Goal: Task Accomplishment & Management: Use online tool/utility

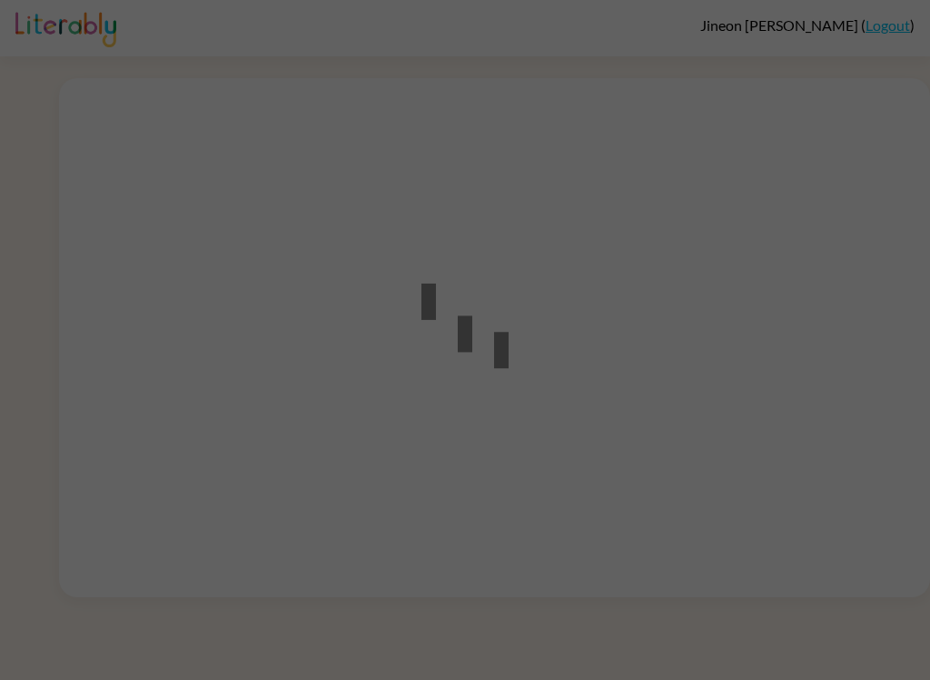
click at [855, 387] on div at bounding box center [465, 340] width 930 height 680
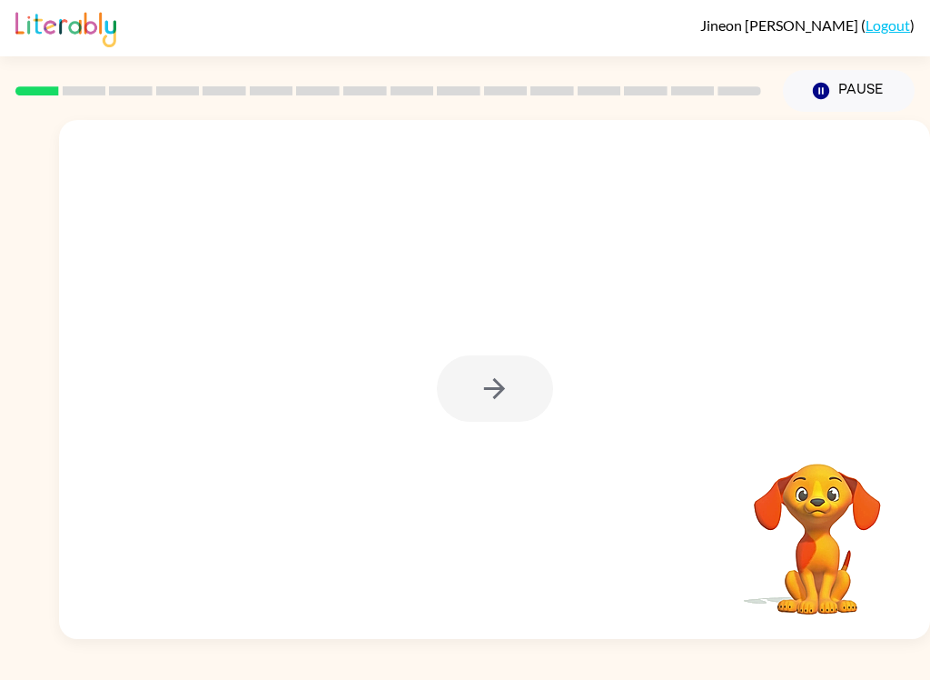
click at [523, 388] on div at bounding box center [495, 388] width 116 height 66
click at [486, 398] on icon "button" at bounding box center [495, 389] width 32 height 32
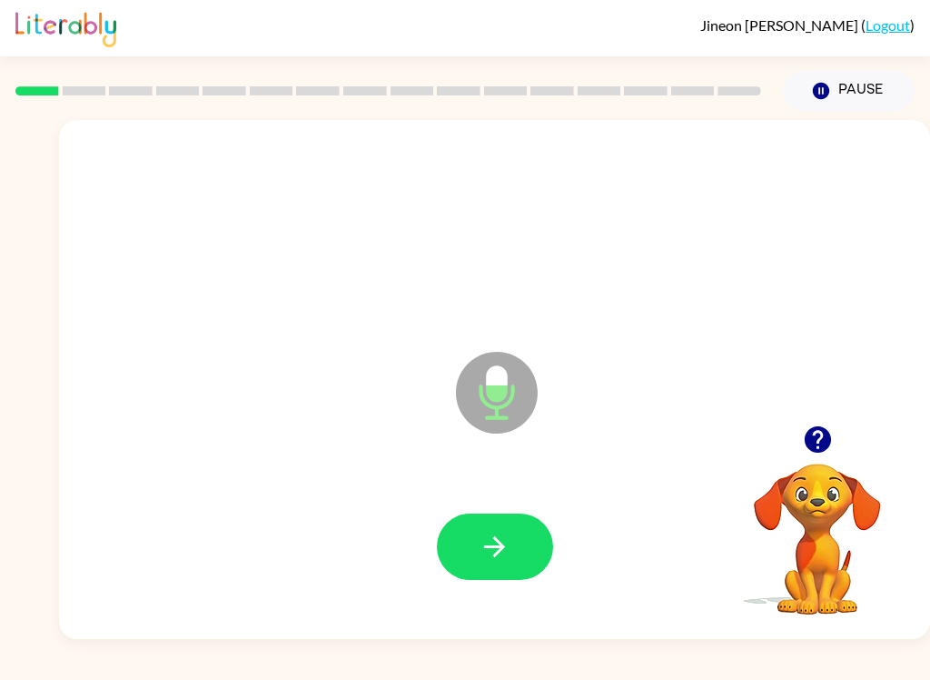
click at [508, 558] on icon "button" at bounding box center [495, 547] width 32 height 32
click at [510, 555] on icon "button" at bounding box center [495, 547] width 32 height 32
click at [502, 573] on button "button" at bounding box center [495, 546] width 116 height 66
click at [512, 573] on button "button" at bounding box center [495, 546] width 116 height 66
click at [492, 573] on button "button" at bounding box center [495, 546] width 116 height 66
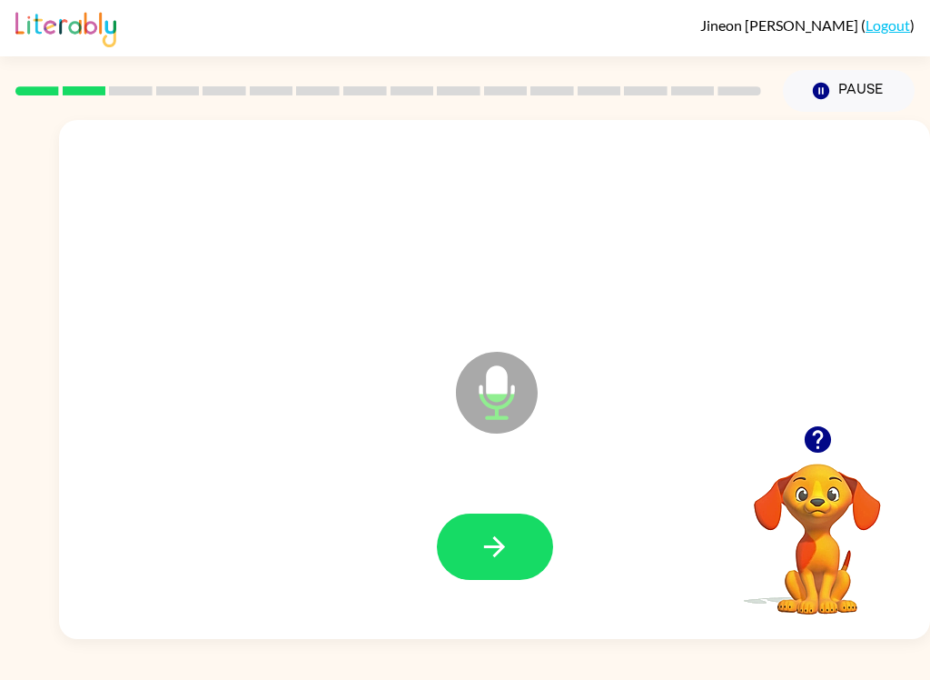
click at [522, 534] on button "button" at bounding box center [495, 546] width 116 height 66
click at [512, 566] on button "button" at bounding box center [495, 546] width 116 height 66
click at [522, 545] on button "button" at bounding box center [495, 546] width 116 height 66
click at [527, 550] on button "button" at bounding box center [495, 546] width 116 height 66
click at [502, 561] on icon "button" at bounding box center [495, 547] width 32 height 32
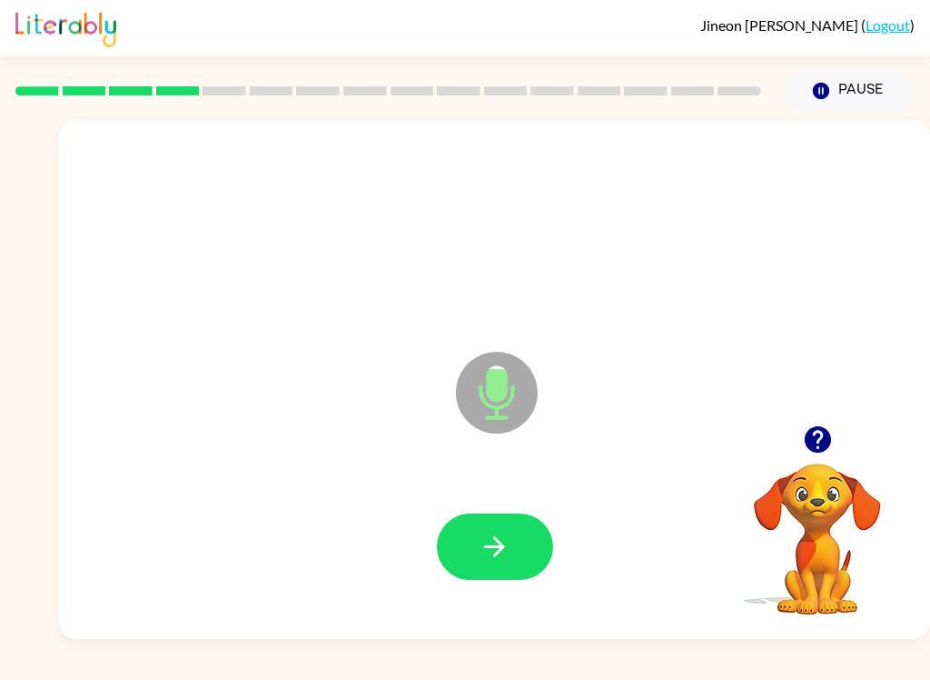
click at [496, 525] on button "button" at bounding box center [495, 546] width 116 height 66
click at [512, 545] on button "button" at bounding box center [495, 546] width 116 height 66
click at [490, 541] on icon "button" at bounding box center [495, 547] width 32 height 32
click at [491, 577] on button "button" at bounding box center [495, 546] width 116 height 66
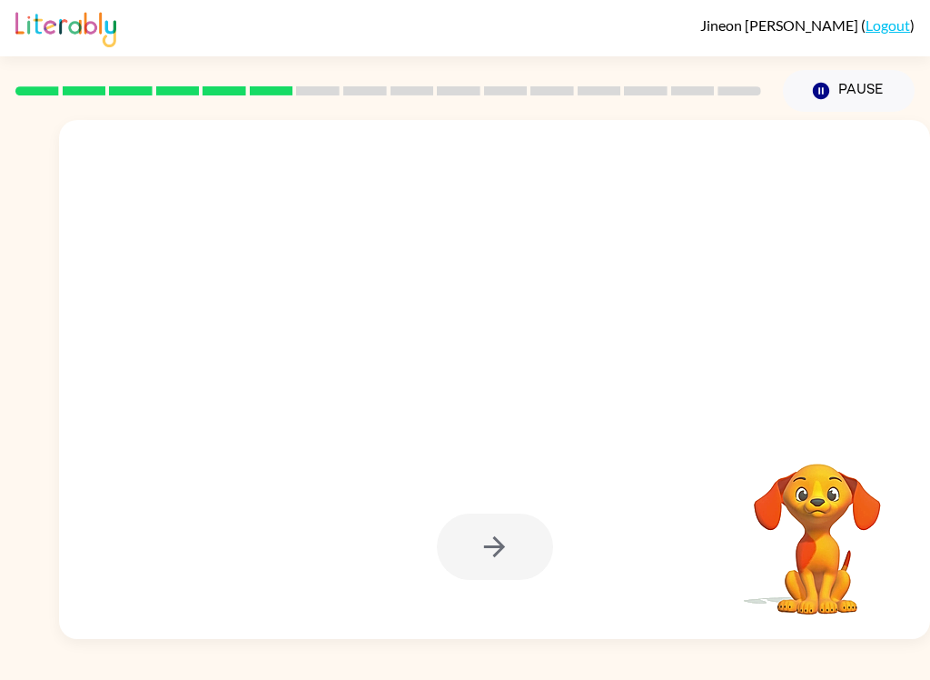
click at [525, 553] on div at bounding box center [495, 546] width 116 height 66
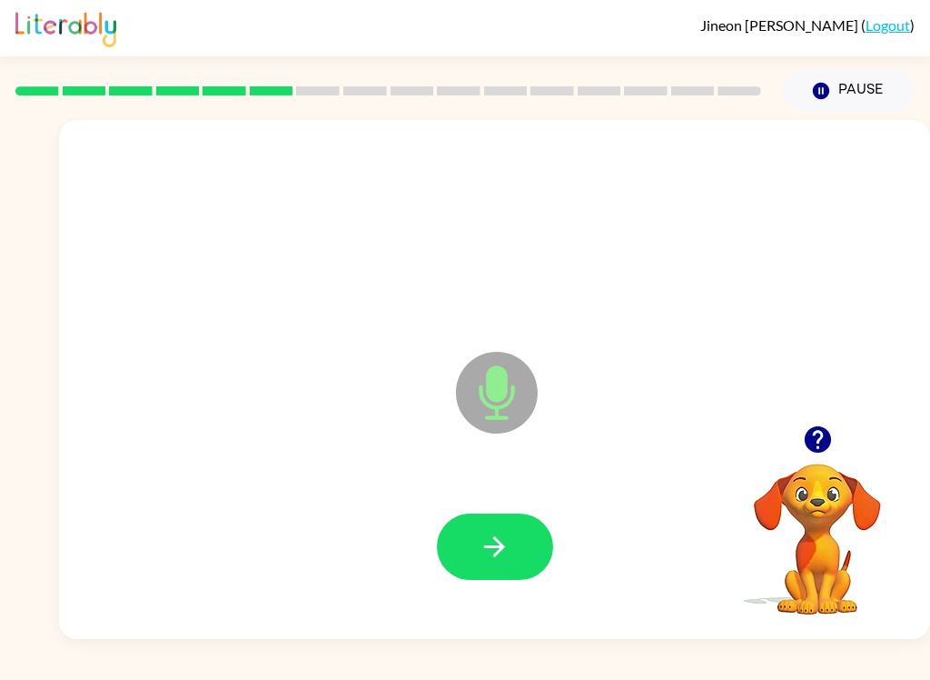
click at [522, 523] on button "button" at bounding box center [495, 546] width 116 height 66
click at [512, 527] on button "button" at bounding box center [495, 546] width 116 height 66
click at [492, 547] on icon "button" at bounding box center [494, 546] width 21 height 21
click at [511, 561] on button "button" at bounding box center [495, 546] width 116 height 66
click at [507, 549] on icon "button" at bounding box center [495, 547] width 32 height 32
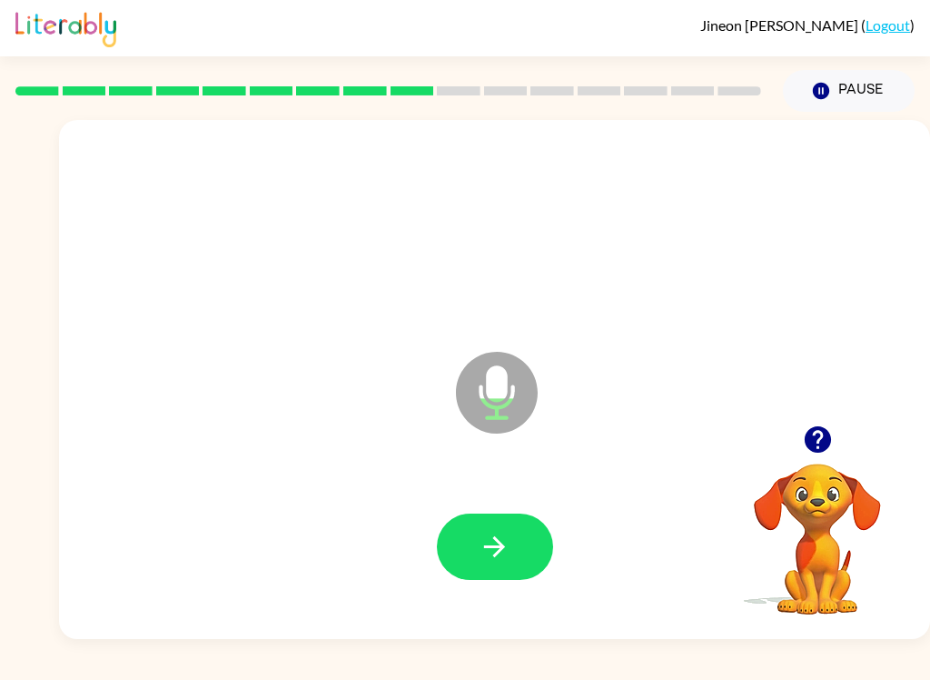
click at [530, 525] on button "button" at bounding box center [495, 546] width 116 height 66
click at [530, 563] on button "button" at bounding box center [495, 546] width 116 height 66
click at [516, 550] on button "button" at bounding box center [495, 546] width 116 height 66
click at [525, 541] on button "button" at bounding box center [495, 546] width 116 height 66
click at [510, 565] on button "button" at bounding box center [495, 546] width 116 height 66
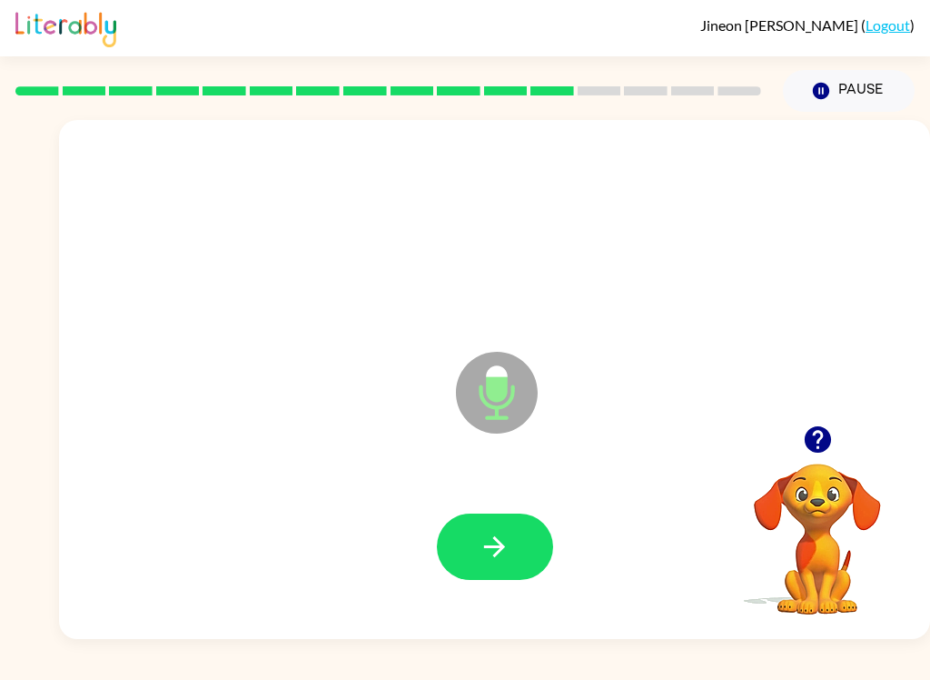
click at [504, 538] on icon "button" at bounding box center [495, 547] width 32 height 32
click at [489, 539] on icon "button" at bounding box center [495, 547] width 32 height 32
click at [532, 561] on button "button" at bounding box center [495, 546] width 116 height 66
click at [509, 521] on button "button" at bounding box center [495, 546] width 116 height 66
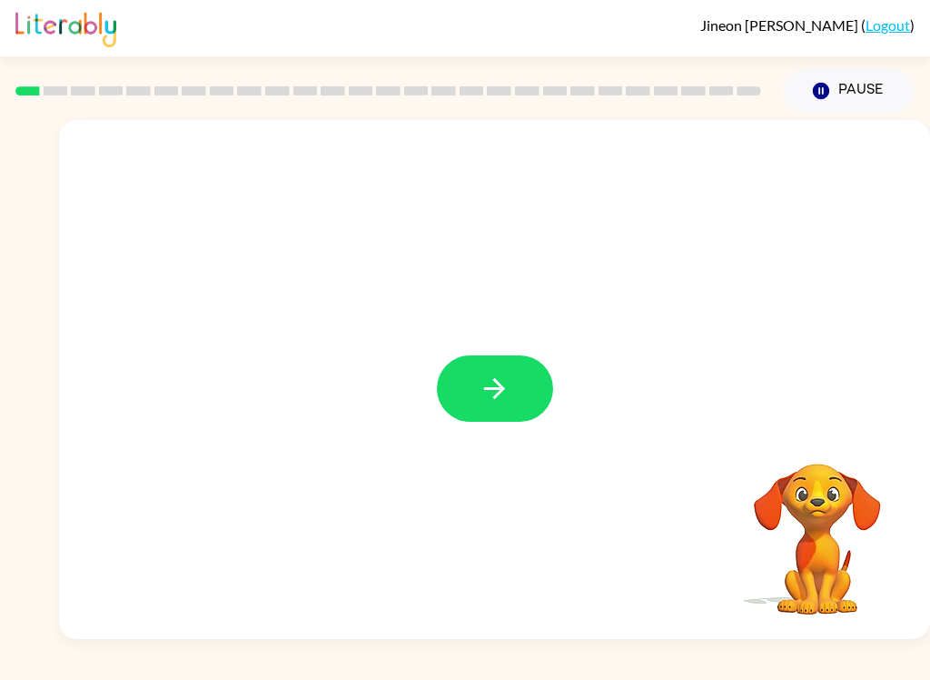
click at [518, 357] on button "button" at bounding box center [495, 388] width 116 height 66
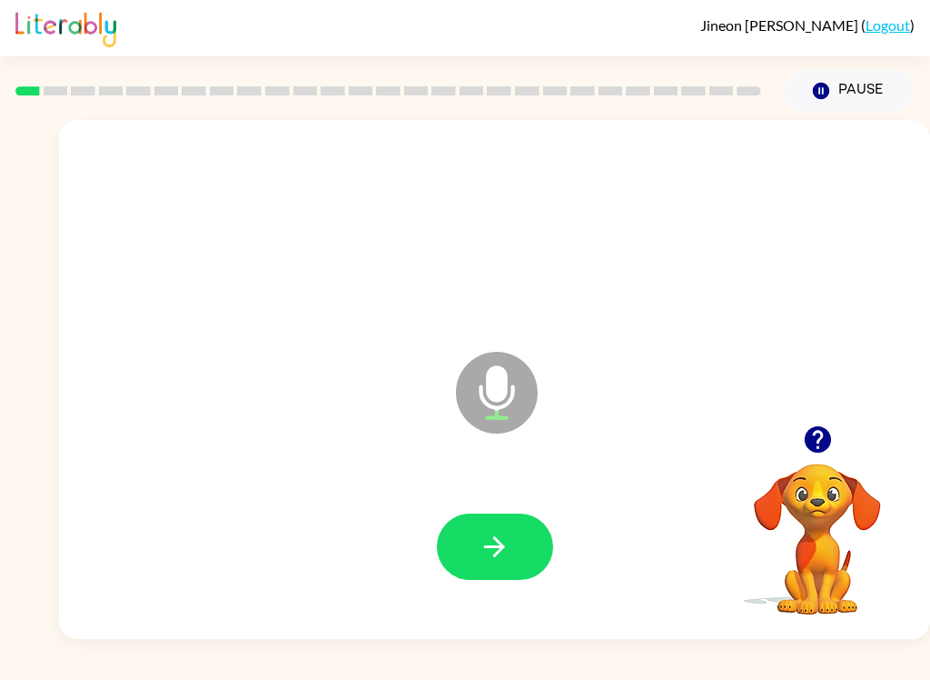
click at [520, 544] on button "button" at bounding box center [495, 546] width 116 height 66
click at [530, 549] on button "button" at bounding box center [495, 546] width 116 height 66
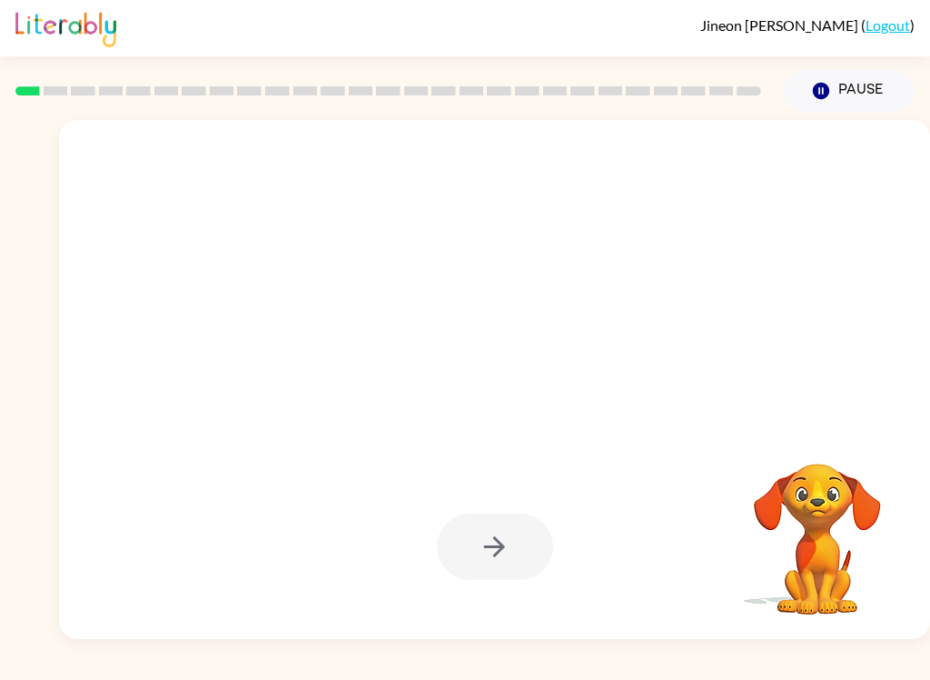
click at [519, 560] on div at bounding box center [495, 546] width 116 height 66
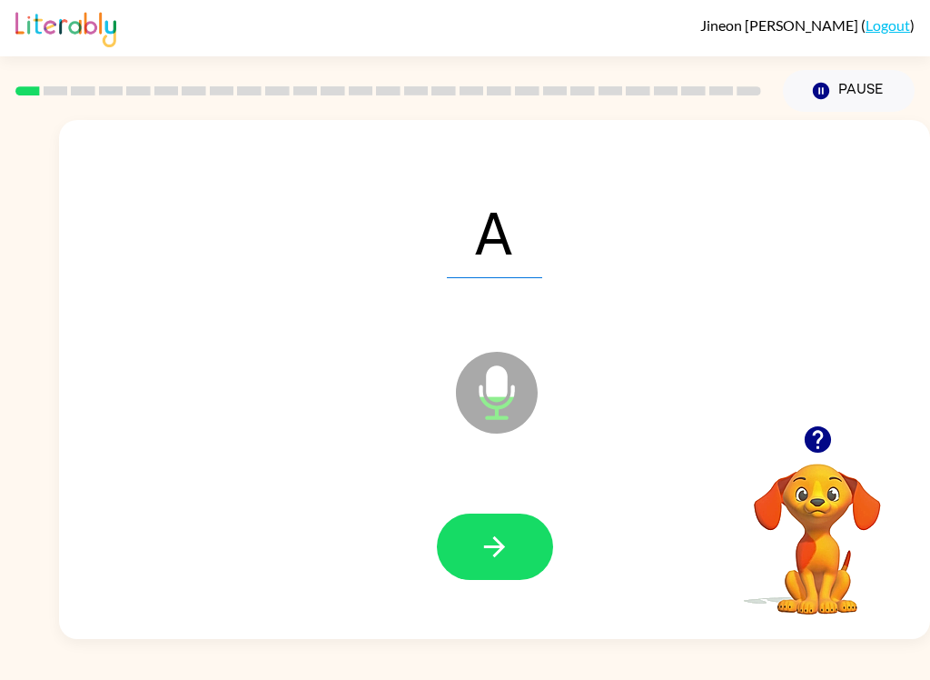
click at [526, 558] on button "button" at bounding box center [495, 546] width 116 height 66
click at [537, 551] on button "button" at bounding box center [495, 546] width 116 height 66
click at [539, 545] on button "button" at bounding box center [495, 546] width 116 height 66
click at [527, 546] on button "button" at bounding box center [495, 546] width 116 height 66
click at [549, 560] on button "button" at bounding box center [495, 546] width 116 height 66
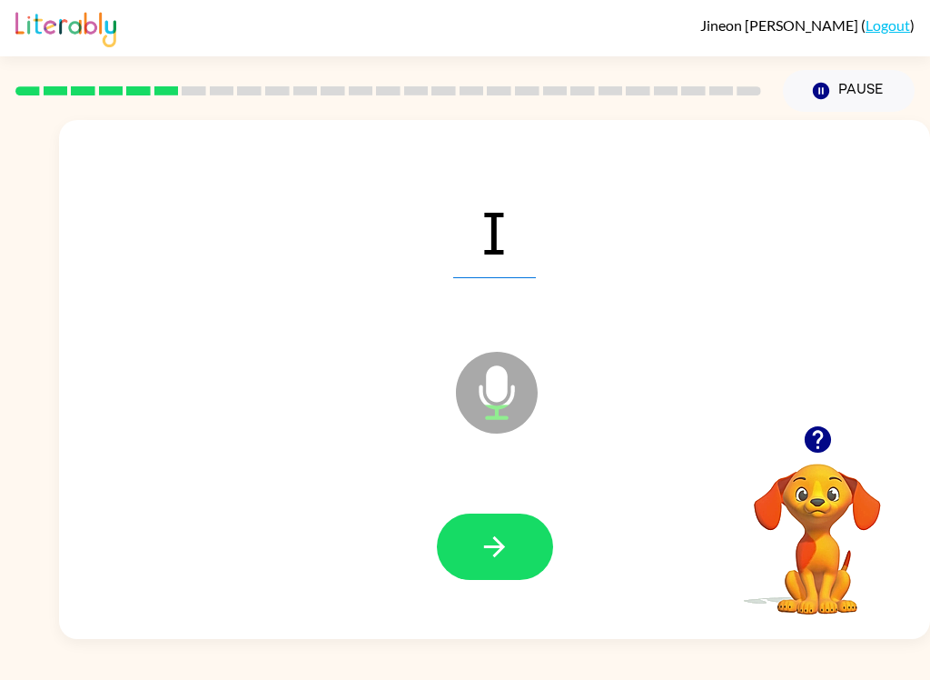
click at [532, 561] on button "button" at bounding box center [495, 546] width 116 height 66
click at [532, 560] on button "button" at bounding box center [495, 546] width 116 height 66
click at [543, 554] on button "button" at bounding box center [495, 546] width 116 height 66
click at [504, 519] on button "button" at bounding box center [495, 546] width 116 height 66
click at [534, 547] on button "button" at bounding box center [495, 546] width 116 height 66
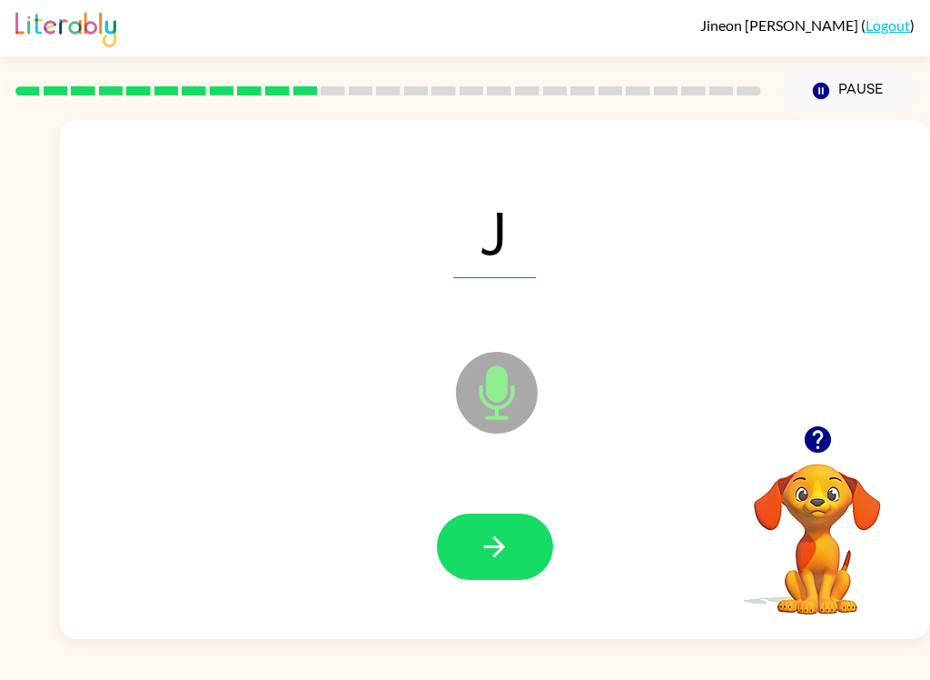
click at [482, 551] on icon "button" at bounding box center [495, 547] width 32 height 32
click at [501, 557] on icon "button" at bounding box center [495, 547] width 32 height 32
click at [466, 549] on button "button" at bounding box center [495, 546] width 116 height 66
click at [511, 554] on button "button" at bounding box center [495, 546] width 116 height 66
click at [522, 555] on button "button" at bounding box center [495, 546] width 116 height 66
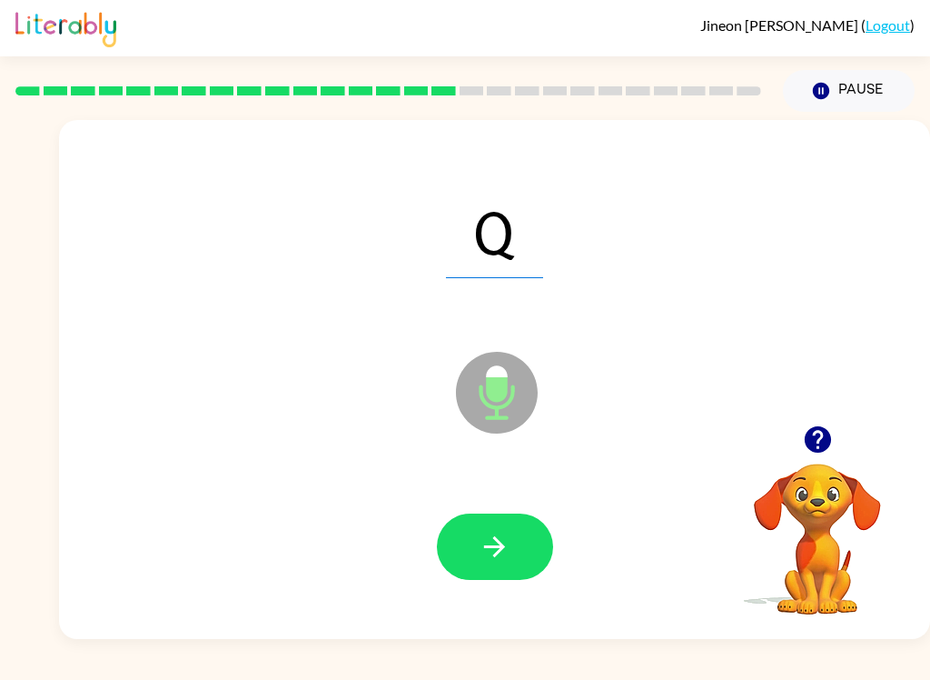
click at [515, 560] on button "button" at bounding box center [495, 546] width 116 height 66
click at [499, 552] on icon "button" at bounding box center [494, 546] width 21 height 21
click at [517, 552] on button "button" at bounding box center [495, 546] width 116 height 66
click at [507, 553] on icon "button" at bounding box center [495, 547] width 32 height 32
click at [492, 558] on icon "button" at bounding box center [495, 547] width 32 height 32
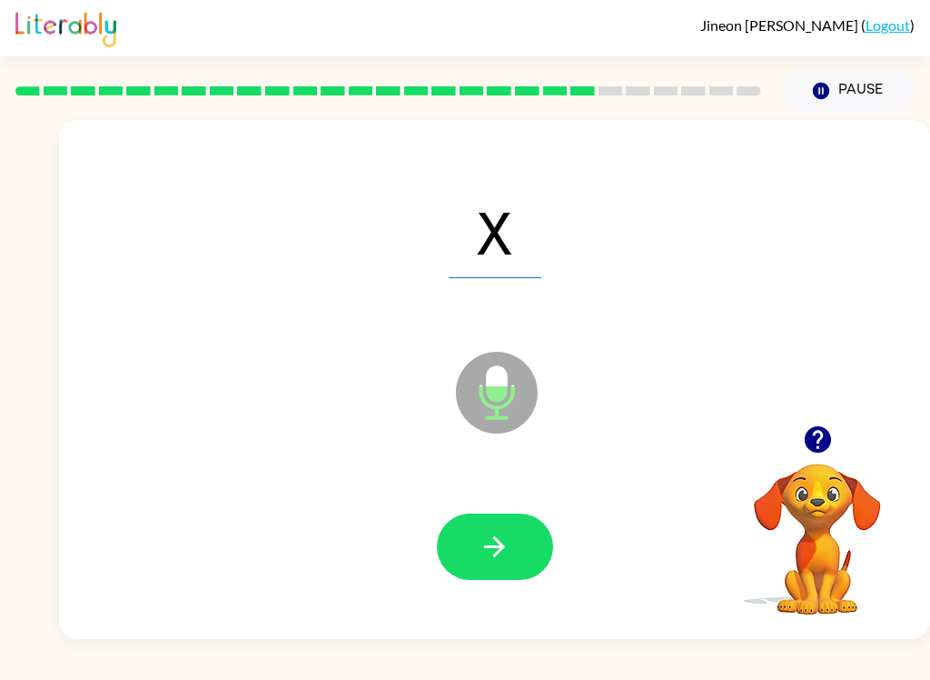
click at [485, 570] on button "button" at bounding box center [495, 546] width 116 height 66
click at [504, 558] on icon "button" at bounding box center [495, 547] width 32 height 32
click at [513, 550] on button "button" at bounding box center [495, 546] width 116 height 66
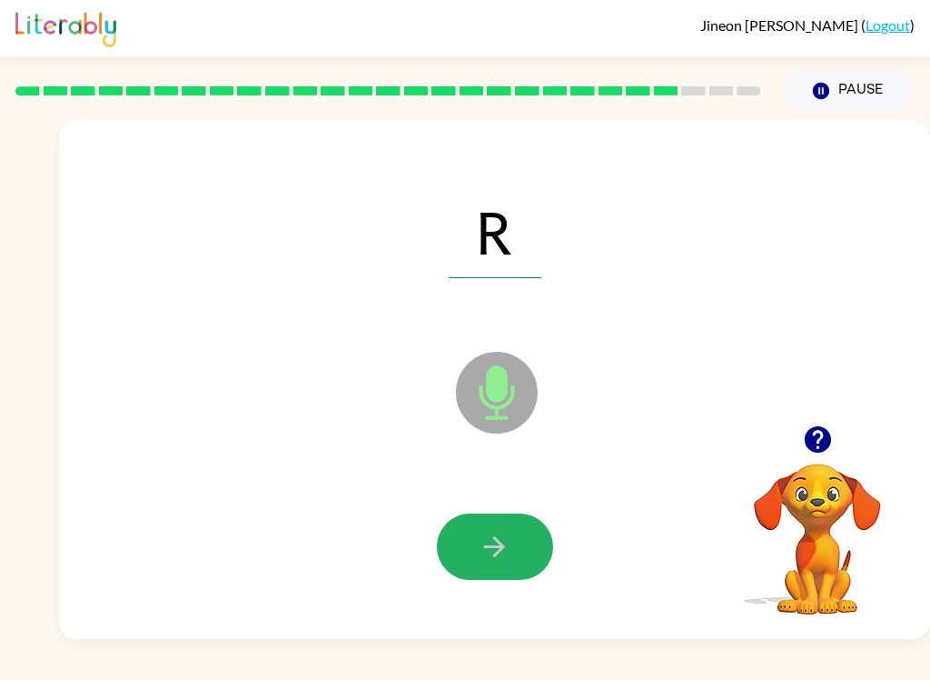
click at [522, 555] on button "button" at bounding box center [495, 546] width 116 height 66
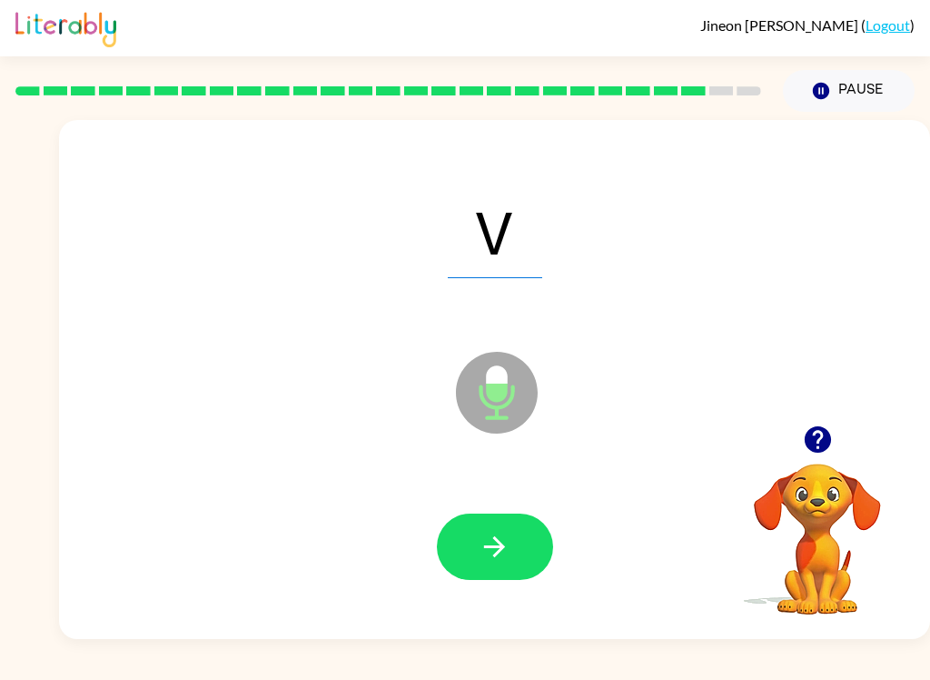
click at [520, 558] on button "button" at bounding box center [495, 546] width 116 height 66
click at [502, 546] on icon "button" at bounding box center [494, 546] width 21 height 21
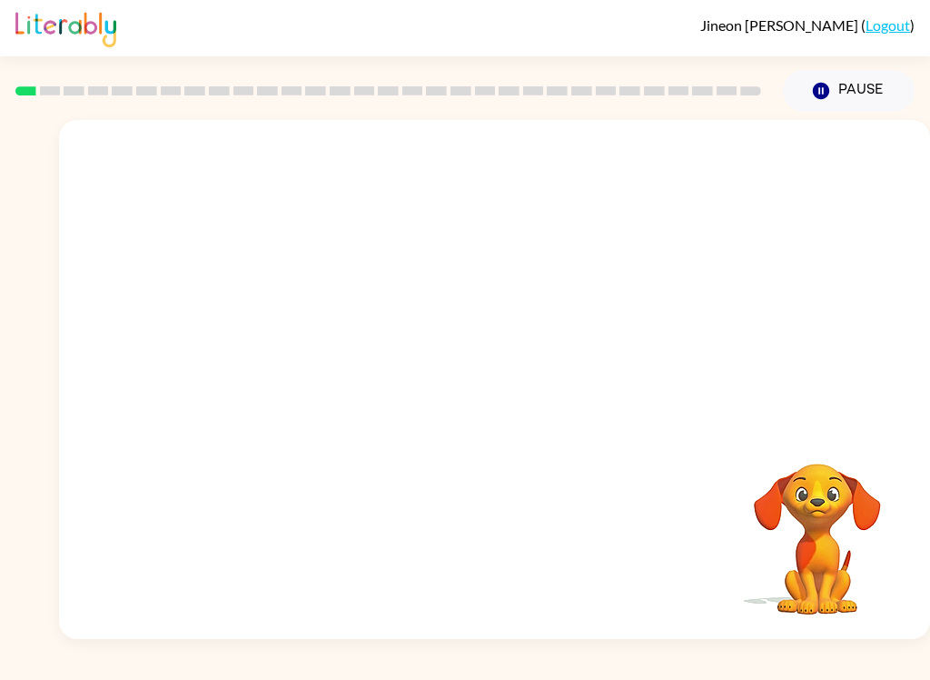
click at [858, 671] on div "Jineon Kim ( Logout ) Pause Pause Your browser must support playing .mp4 files …" at bounding box center [465, 340] width 930 height 680
click at [859, 575] on video "Your browser must support playing .mp4 files to use Literably. Please try using…" at bounding box center [818, 526] width 182 height 182
click at [909, 291] on video "Your browser must support playing .mp4 files to use Literably. Please try using…" at bounding box center [494, 272] width 871 height 305
click at [512, 403] on div at bounding box center [495, 388] width 116 height 66
click at [507, 380] on icon "button" at bounding box center [495, 389] width 32 height 32
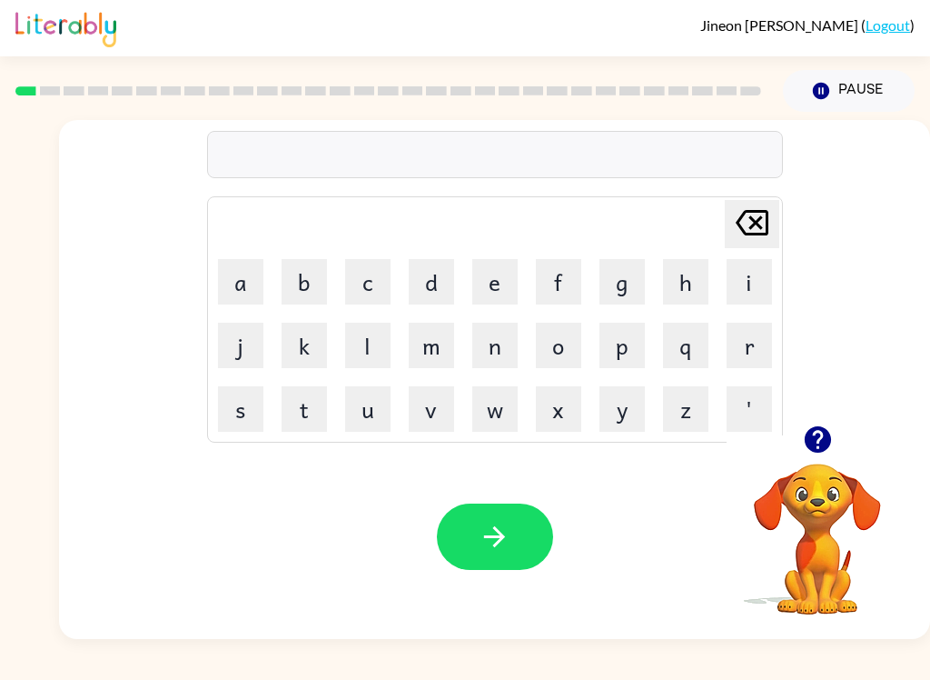
click at [748, 337] on button "r" at bounding box center [749, 345] width 45 height 45
click at [768, 217] on icon "Delete Delete last character input" at bounding box center [752, 223] width 44 height 44
click at [442, 286] on button "d" at bounding box center [431, 281] width 45 height 45
click at [566, 341] on button "o" at bounding box center [558, 345] width 45 height 45
click at [675, 343] on button "q" at bounding box center [685, 345] width 45 height 45
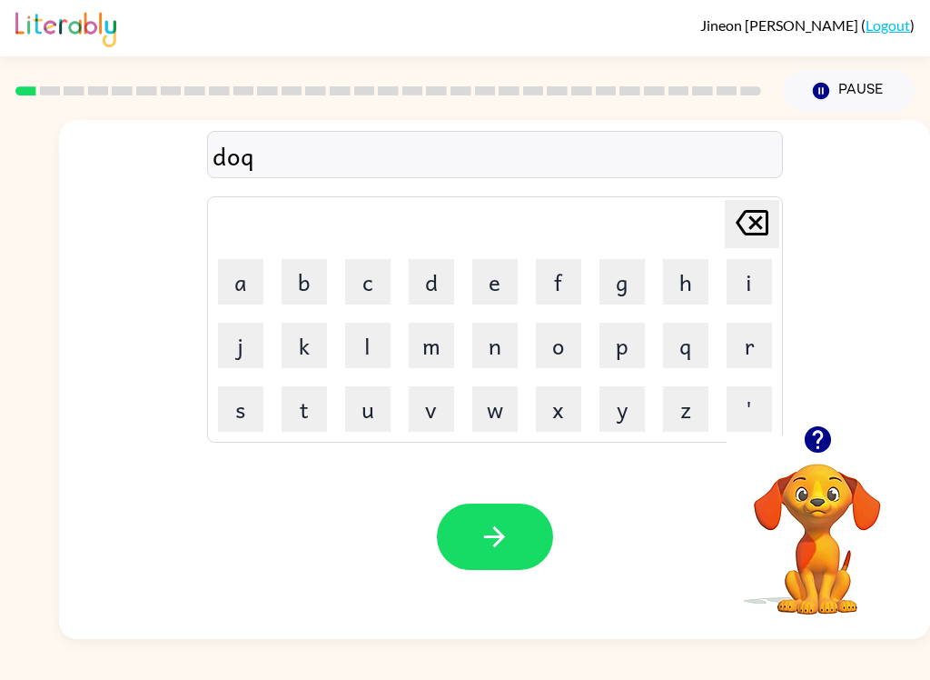
click at [674, 342] on button "q" at bounding box center [685, 345] width 45 height 45
click at [600, 341] on button "p" at bounding box center [622, 345] width 45 height 45
click at [620, 323] on button "p" at bounding box center [622, 345] width 45 height 45
click at [296, 361] on button "k" at bounding box center [304, 345] width 45 height 45
click at [500, 499] on div "Your browser must support playing .mp4 files to use Literably. Please try using…" at bounding box center [494, 536] width 871 height 204
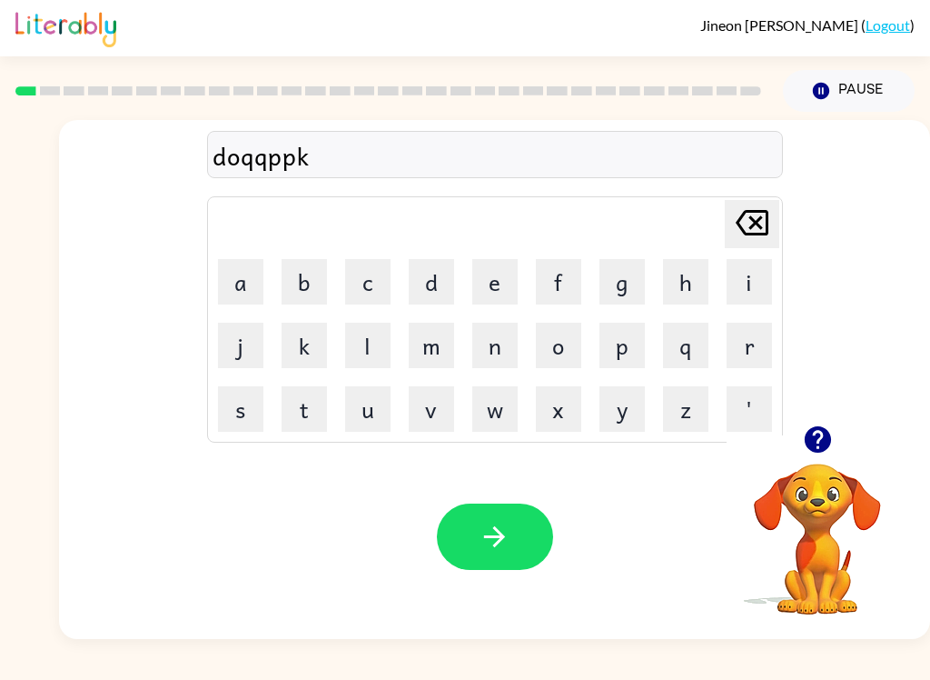
click at [510, 531] on icon "button" at bounding box center [495, 537] width 32 height 32
click at [759, 343] on button "r" at bounding box center [749, 345] width 45 height 45
click at [360, 407] on button "u" at bounding box center [367, 408] width 45 height 45
click at [430, 287] on button "d" at bounding box center [431, 281] width 45 height 45
click at [506, 555] on button "button" at bounding box center [495, 536] width 116 height 66
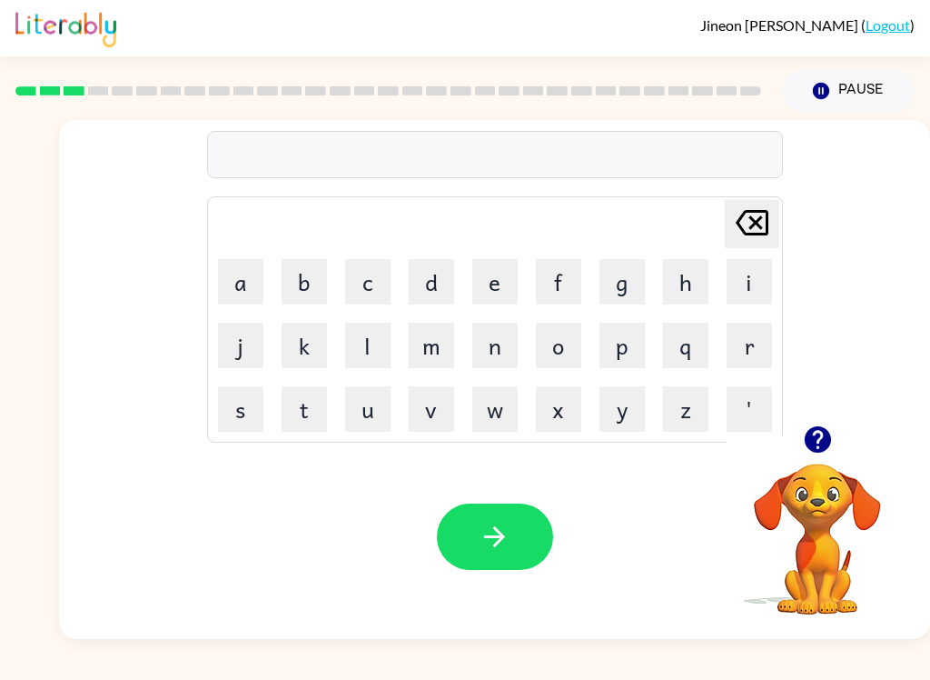
click at [690, 401] on button "z" at bounding box center [685, 408] width 45 height 45
click at [529, 556] on button "button" at bounding box center [495, 536] width 116 height 66
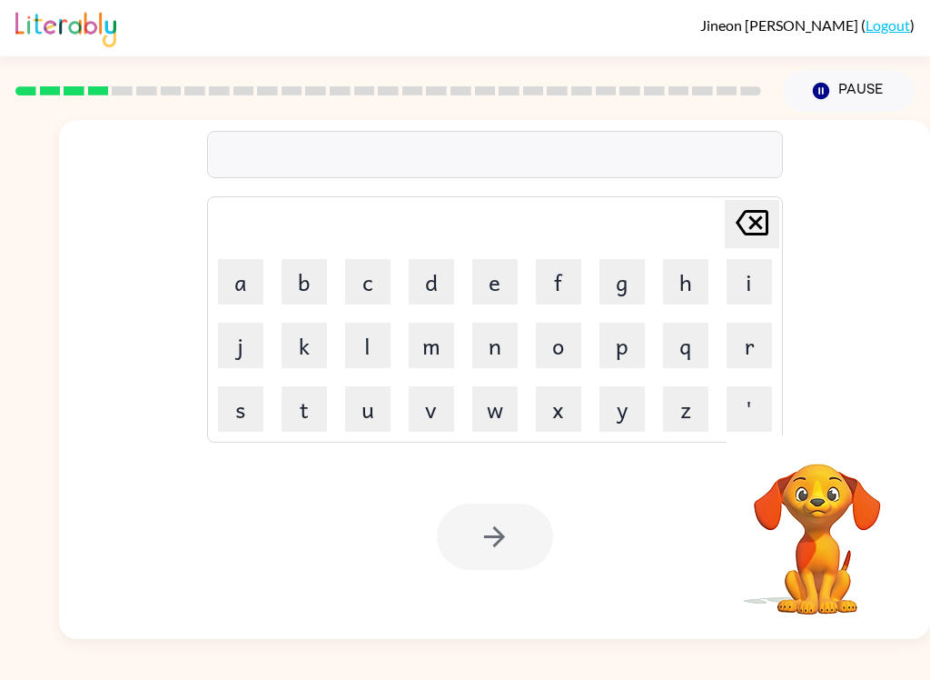
click at [272, 380] on table "Delete Delete last character input a b c d e f g h i j k l m n o p q r s t u v …" at bounding box center [495, 319] width 574 height 244
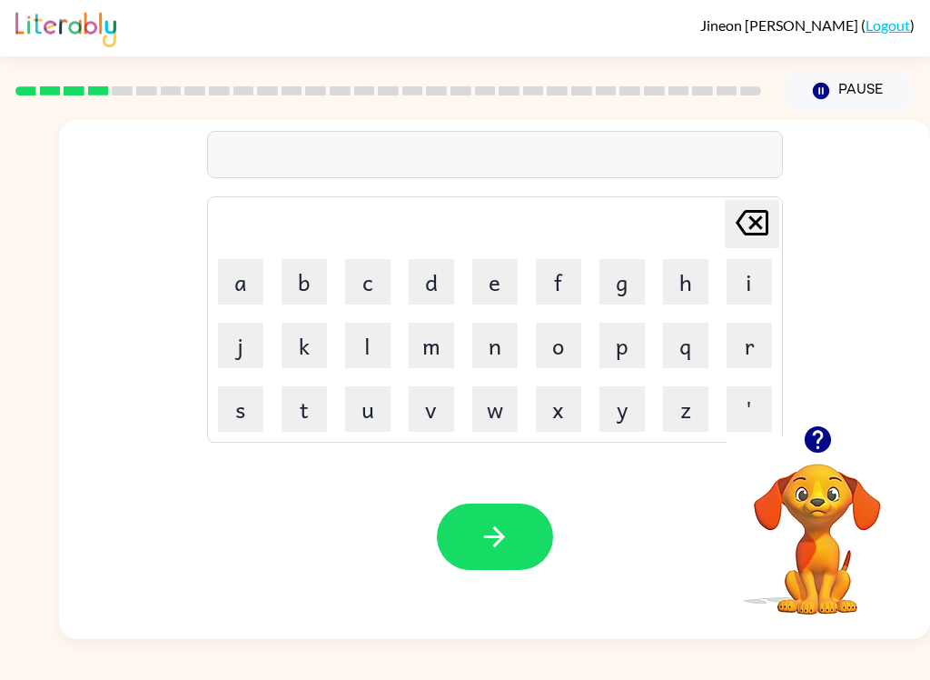
click at [663, 355] on button "q" at bounding box center [685, 345] width 45 height 45
click at [253, 351] on button "j" at bounding box center [240, 345] width 45 height 45
click at [677, 341] on button "q" at bounding box center [685, 345] width 45 height 45
click at [623, 414] on button "y" at bounding box center [622, 408] width 45 height 45
click at [306, 391] on button "t" at bounding box center [304, 408] width 45 height 45
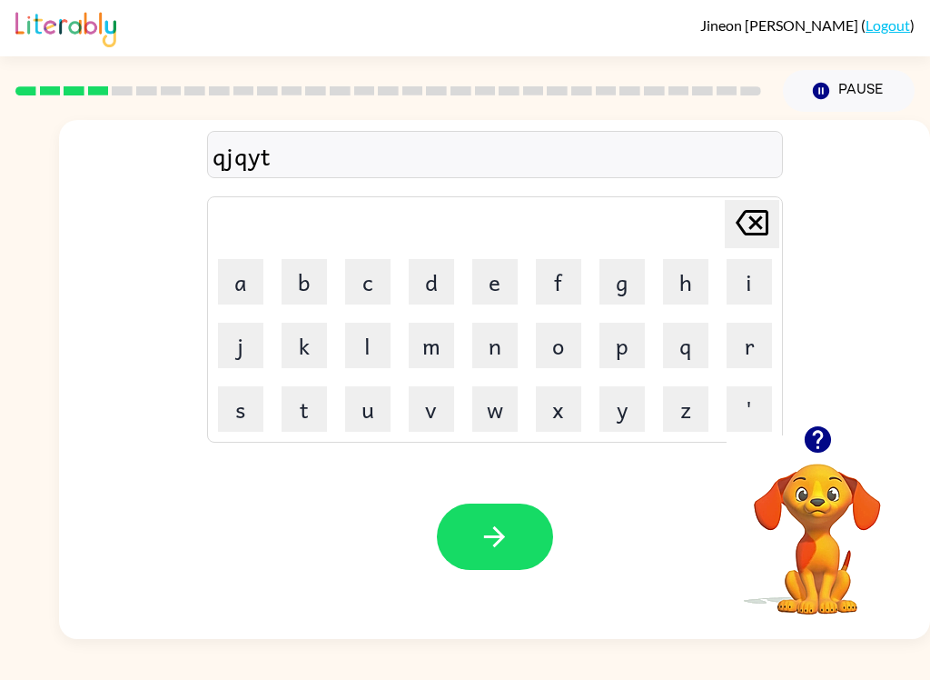
click at [613, 346] on button "p" at bounding box center [622, 345] width 45 height 45
click at [284, 336] on button "k" at bounding box center [304, 345] width 45 height 45
click at [618, 390] on button "y" at bounding box center [622, 408] width 45 height 45
click at [288, 360] on button "k" at bounding box center [304, 345] width 45 height 45
click at [541, 527] on button "button" at bounding box center [495, 536] width 116 height 66
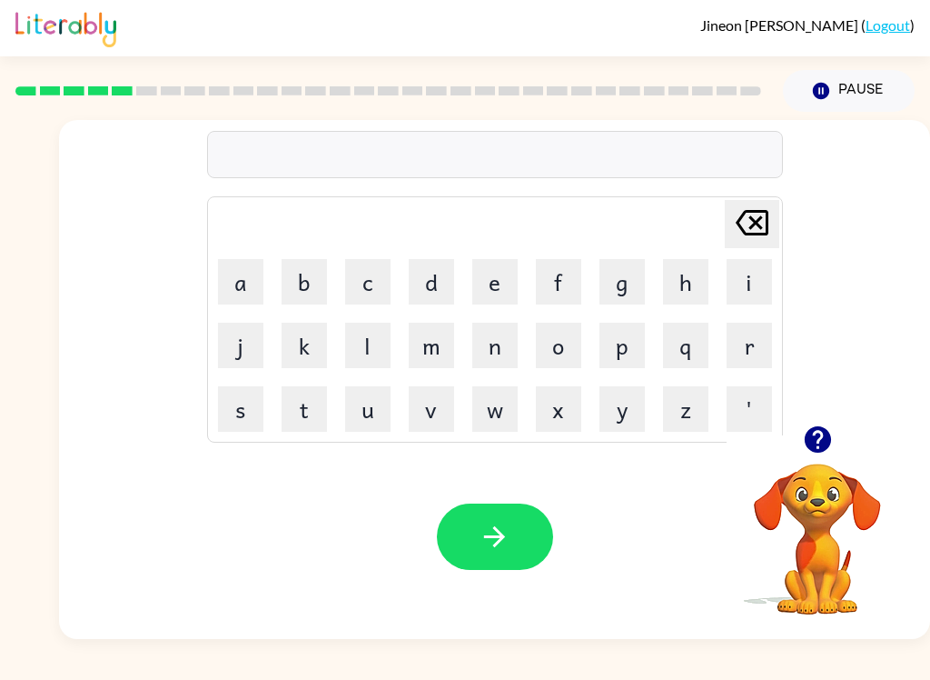
click at [696, 342] on button "q" at bounding box center [685, 345] width 45 height 45
click at [696, 341] on button "q" at bounding box center [685, 345] width 45 height 45
click at [532, 542] on button "button" at bounding box center [495, 536] width 116 height 66
click at [581, 267] on button "f" at bounding box center [558, 281] width 45 height 45
click at [638, 272] on button "g" at bounding box center [622, 281] width 45 height 45
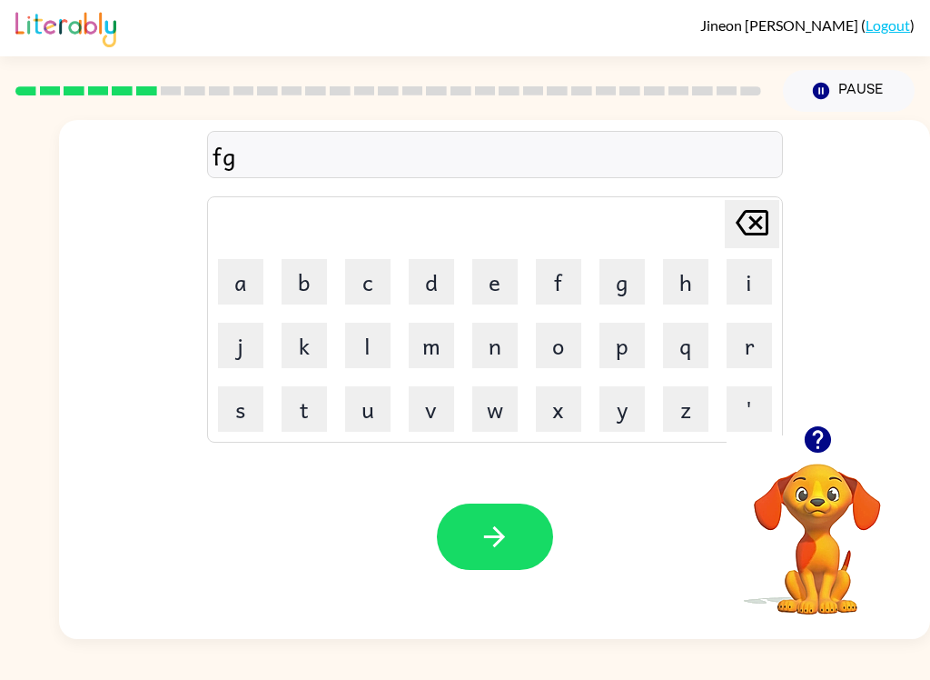
click at [669, 324] on button "q" at bounding box center [685, 345] width 45 height 45
click at [282, 333] on button "k" at bounding box center [304, 345] width 45 height 45
click at [644, 386] on button "y" at bounding box center [622, 408] width 45 height 45
click at [517, 536] on button "button" at bounding box center [495, 536] width 116 height 66
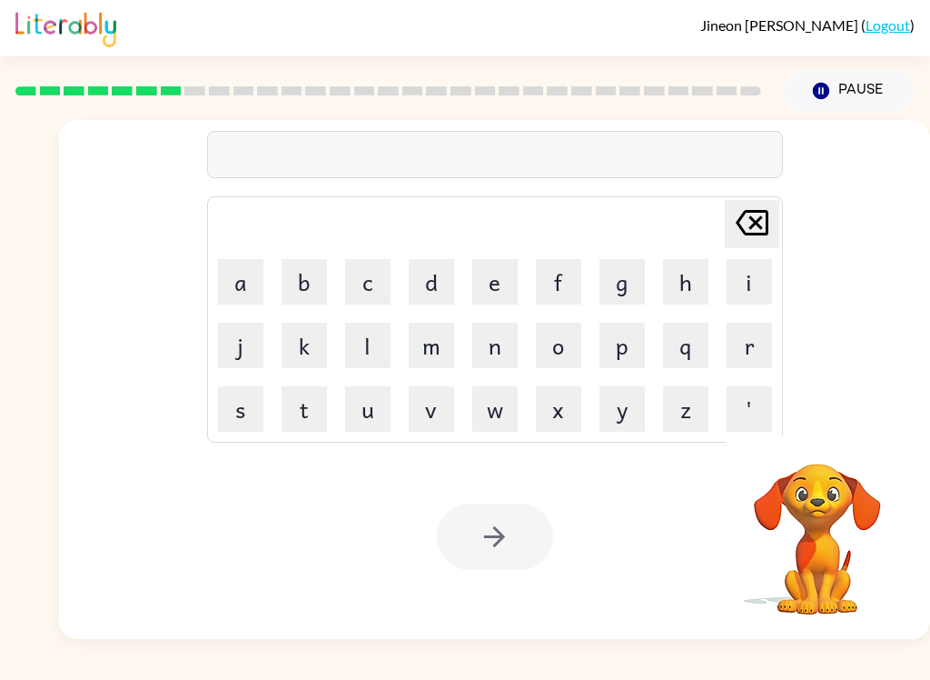
click at [675, 342] on button "q" at bounding box center [685, 345] width 45 height 45
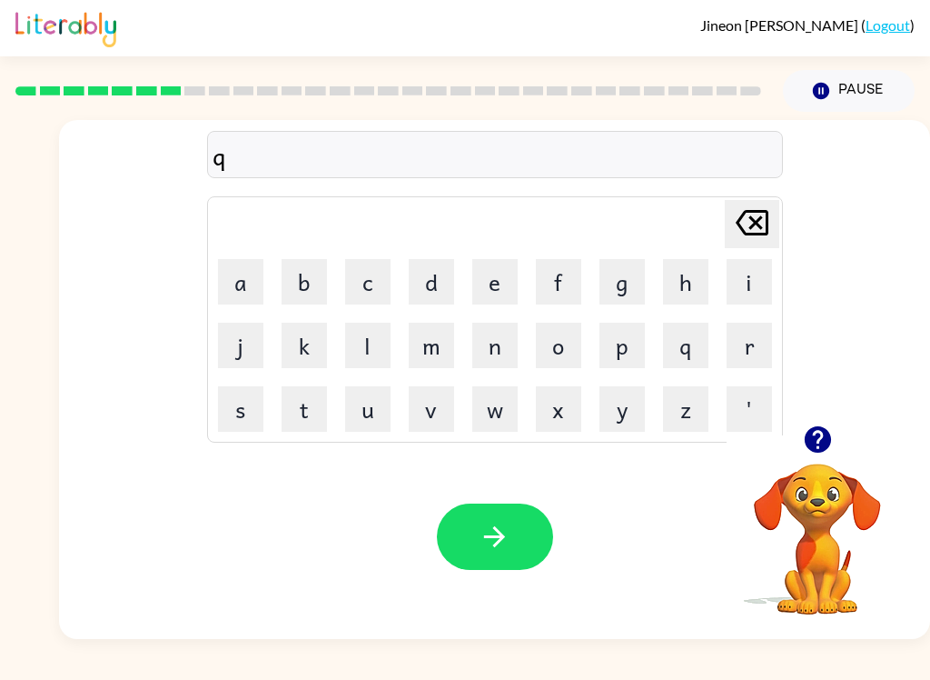
click at [537, 536] on button "button" at bounding box center [495, 536] width 116 height 66
click at [675, 415] on button "z" at bounding box center [685, 408] width 45 height 45
click at [244, 397] on button "s" at bounding box center [240, 408] width 45 height 45
click at [681, 338] on button "q" at bounding box center [685, 345] width 45 height 45
click at [544, 508] on div at bounding box center [495, 536] width 116 height 66
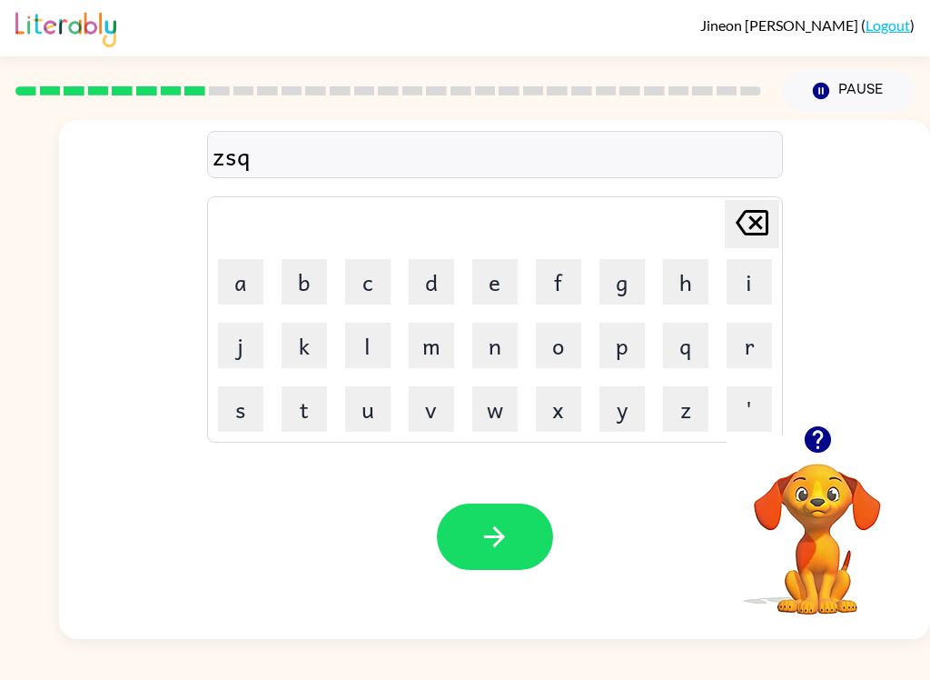
click at [547, 549] on button "button" at bounding box center [495, 536] width 116 height 66
click at [443, 347] on button "m" at bounding box center [431, 345] width 45 height 45
click at [553, 333] on button "o" at bounding box center [558, 345] width 45 height 45
click at [753, 283] on button "i" at bounding box center [749, 281] width 45 height 45
click at [504, 331] on button "n" at bounding box center [494, 345] width 45 height 45
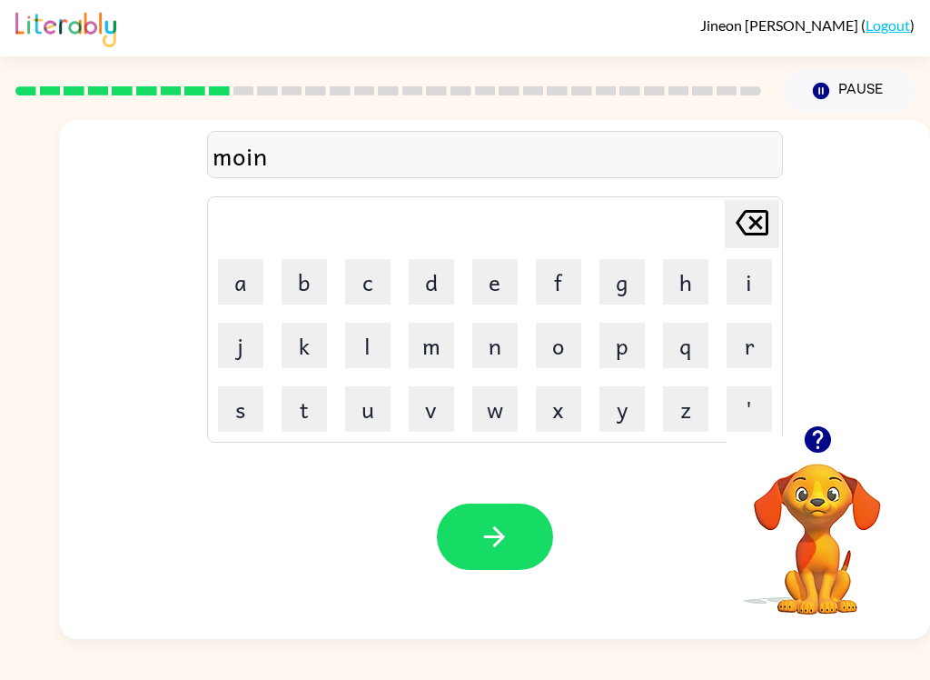
click at [631, 291] on button "g" at bounding box center [622, 281] width 45 height 45
click at [505, 553] on button "button" at bounding box center [495, 536] width 116 height 66
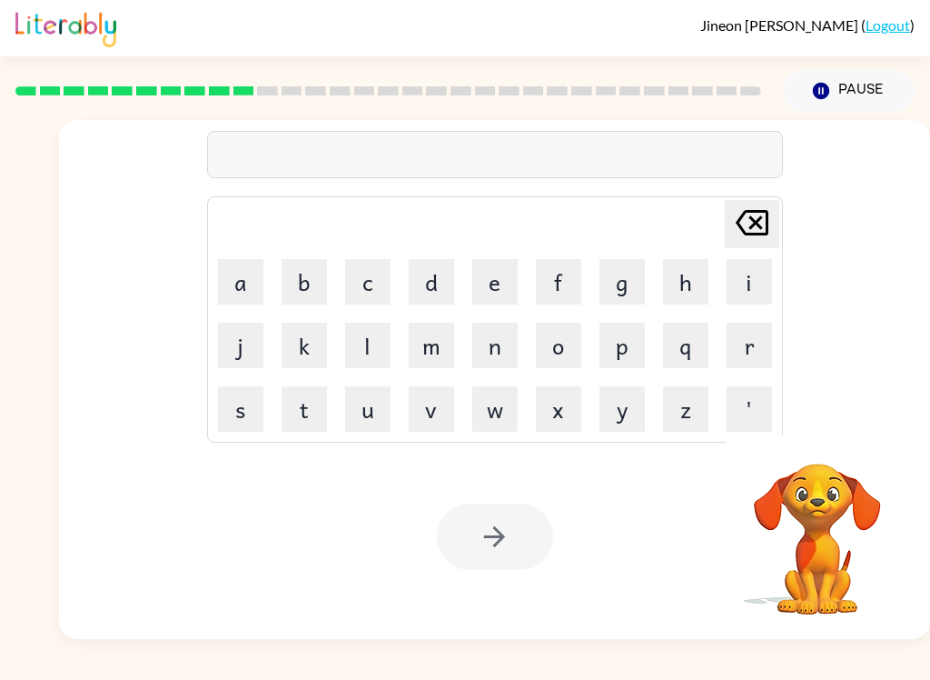
click at [232, 402] on button "s" at bounding box center [240, 408] width 45 height 45
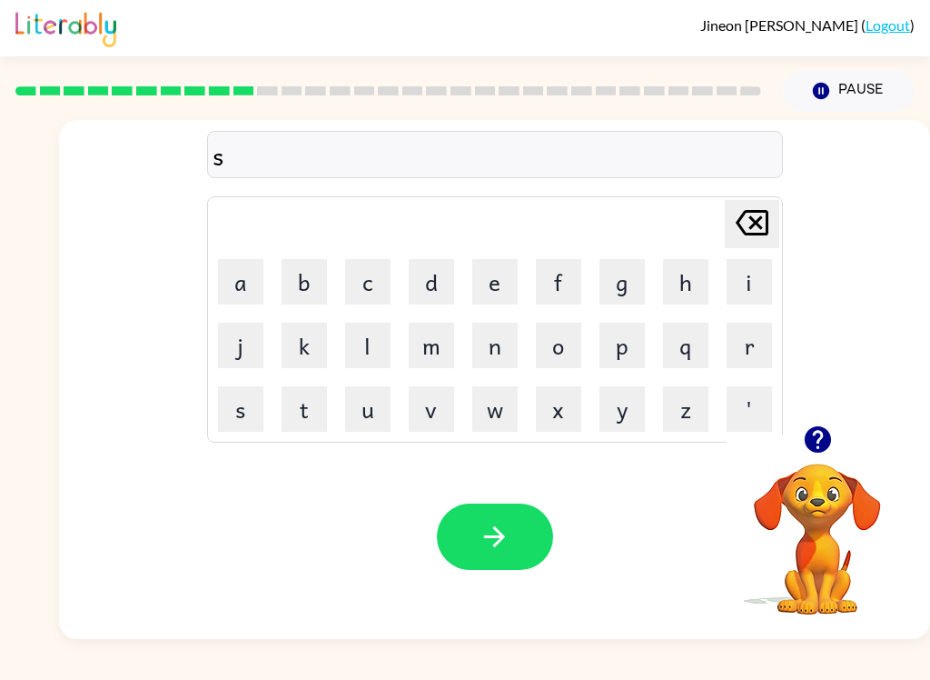
click at [512, 542] on button "button" at bounding box center [495, 536] width 116 height 66
click at [242, 422] on button "s" at bounding box center [240, 408] width 45 height 45
click at [463, 540] on button "button" at bounding box center [495, 536] width 116 height 66
click at [684, 349] on button "q" at bounding box center [685, 345] width 45 height 45
click at [517, 536] on button "button" at bounding box center [495, 536] width 116 height 66
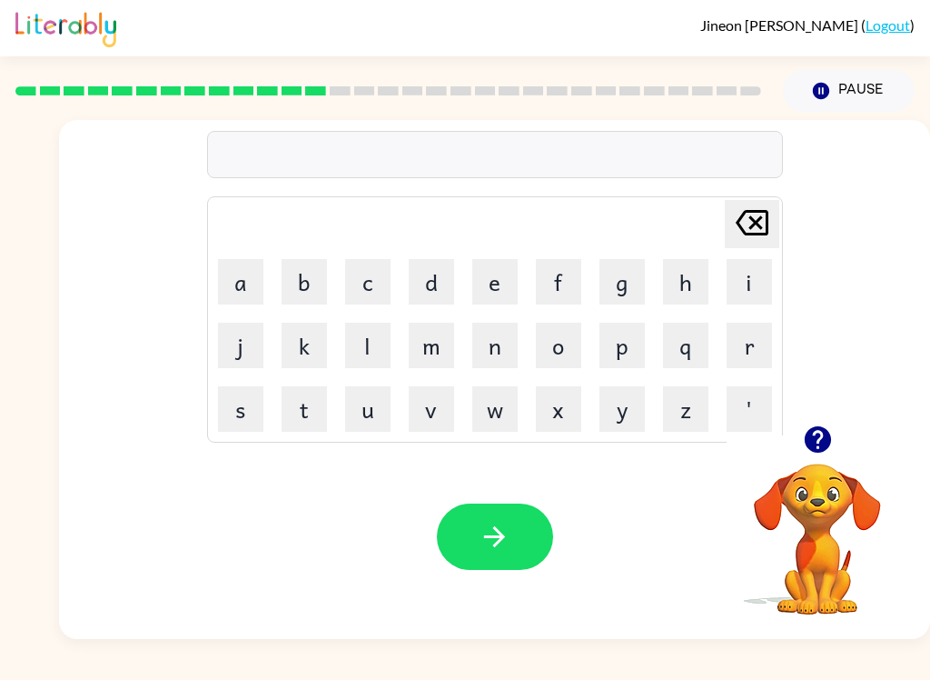
click at [669, 286] on button "h" at bounding box center [685, 281] width 45 height 45
click at [501, 528] on icon "button" at bounding box center [495, 537] width 32 height 32
click at [621, 400] on button "y" at bounding box center [622, 408] width 45 height 45
click at [680, 360] on button "q" at bounding box center [685, 345] width 45 height 45
click at [600, 353] on button "p" at bounding box center [622, 345] width 45 height 45
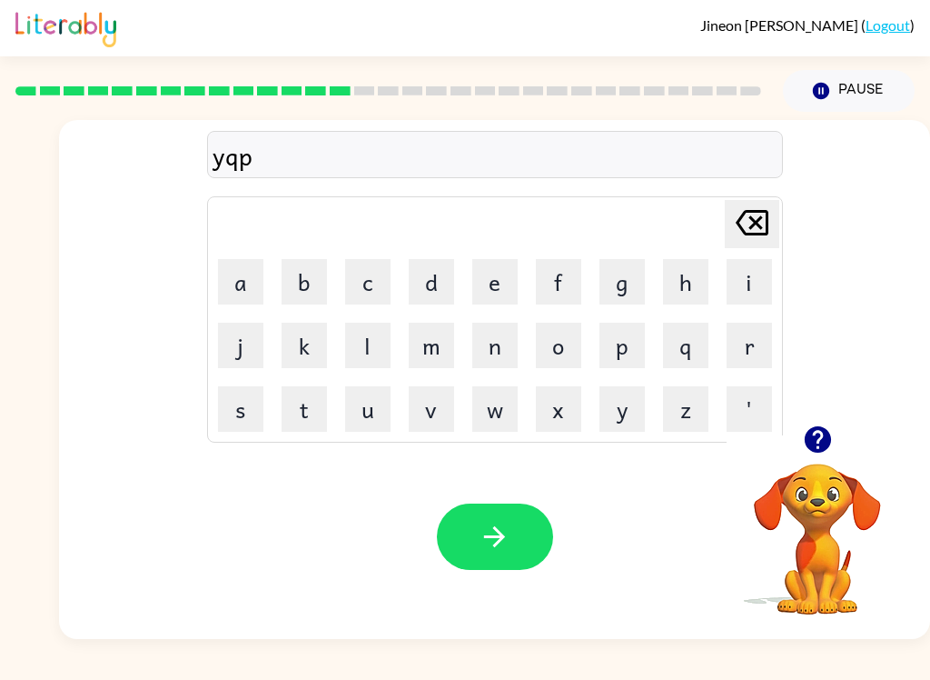
click at [497, 537] on icon "button" at bounding box center [494, 536] width 21 height 21
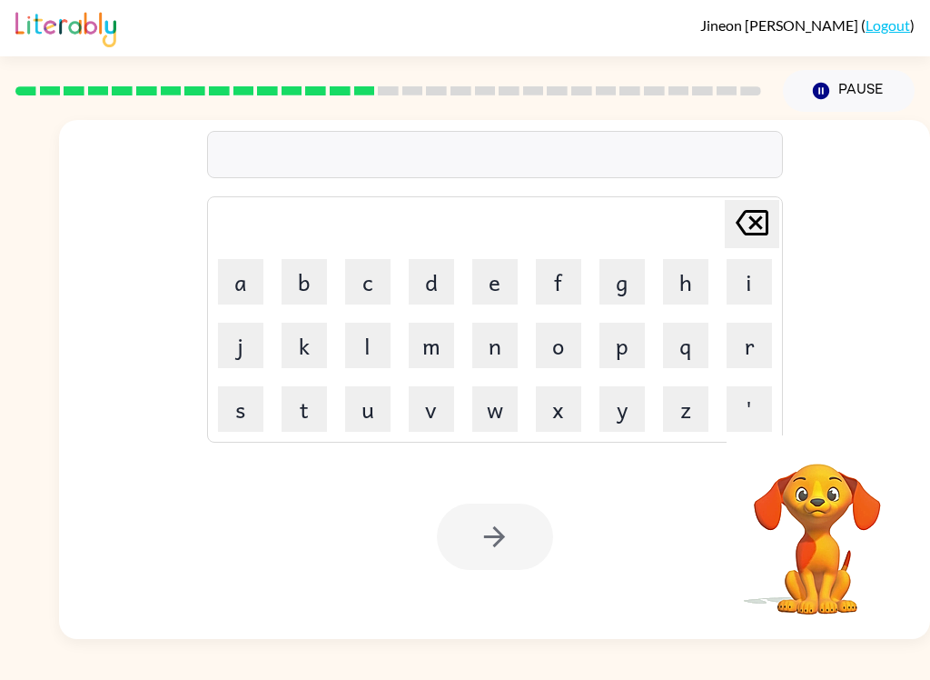
click at [241, 390] on button "s" at bounding box center [240, 408] width 45 height 45
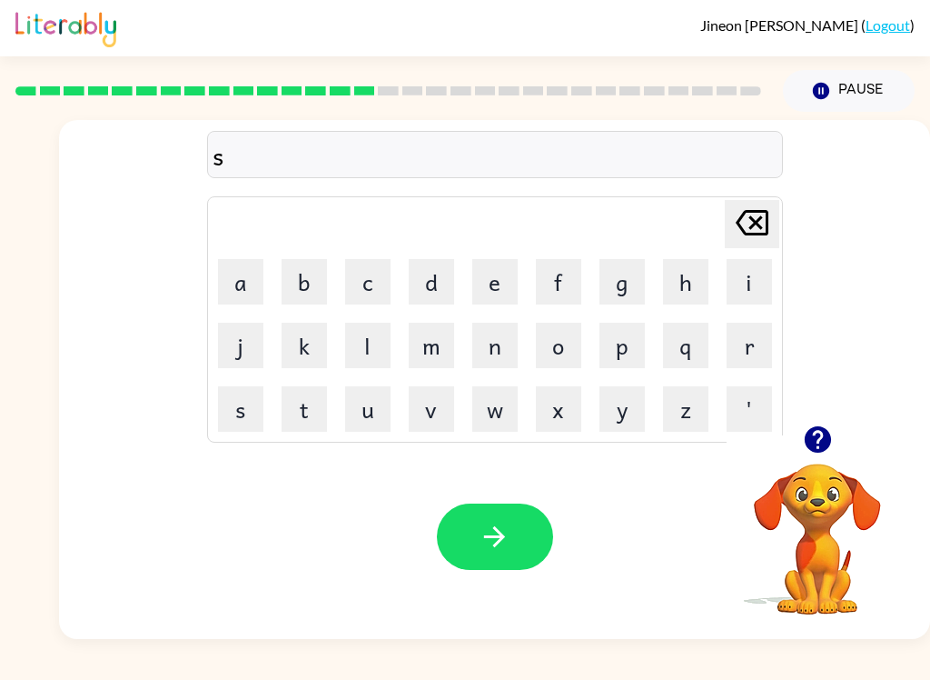
click at [252, 334] on button "j" at bounding box center [240, 345] width 45 height 45
click at [454, 547] on button "button" at bounding box center [495, 536] width 116 height 66
click at [232, 418] on button "s" at bounding box center [240, 408] width 45 height 45
click at [513, 535] on button "button" at bounding box center [495, 536] width 116 height 66
click at [513, 540] on button "button" at bounding box center [495, 536] width 116 height 66
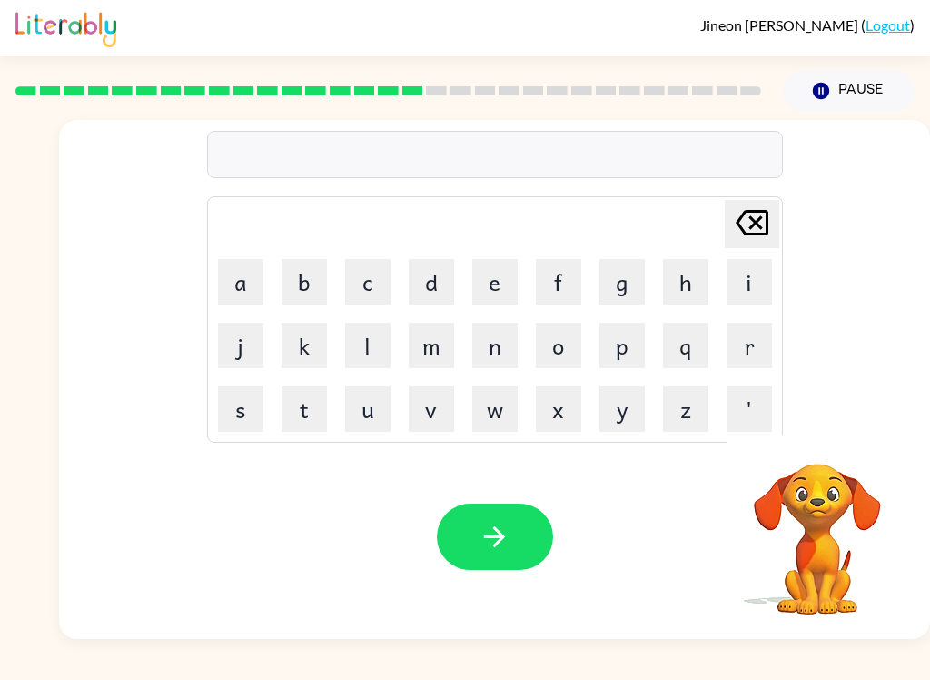
click at [237, 411] on button "s" at bounding box center [240, 408] width 45 height 45
click at [625, 379] on td "y" at bounding box center [622, 409] width 62 height 62
click at [618, 352] on button "p" at bounding box center [622, 345] width 45 height 45
click at [701, 340] on button "q" at bounding box center [685, 345] width 45 height 45
click at [508, 544] on icon "button" at bounding box center [495, 537] width 32 height 32
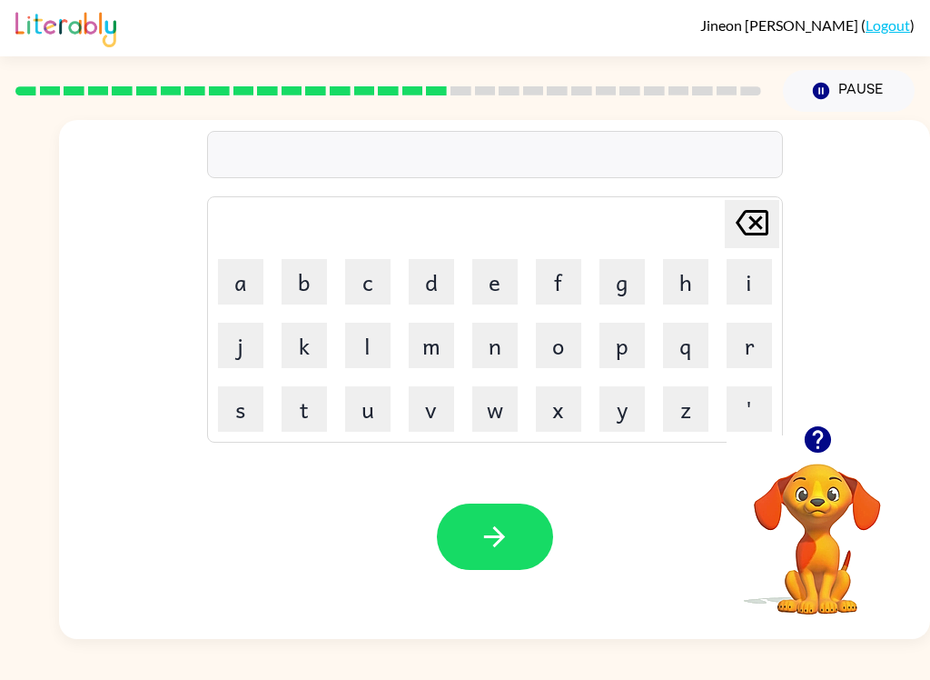
click at [789, 319] on div "Delete Delete last character input a b c d e f g h i j k l m n o p q r s t u v …" at bounding box center [494, 272] width 871 height 305
click at [788, 319] on div "Delete Delete last character input a b c d e f g h i j k l m n o p q r s t u v …" at bounding box center [494, 272] width 871 height 305
click at [745, 291] on button "i" at bounding box center [749, 281] width 45 height 45
click at [460, 314] on td "m" at bounding box center [432, 345] width 62 height 62
click at [495, 281] on button "e" at bounding box center [494, 281] width 45 height 45
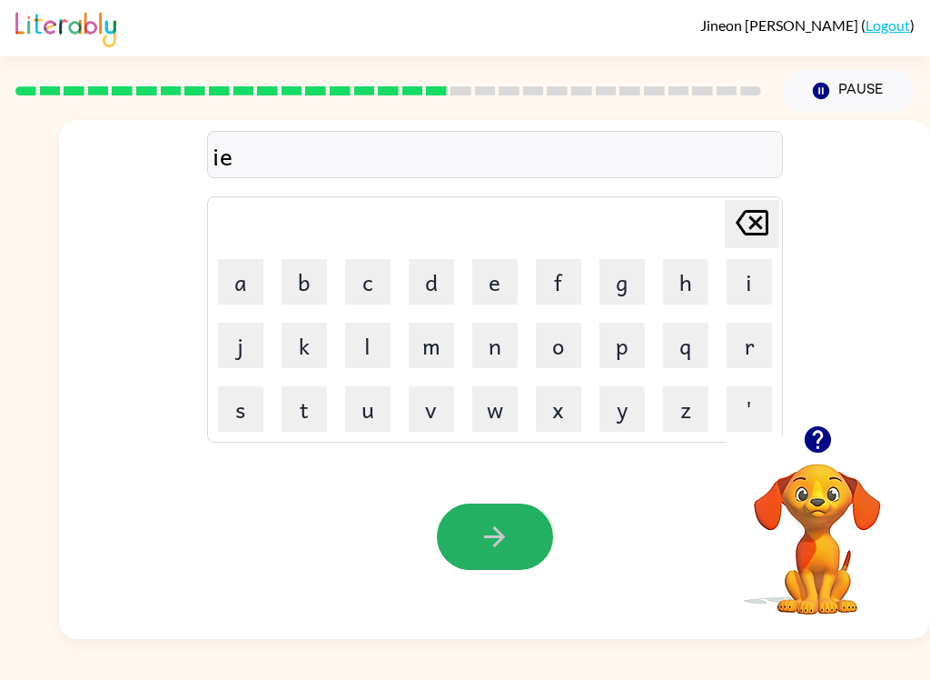
click at [502, 522] on icon "button" at bounding box center [495, 537] width 32 height 32
click at [228, 386] on button "s" at bounding box center [240, 408] width 45 height 45
click at [251, 343] on button "j" at bounding box center [240, 345] width 45 height 45
click at [491, 555] on button "button" at bounding box center [495, 536] width 116 height 66
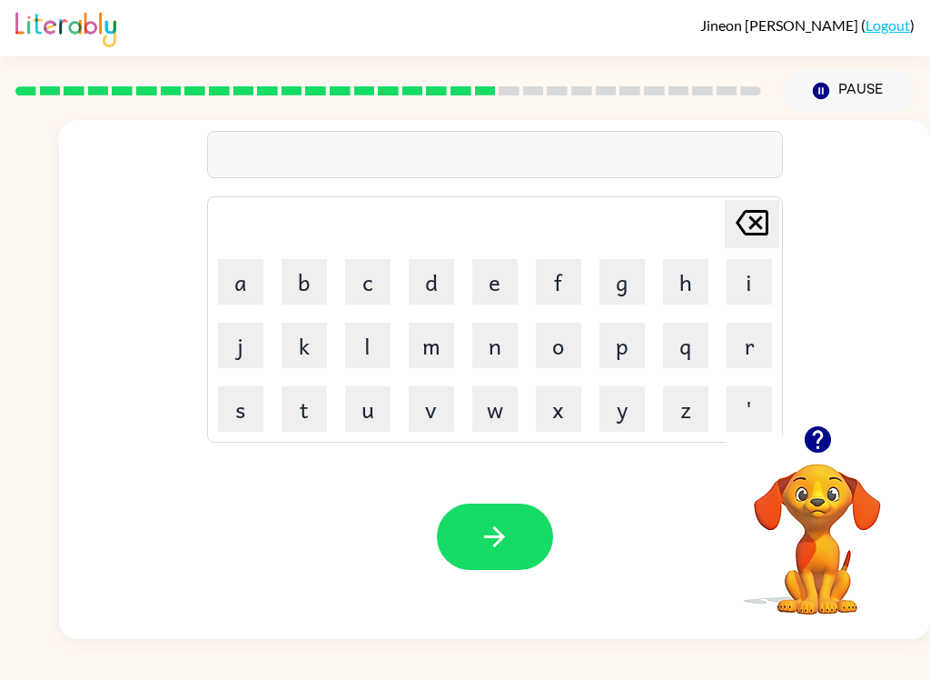
click at [248, 404] on button "s" at bounding box center [240, 408] width 45 height 45
click at [262, 331] on button "j" at bounding box center [240, 345] width 45 height 45
click at [454, 550] on button "button" at bounding box center [495, 536] width 116 height 66
click at [579, 388] on button "x" at bounding box center [558, 408] width 45 height 45
click at [579, 387] on button "x" at bounding box center [558, 408] width 45 height 45
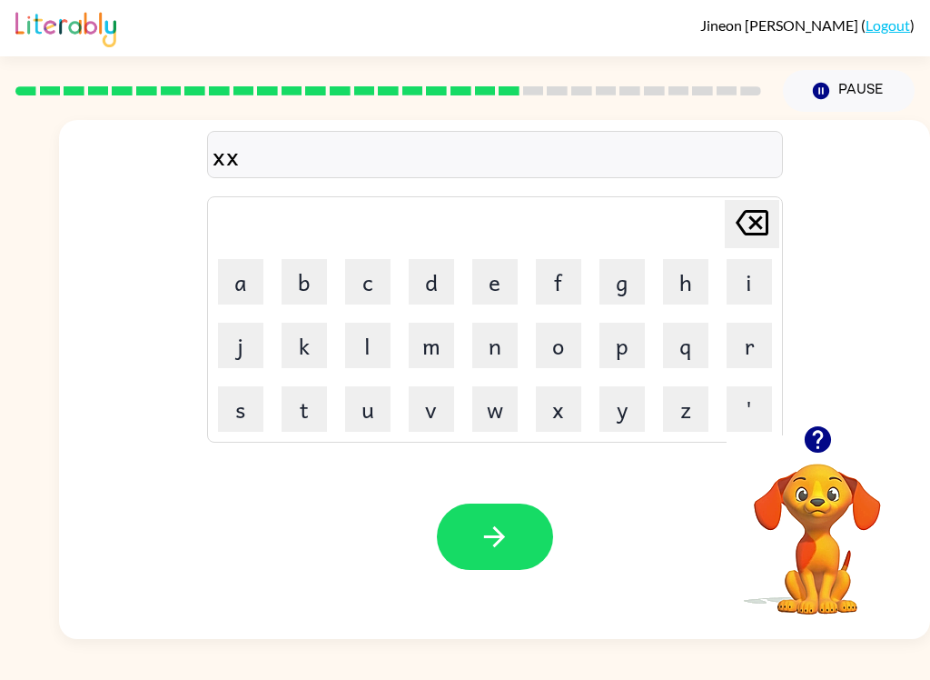
click at [566, 366] on button "o" at bounding box center [558, 345] width 45 height 45
click at [504, 396] on button "w" at bounding box center [494, 408] width 45 height 45
click at [484, 598] on div "Your browser must support playing .mp4 files to use Literably. Please try using…" at bounding box center [494, 536] width 871 height 204
click at [484, 597] on div "Your browser must support playing .mp4 files to use Literably. Please try using…" at bounding box center [494, 536] width 871 height 204
click at [504, 541] on icon "button" at bounding box center [495, 537] width 32 height 32
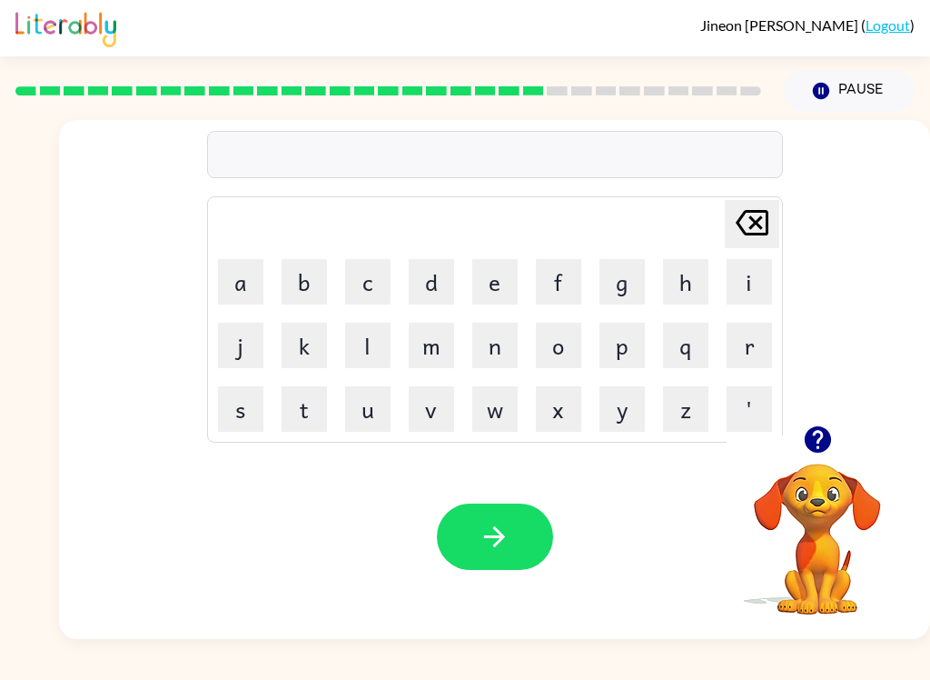
click at [686, 353] on button "q" at bounding box center [685, 345] width 45 height 45
click at [689, 330] on button "q" at bounding box center [685, 345] width 45 height 45
click at [663, 331] on button "q" at bounding box center [685, 345] width 45 height 45
click at [533, 520] on button "button" at bounding box center [495, 536] width 116 height 66
click at [681, 351] on button "q" at bounding box center [685, 345] width 45 height 45
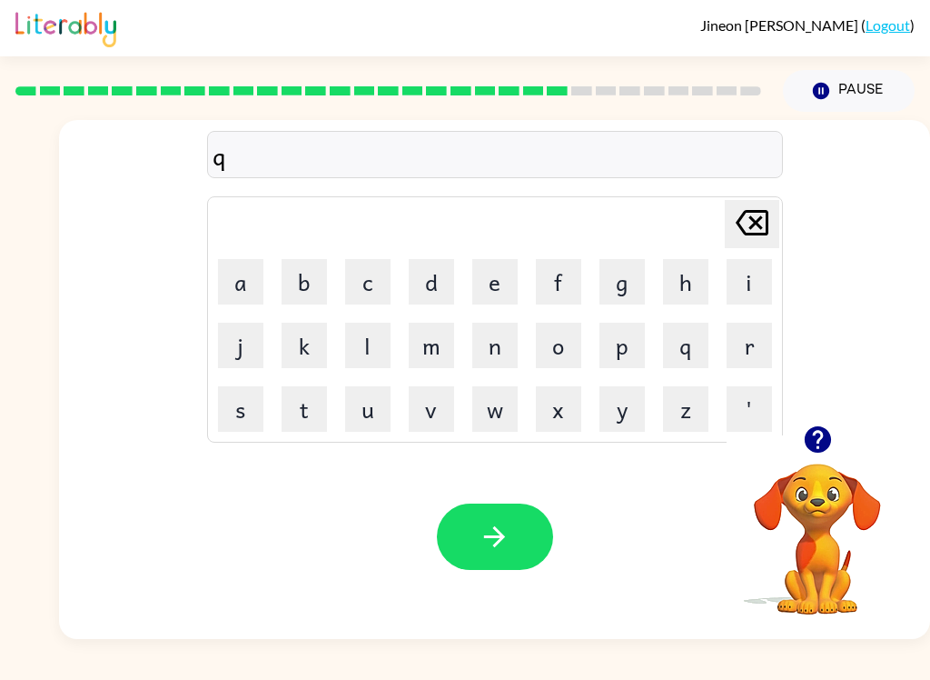
click at [528, 533] on button "button" at bounding box center [495, 536] width 116 height 66
click at [754, 349] on button "r" at bounding box center [749, 345] width 45 height 45
click at [755, 284] on button "i" at bounding box center [749, 281] width 45 height 45
click at [663, 303] on button "h" at bounding box center [685, 281] width 45 height 45
click at [547, 512] on div at bounding box center [495, 536] width 116 height 66
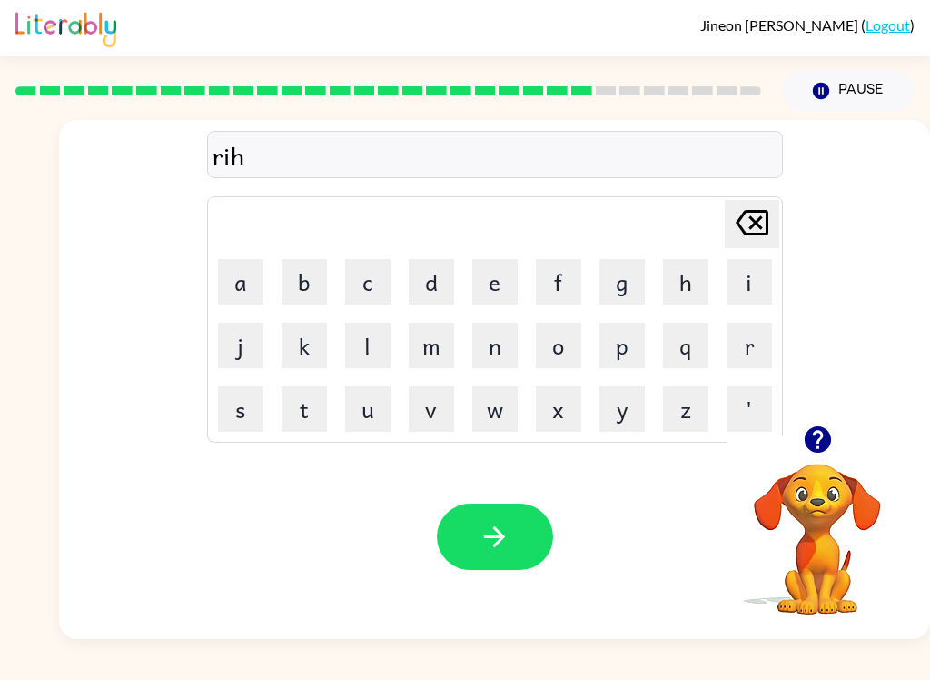
click at [546, 512] on div at bounding box center [495, 536] width 116 height 66
click at [538, 522] on button "button" at bounding box center [495, 536] width 116 height 66
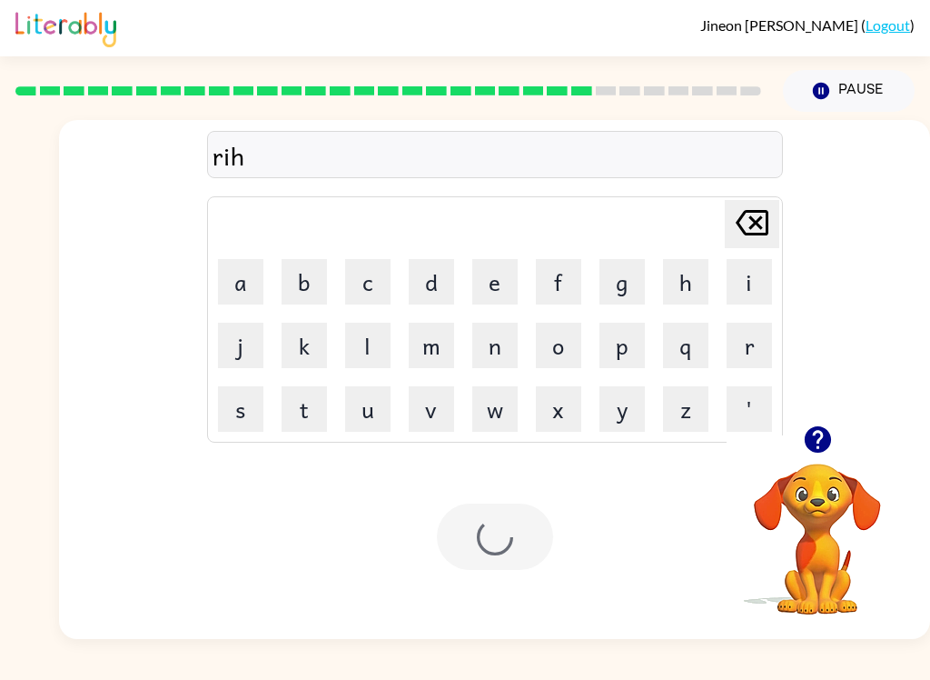
click at [538, 521] on div at bounding box center [495, 536] width 116 height 66
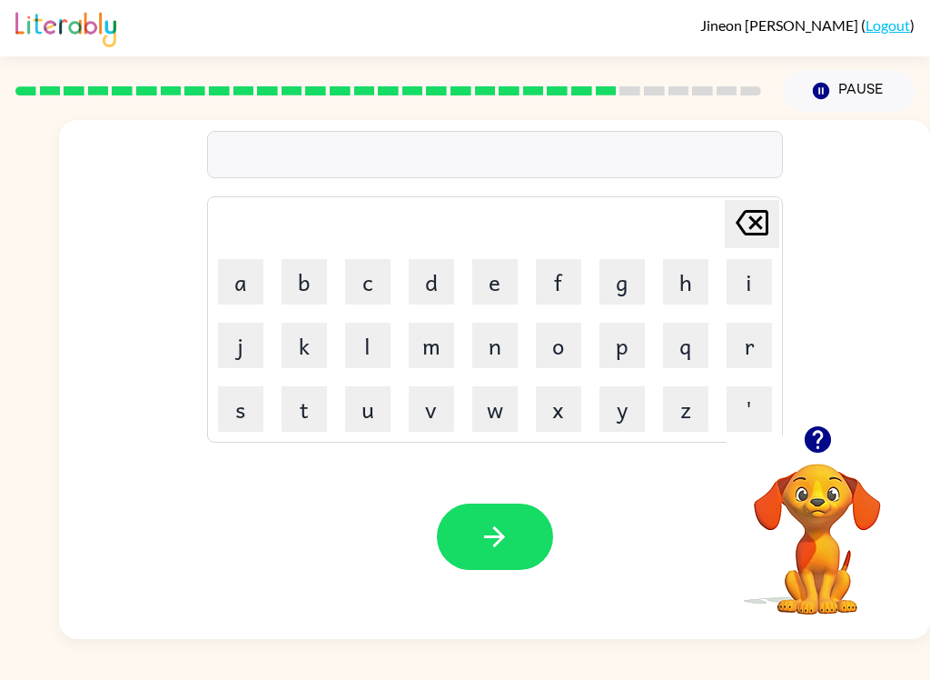
click at [700, 360] on button "q" at bounding box center [685, 345] width 45 height 45
click at [628, 284] on button "g" at bounding box center [622, 281] width 45 height 45
click at [532, 522] on button "button" at bounding box center [495, 536] width 116 height 66
click at [708, 356] on button "q" at bounding box center [685, 345] width 45 height 45
click at [603, 372] on td "p" at bounding box center [622, 345] width 62 height 62
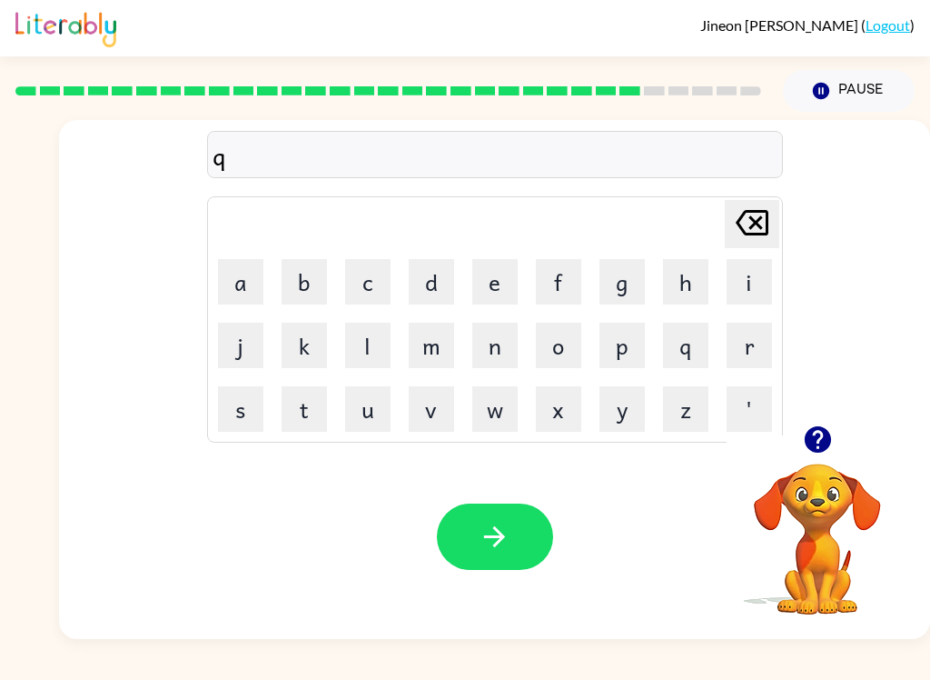
click at [682, 278] on button "h" at bounding box center [685, 281] width 45 height 45
click at [633, 340] on button "p" at bounding box center [622, 345] width 45 height 45
click at [681, 414] on button "z" at bounding box center [685, 408] width 45 height 45
click at [526, 524] on button "button" at bounding box center [495, 536] width 116 height 66
click at [746, 337] on button "r" at bounding box center [749, 345] width 45 height 45
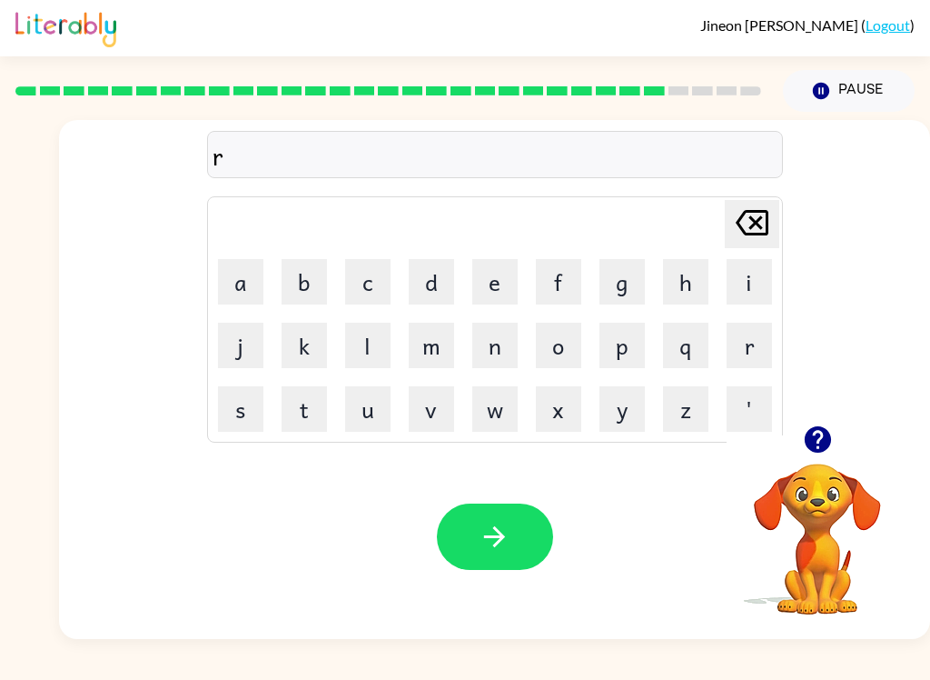
click at [542, 537] on button "button" at bounding box center [495, 536] width 116 height 66
click at [217, 377] on table "Delete Delete last character input a b c d e f g h i j k l m n o p q r s t u v …" at bounding box center [495, 319] width 574 height 244
click at [542, 527] on button "button" at bounding box center [495, 536] width 116 height 66
click at [753, 356] on button "r" at bounding box center [749, 345] width 45 height 45
click at [532, 536] on button "button" at bounding box center [495, 536] width 116 height 66
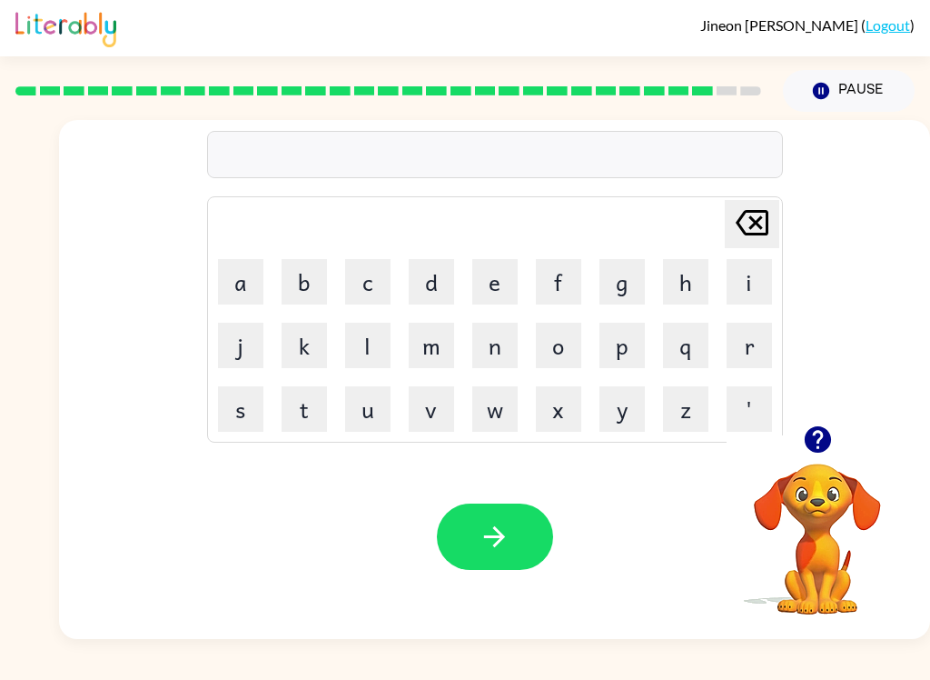
click at [294, 356] on button "k" at bounding box center [304, 345] width 45 height 45
click at [522, 569] on button "button" at bounding box center [495, 536] width 116 height 66
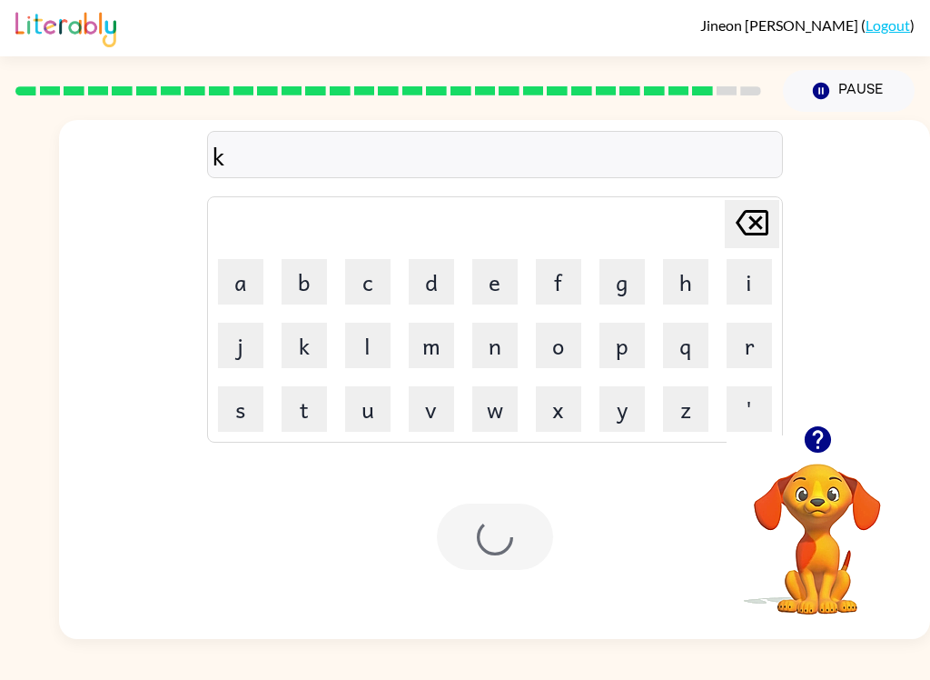
click at [538, 534] on div at bounding box center [495, 536] width 116 height 66
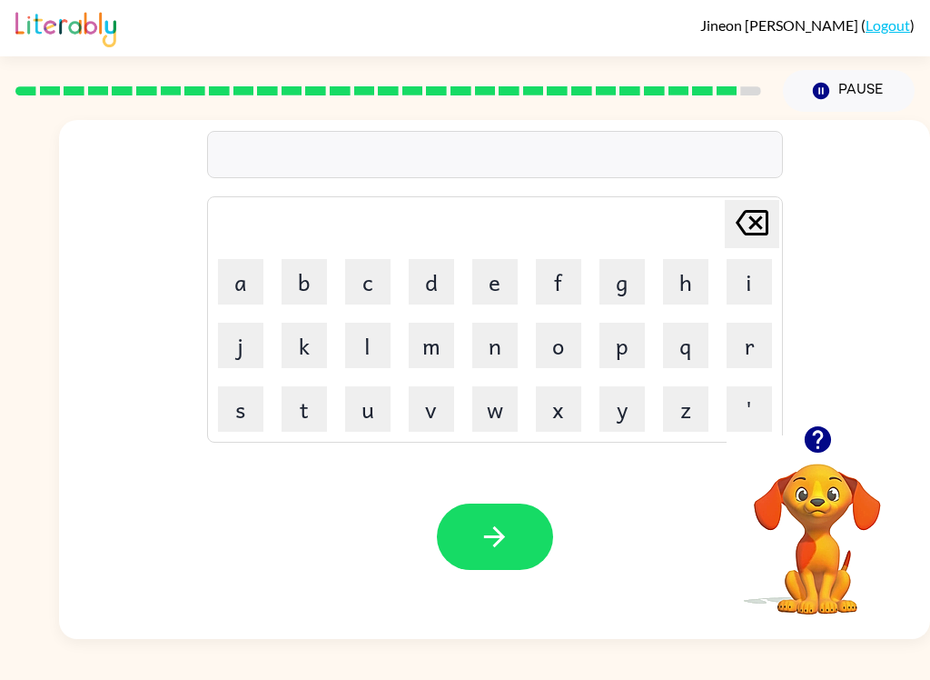
click at [707, 340] on button "q" at bounding box center [685, 345] width 45 height 45
click at [756, 326] on button "r" at bounding box center [749, 345] width 45 height 45
click at [486, 540] on icon "button" at bounding box center [495, 537] width 32 height 32
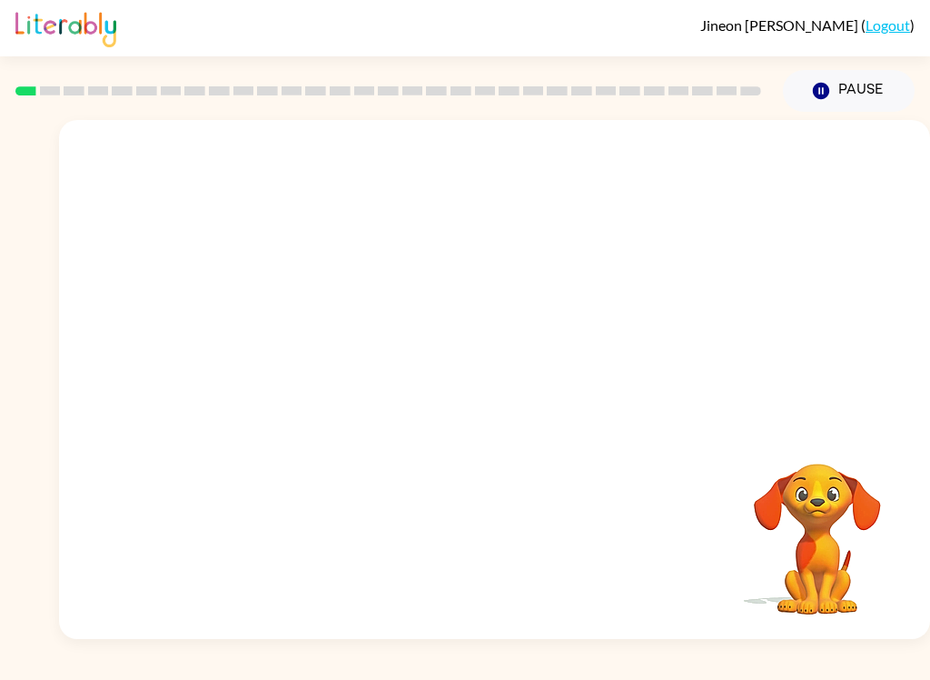
click at [301, 349] on video "Your browser must support playing .mp4 files to use Literably. Please try using…" at bounding box center [494, 272] width 871 height 305
click at [275, 335] on video "Your browser must support playing .mp4 files to use Literably. Please try using…" at bounding box center [494, 272] width 871 height 305
click at [331, 330] on video "Your browser must support playing .mp4 files to use Literably. Please try using…" at bounding box center [494, 272] width 871 height 305
click at [527, 363] on button "button" at bounding box center [495, 388] width 116 height 66
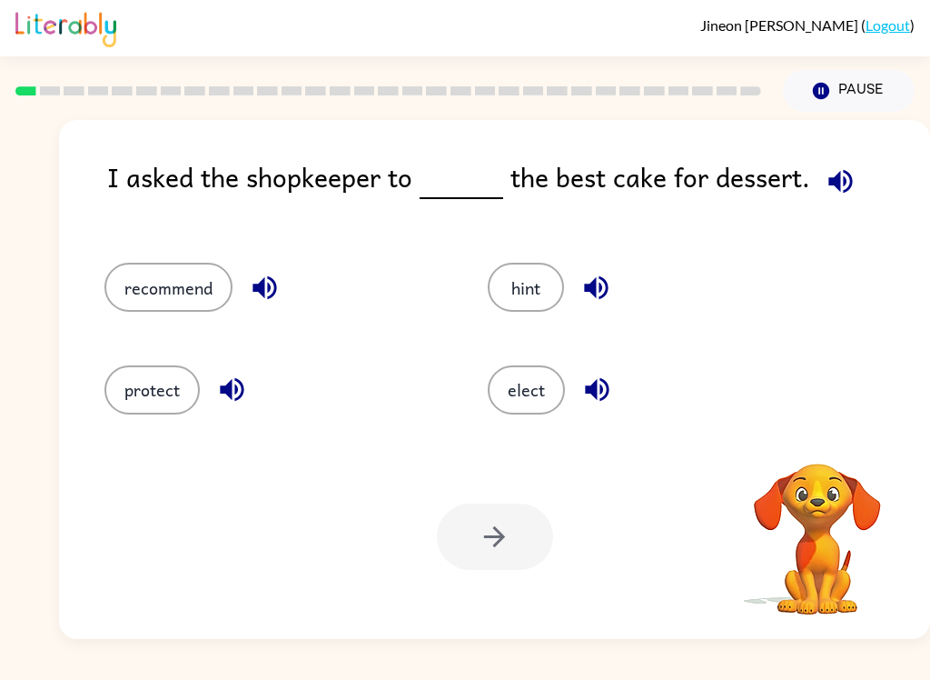
click at [168, 304] on button "recommend" at bounding box center [168, 287] width 128 height 49
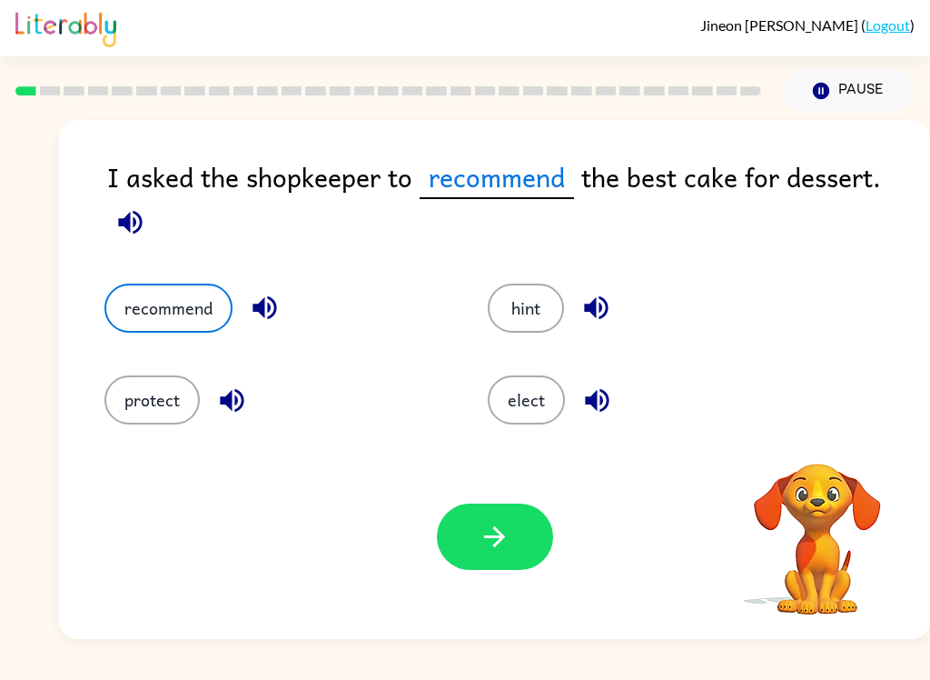
click at [534, 530] on button "button" at bounding box center [495, 536] width 116 height 66
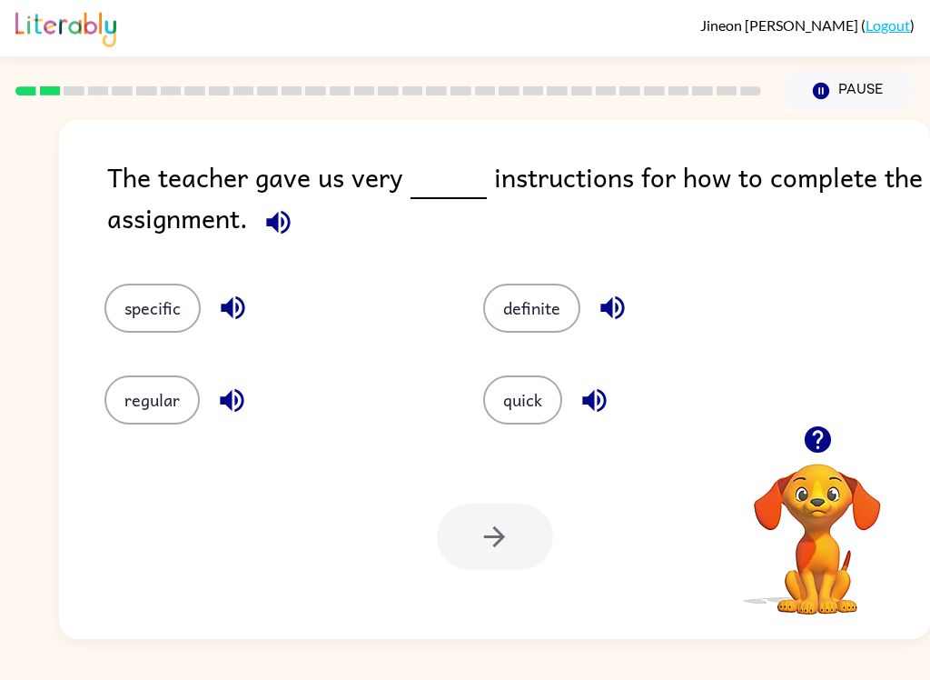
click at [134, 287] on button "specific" at bounding box center [152, 307] width 96 height 49
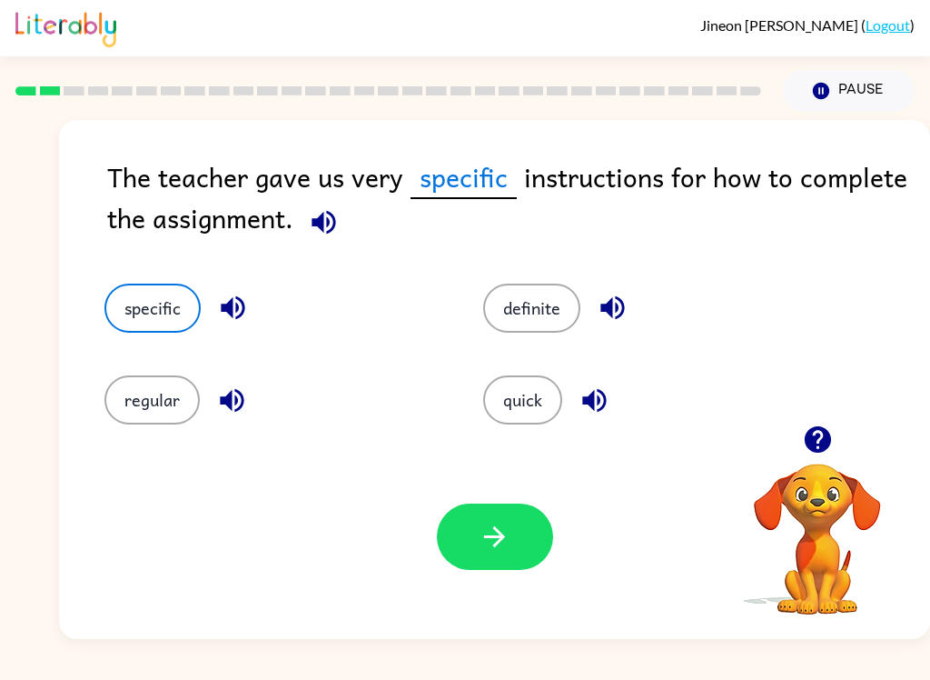
click at [523, 529] on button "button" at bounding box center [495, 536] width 116 height 66
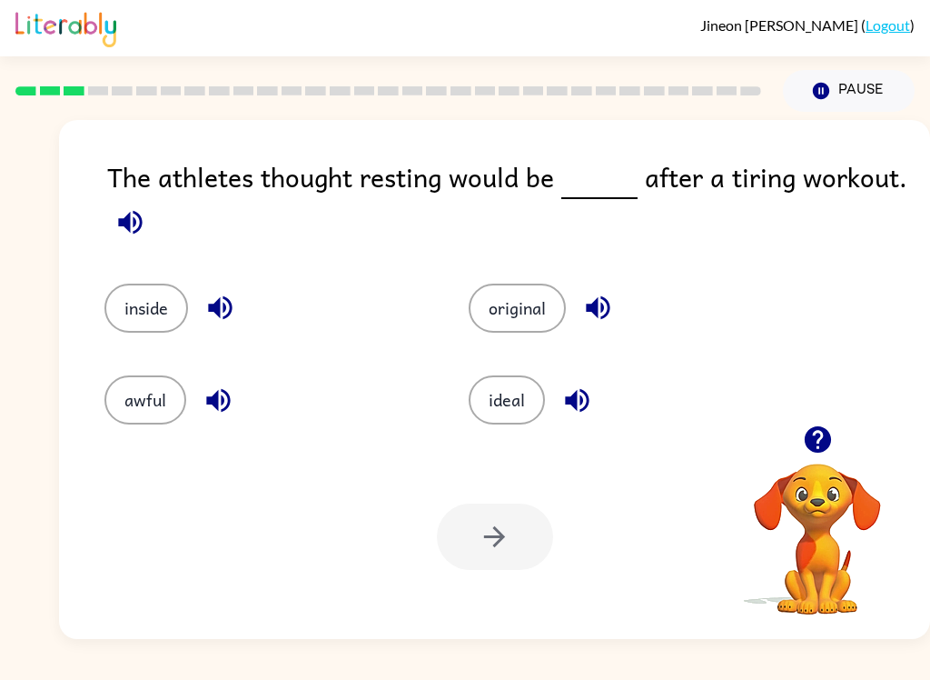
click at [145, 304] on button "inside" at bounding box center [146, 307] width 84 height 49
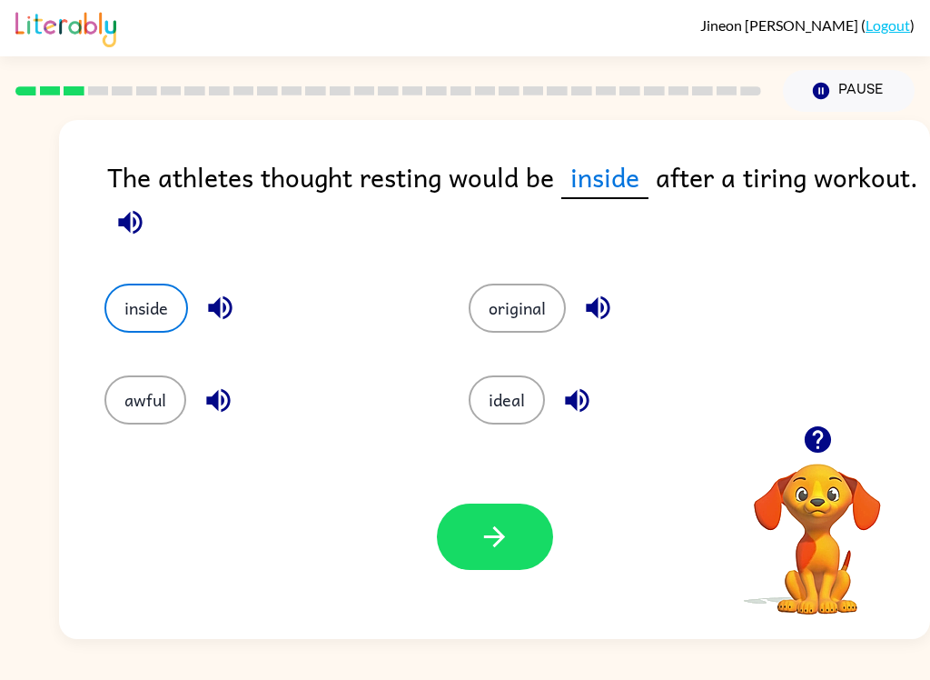
click at [505, 521] on button "button" at bounding box center [495, 536] width 116 height 66
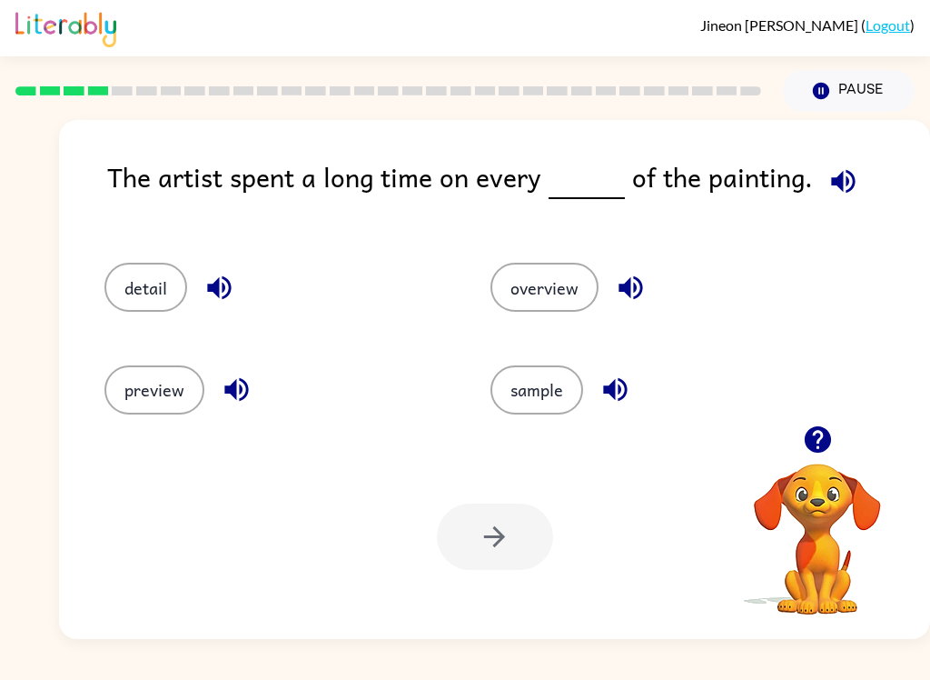
click at [562, 382] on button "sample" at bounding box center [537, 389] width 93 height 49
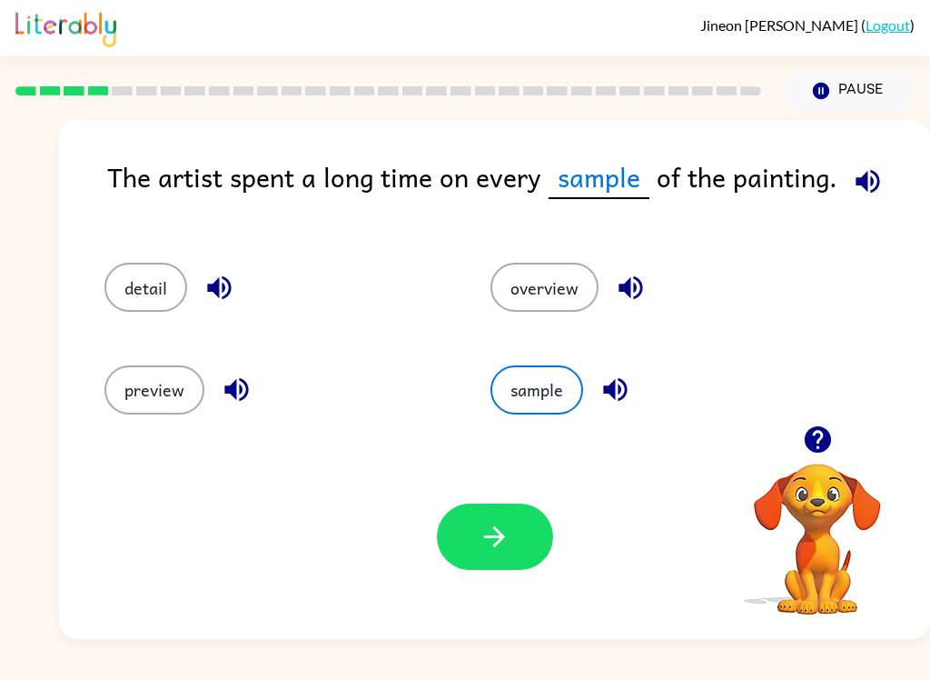
click at [490, 543] on icon "button" at bounding box center [495, 537] width 32 height 32
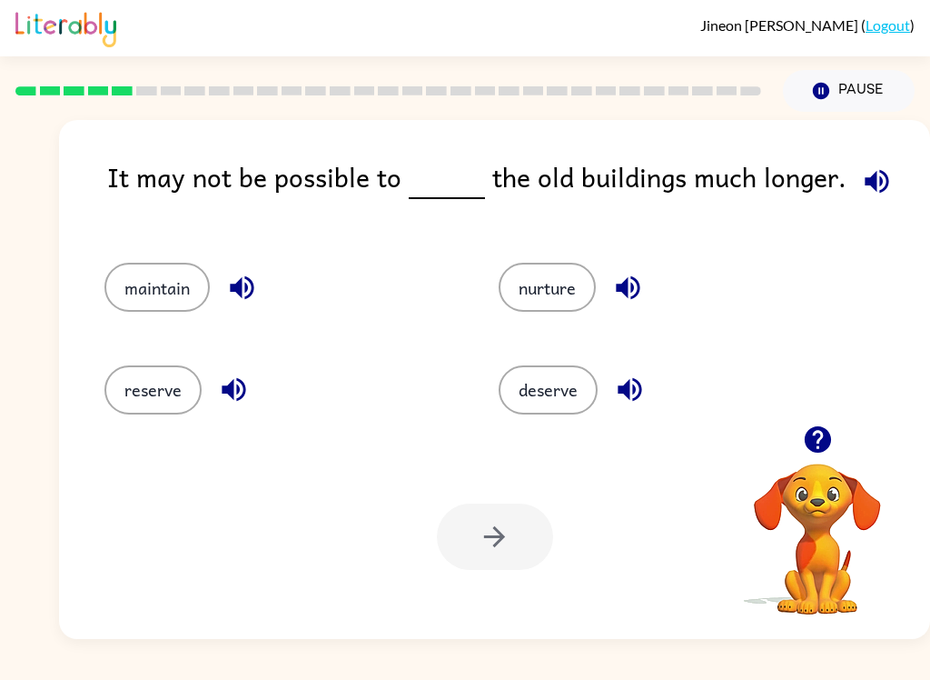
click at [148, 379] on button "reserve" at bounding box center [152, 389] width 97 height 49
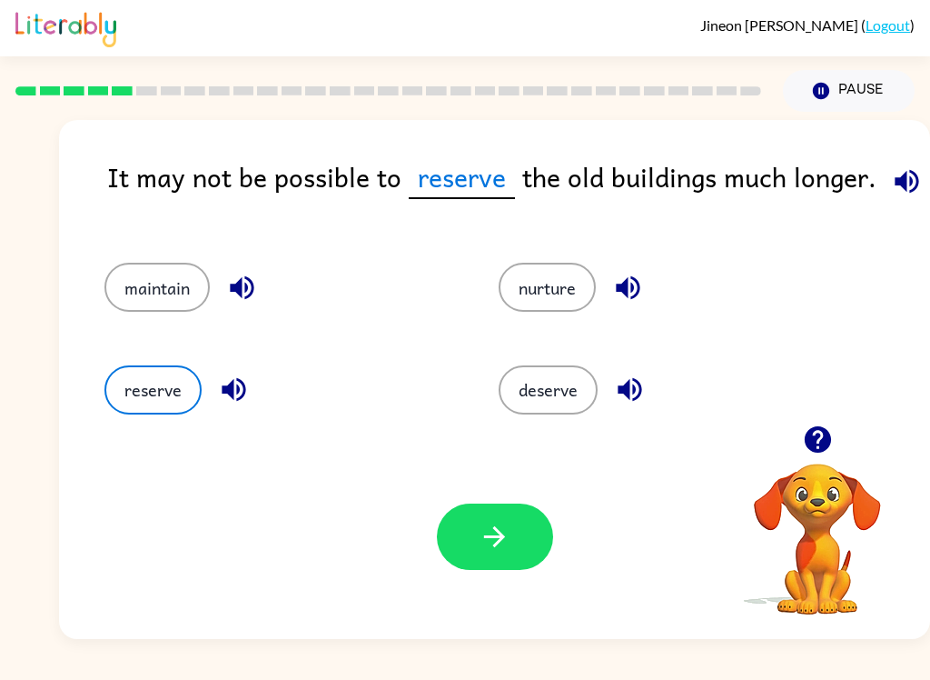
click at [508, 539] on icon "button" at bounding box center [495, 537] width 32 height 32
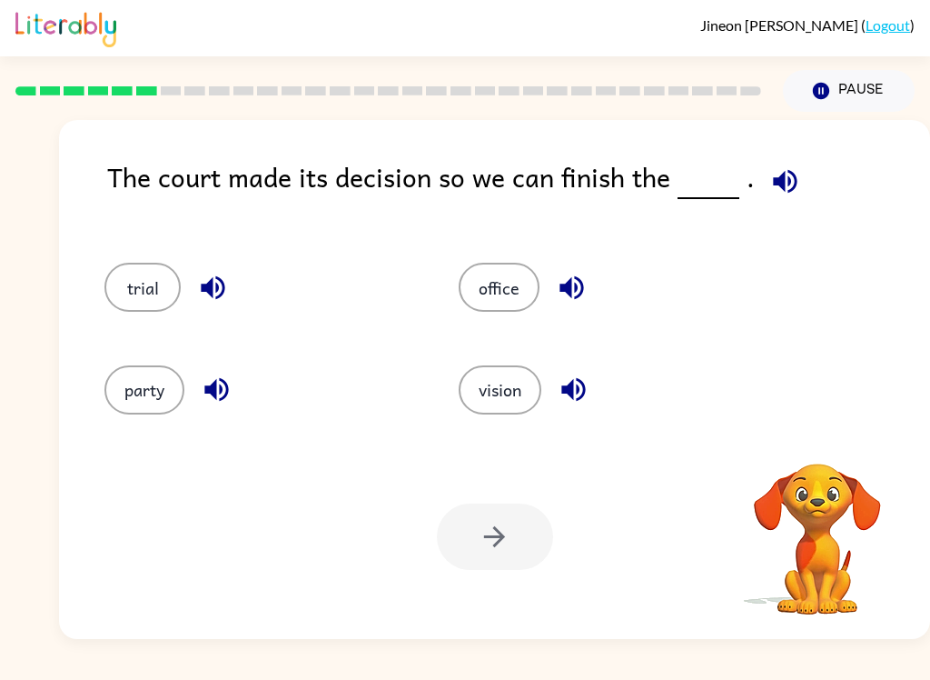
click at [133, 413] on button "party" at bounding box center [144, 389] width 80 height 49
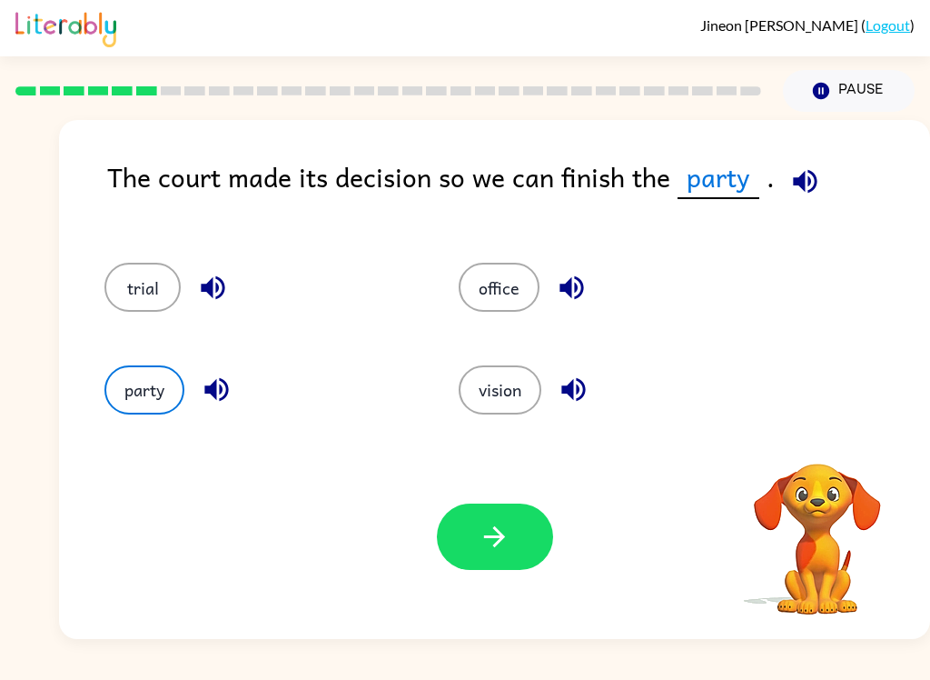
click at [141, 368] on button "party" at bounding box center [144, 389] width 80 height 49
click at [522, 543] on button "button" at bounding box center [495, 536] width 116 height 66
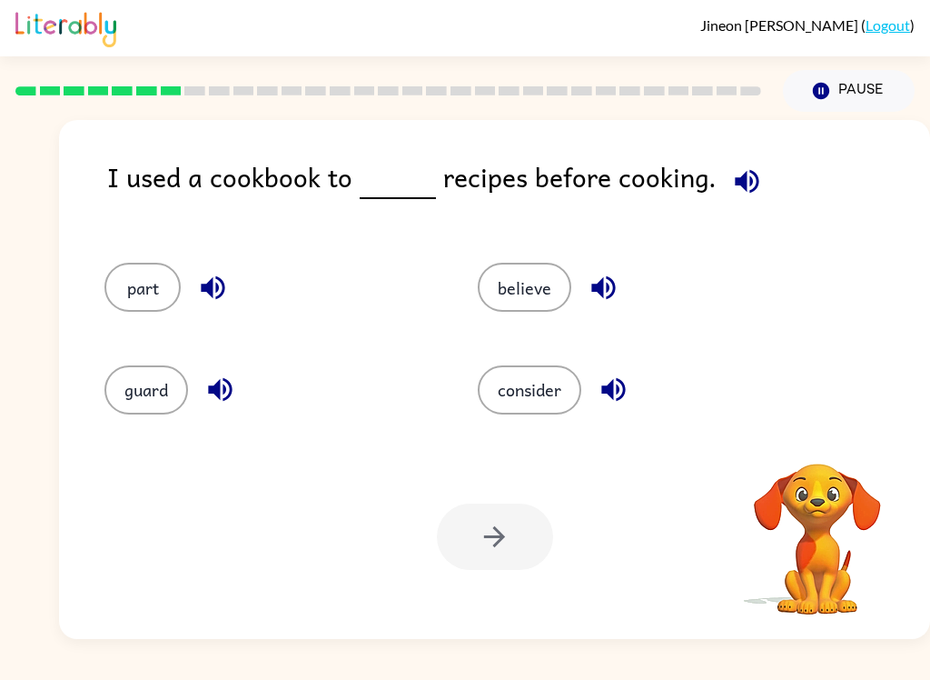
click at [143, 377] on button "guard" at bounding box center [146, 389] width 84 height 49
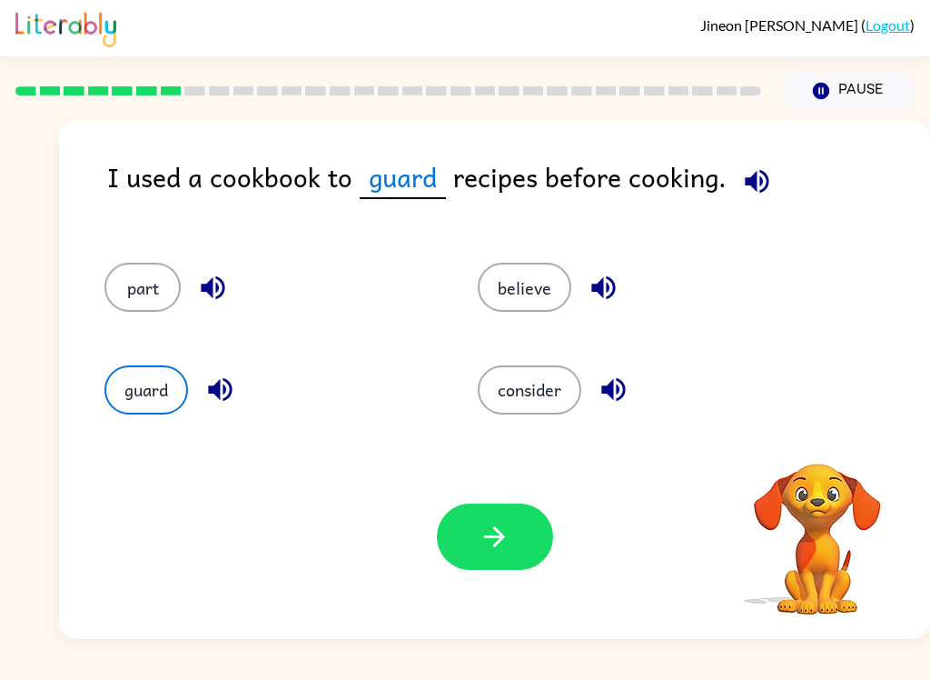
click at [531, 522] on button "button" at bounding box center [495, 536] width 116 height 66
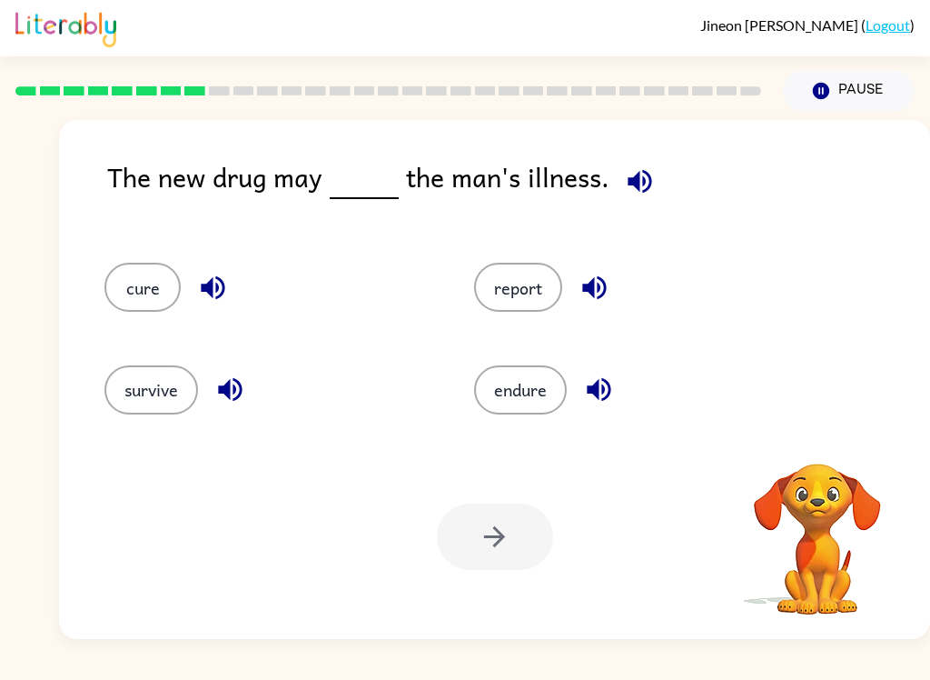
click at [137, 383] on button "survive" at bounding box center [151, 389] width 94 height 49
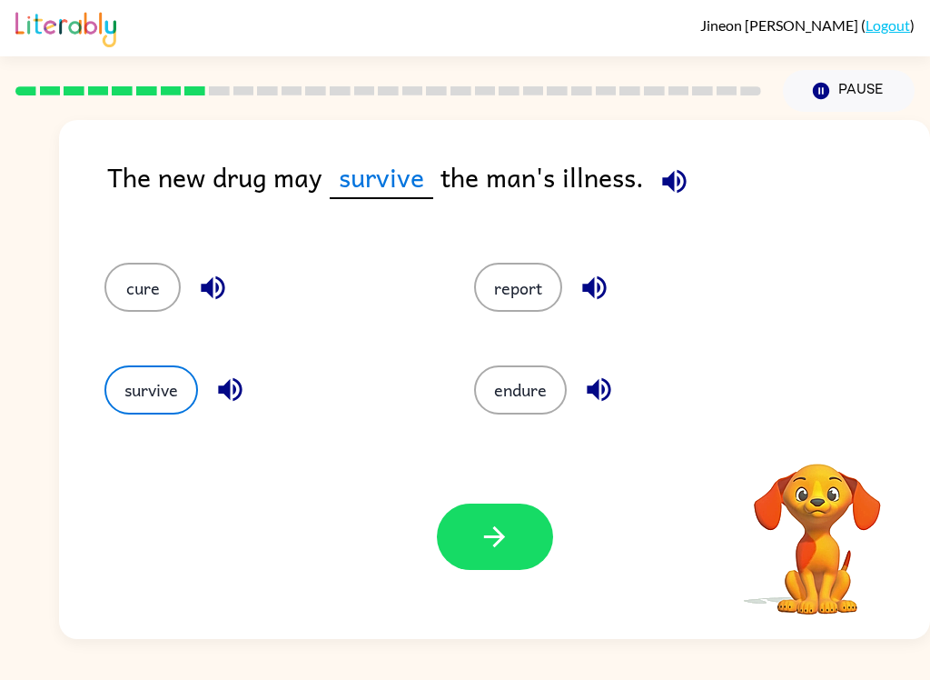
click at [520, 542] on button "button" at bounding box center [495, 536] width 116 height 66
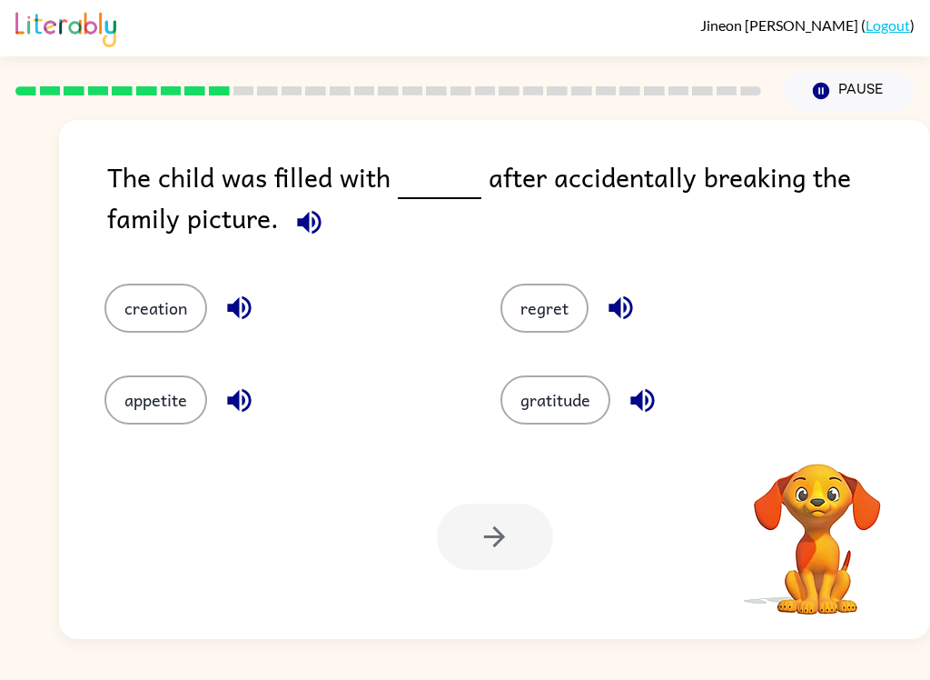
click at [129, 384] on button "appetite" at bounding box center [155, 399] width 103 height 49
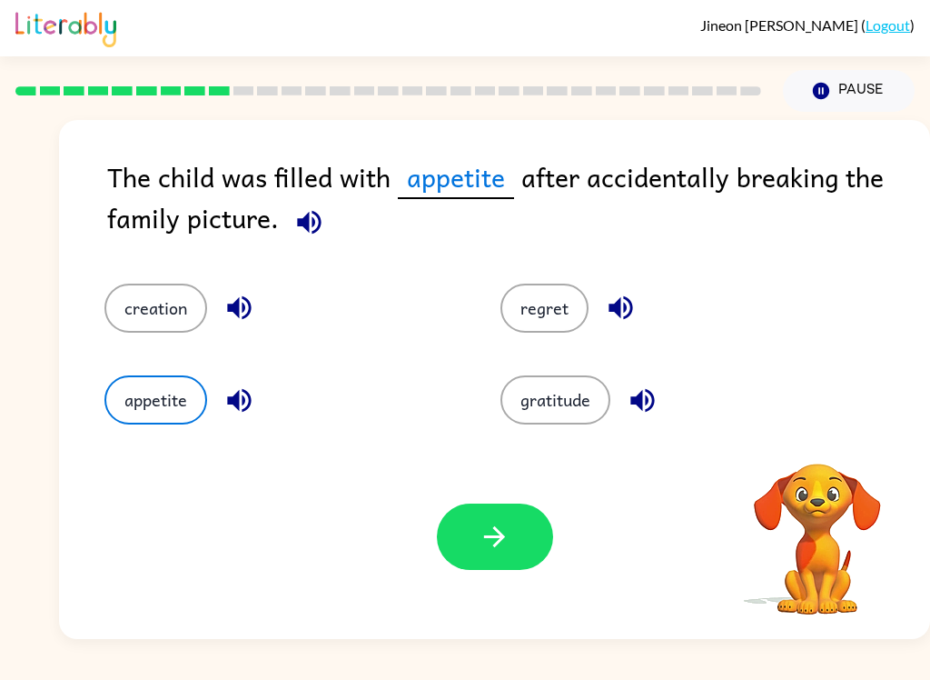
click at [524, 543] on button "button" at bounding box center [495, 536] width 116 height 66
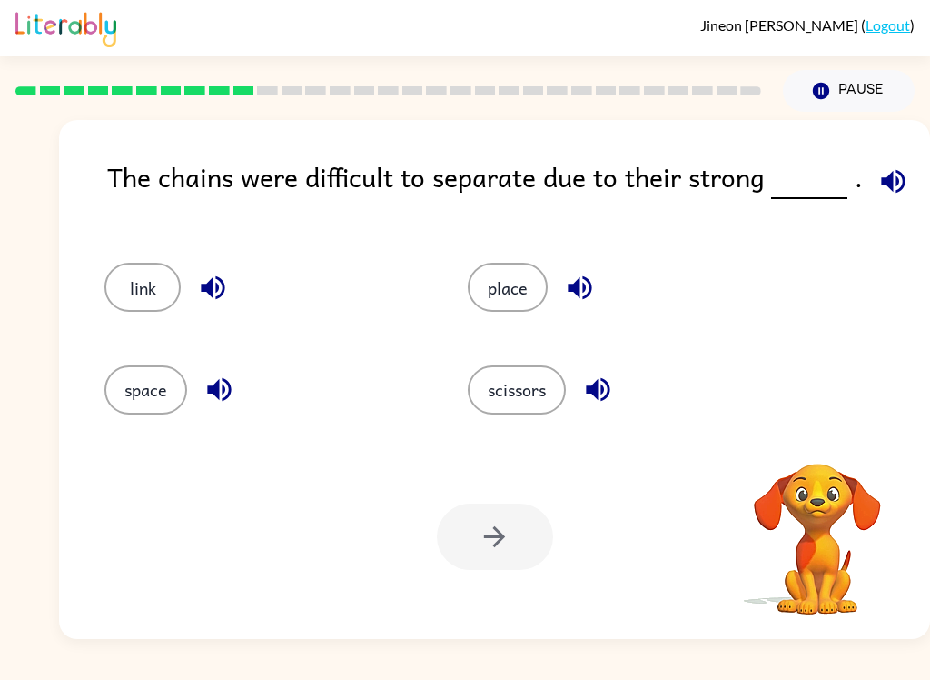
click at [133, 390] on button "space" at bounding box center [145, 389] width 83 height 49
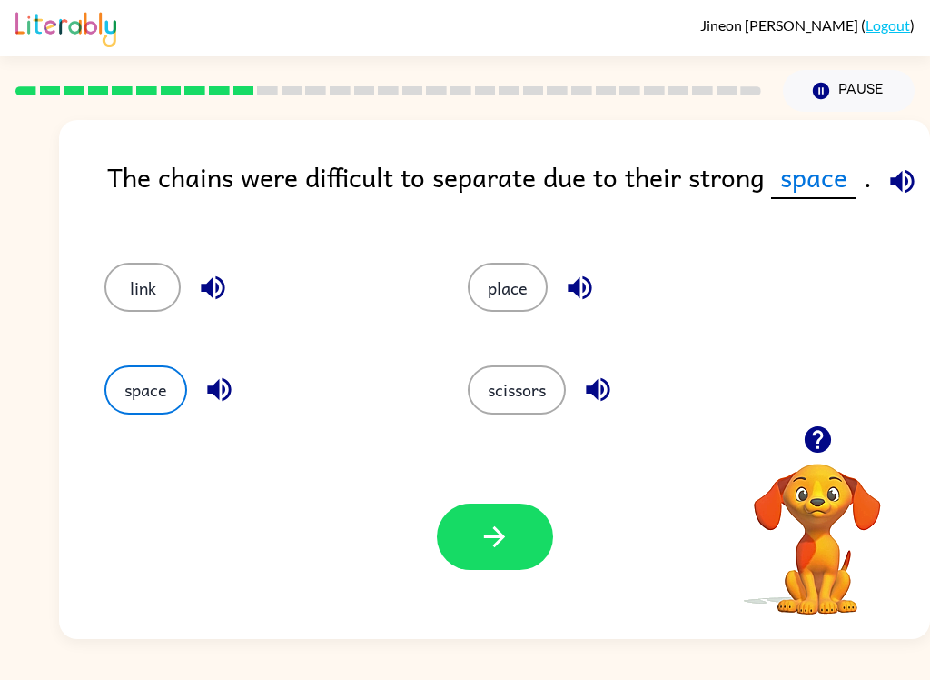
click at [524, 541] on button "button" at bounding box center [495, 536] width 116 height 66
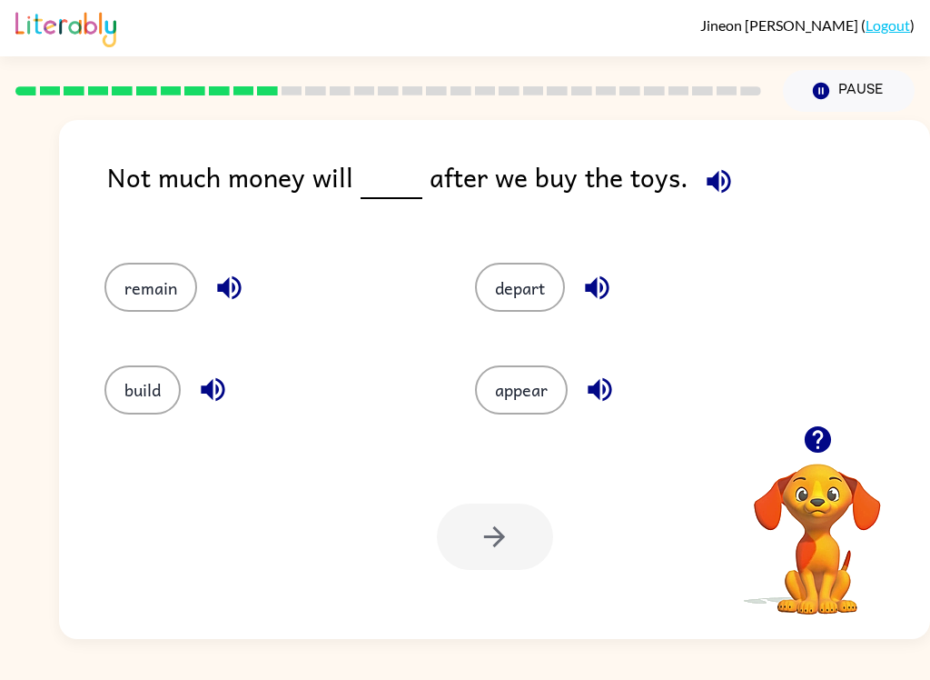
click at [518, 413] on button "appear" at bounding box center [521, 389] width 93 height 49
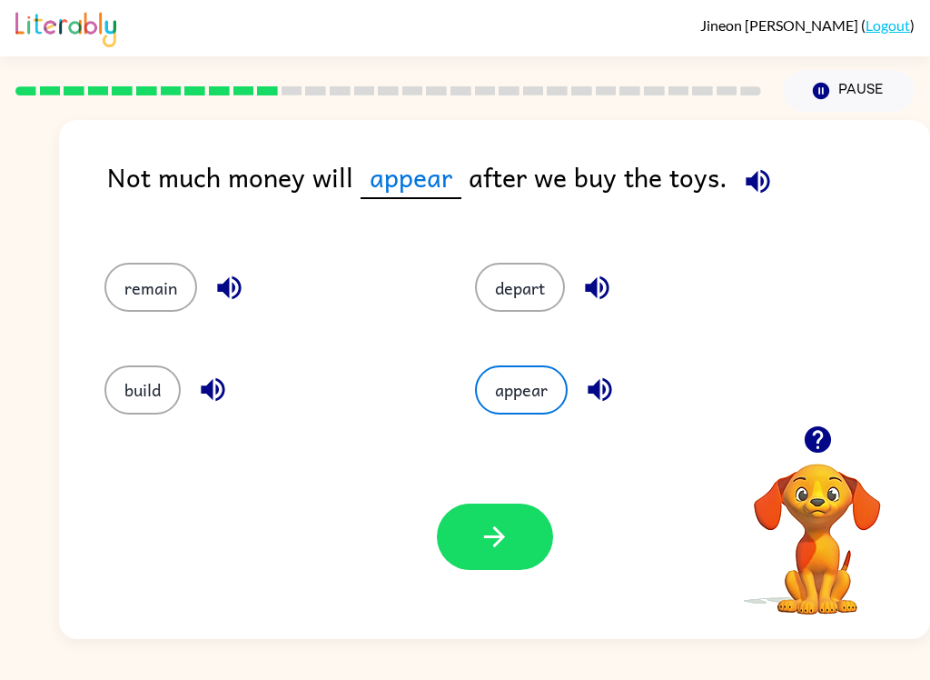
click at [506, 542] on icon "button" at bounding box center [495, 537] width 32 height 32
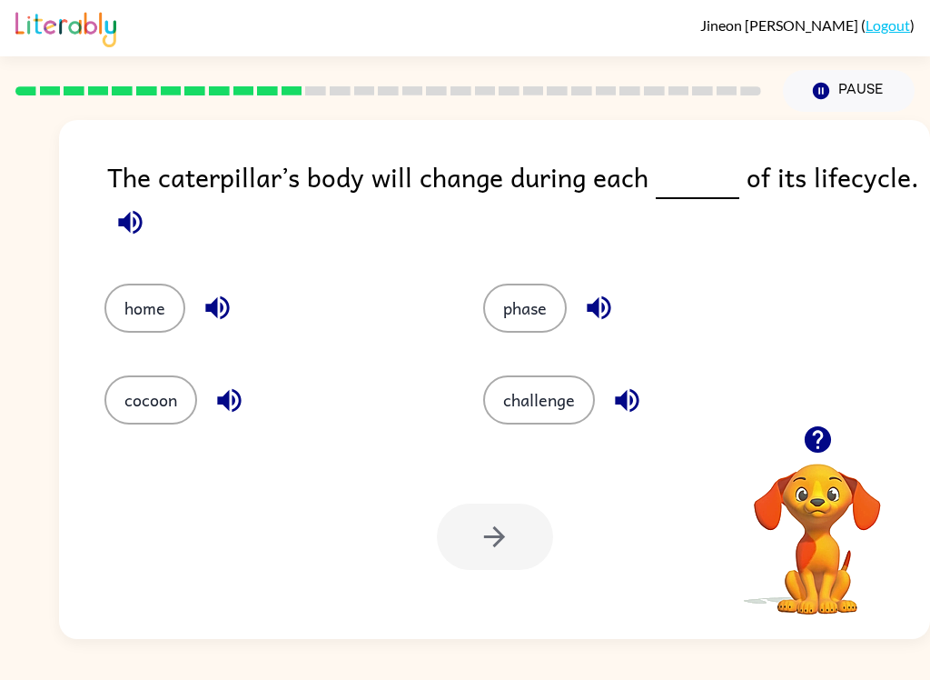
click at [132, 292] on button "home" at bounding box center [144, 307] width 81 height 49
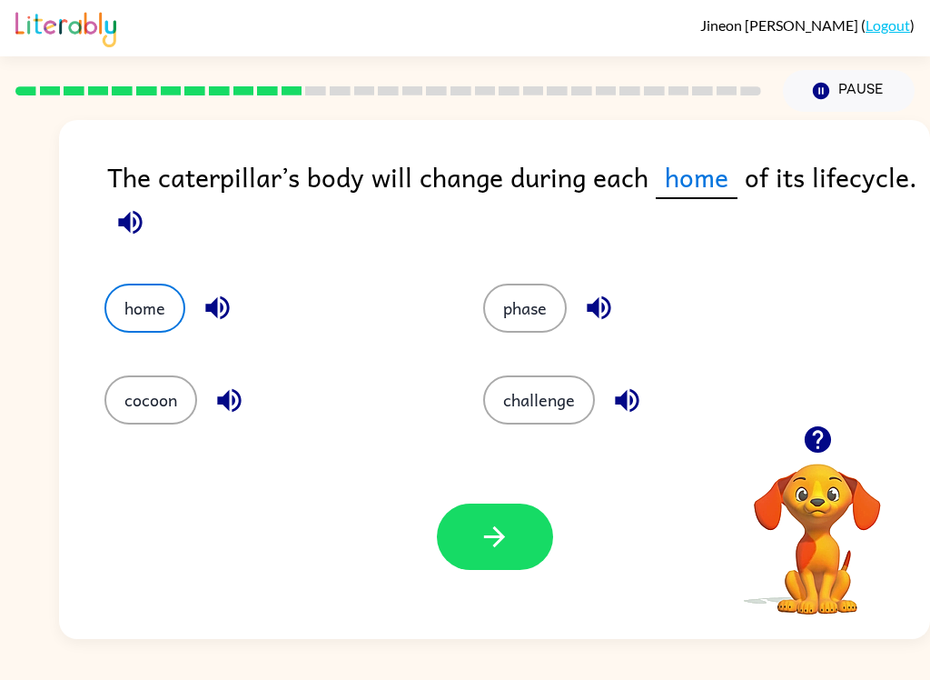
click at [489, 531] on icon "button" at bounding box center [495, 537] width 32 height 32
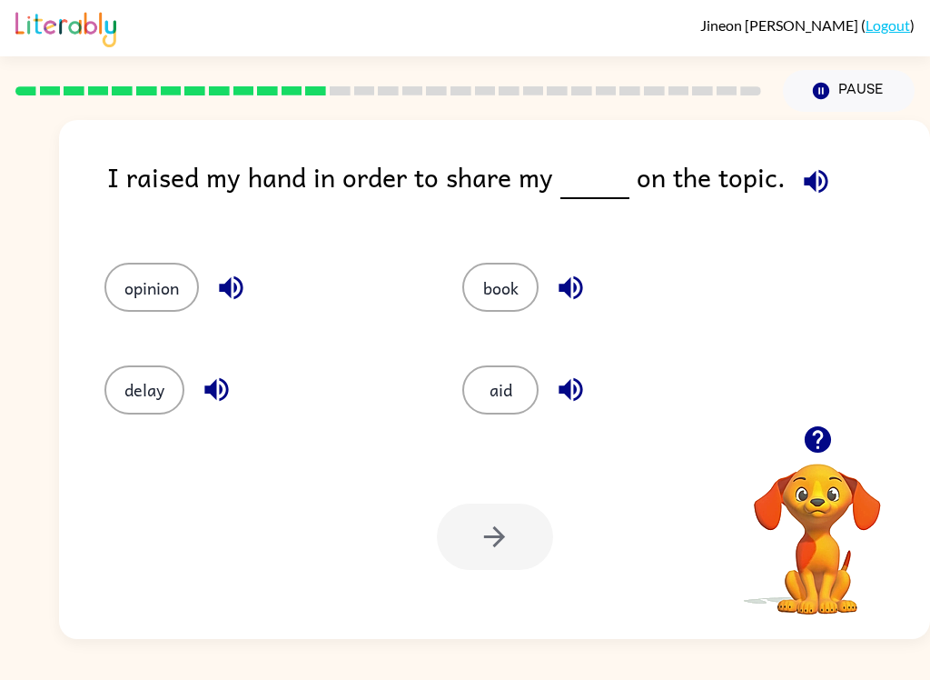
click at [490, 275] on button "book" at bounding box center [500, 287] width 76 height 49
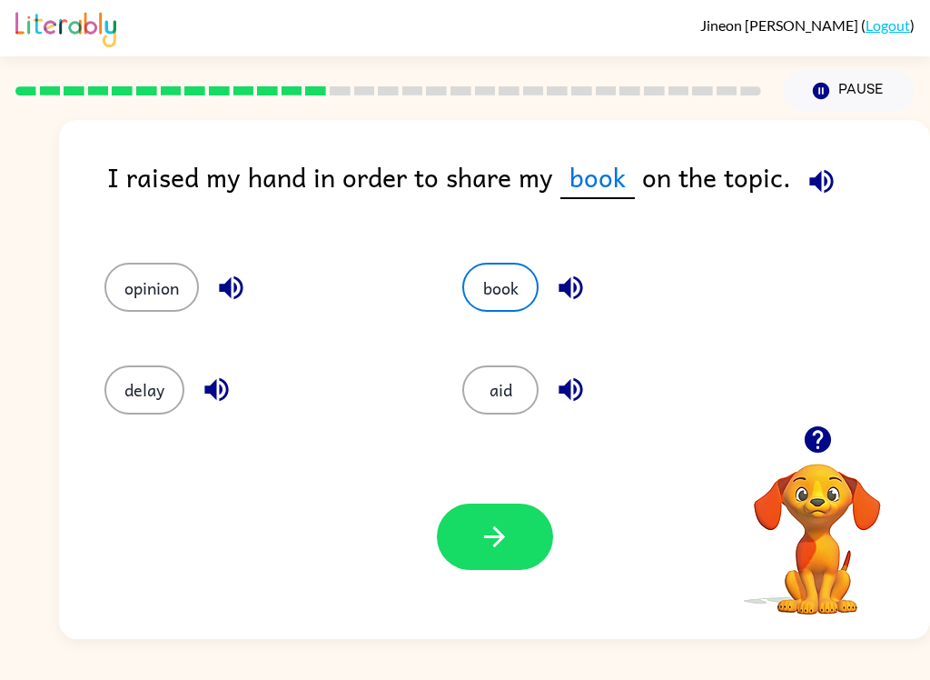
click at [462, 511] on button "button" at bounding box center [495, 536] width 116 height 66
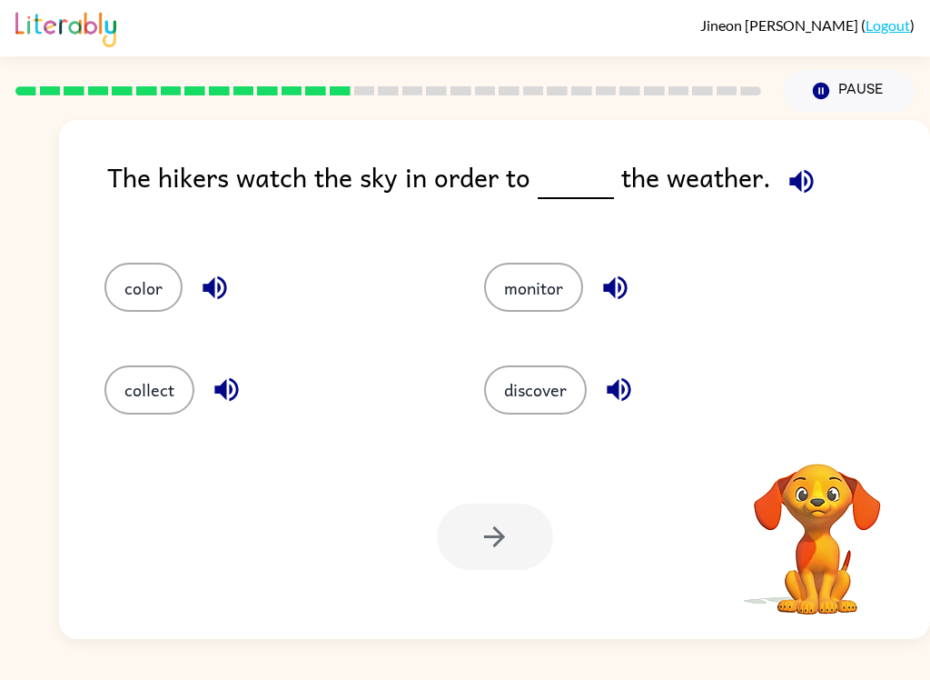
click at [524, 394] on button "discover" at bounding box center [535, 389] width 103 height 49
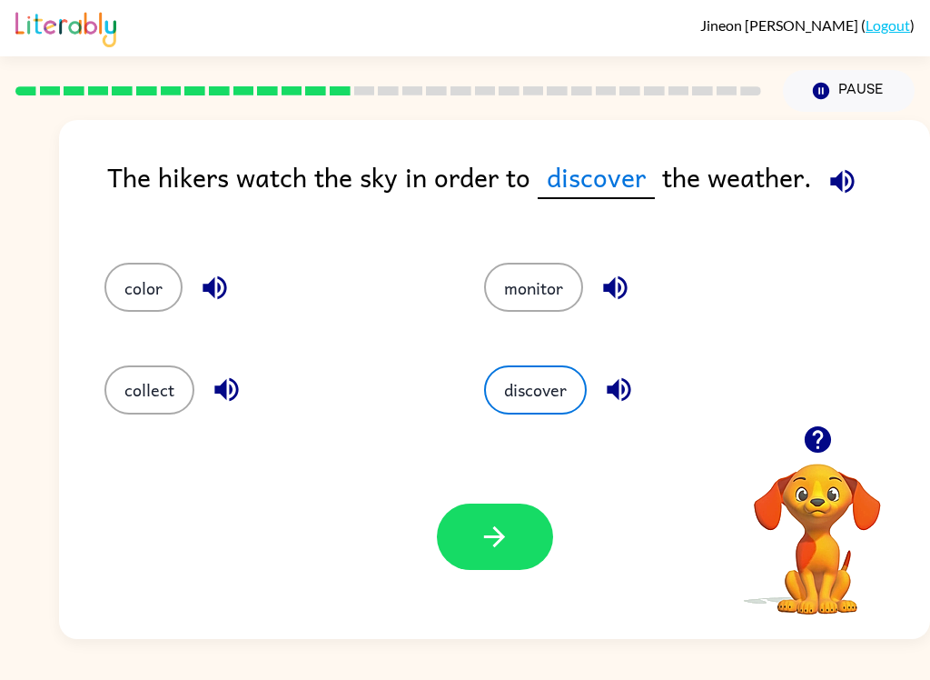
click at [472, 518] on button "button" at bounding box center [495, 536] width 116 height 66
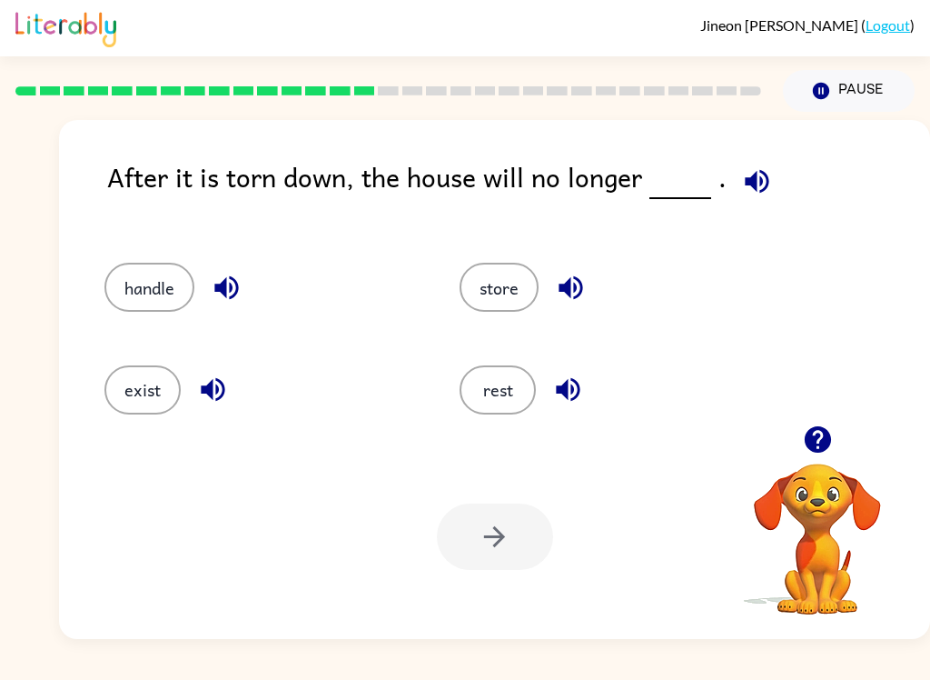
click at [138, 268] on button "handle" at bounding box center [149, 287] width 90 height 49
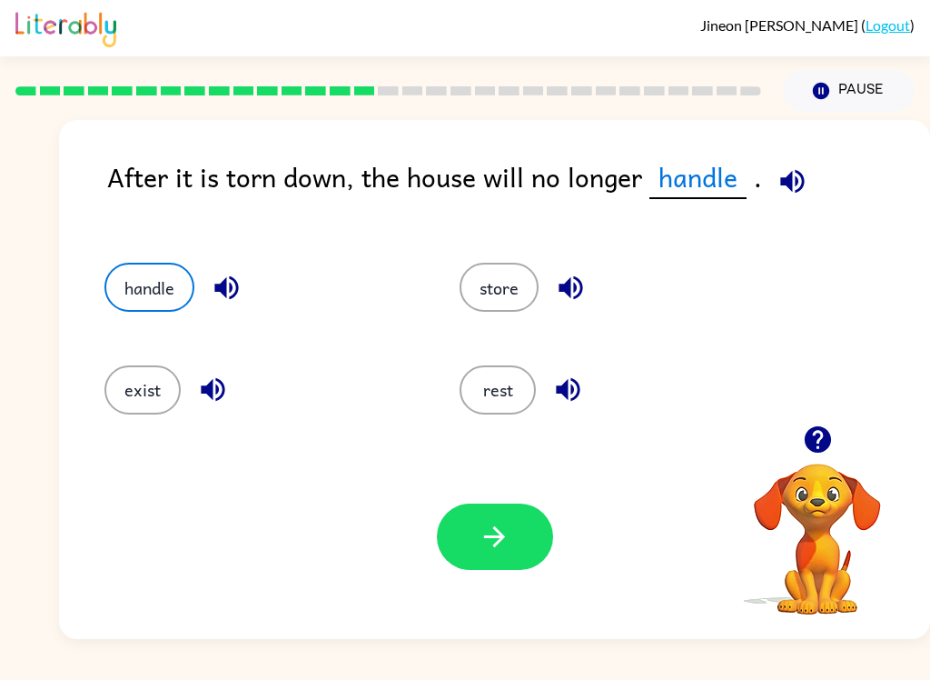
click at [496, 550] on icon "button" at bounding box center [495, 537] width 32 height 32
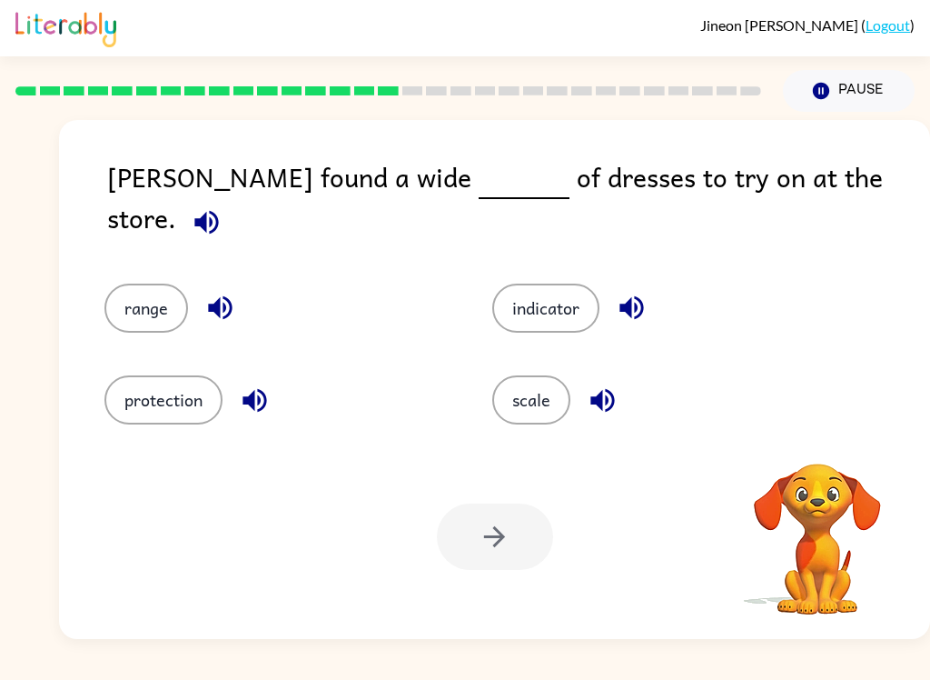
click at [547, 294] on button "indicator" at bounding box center [545, 307] width 107 height 49
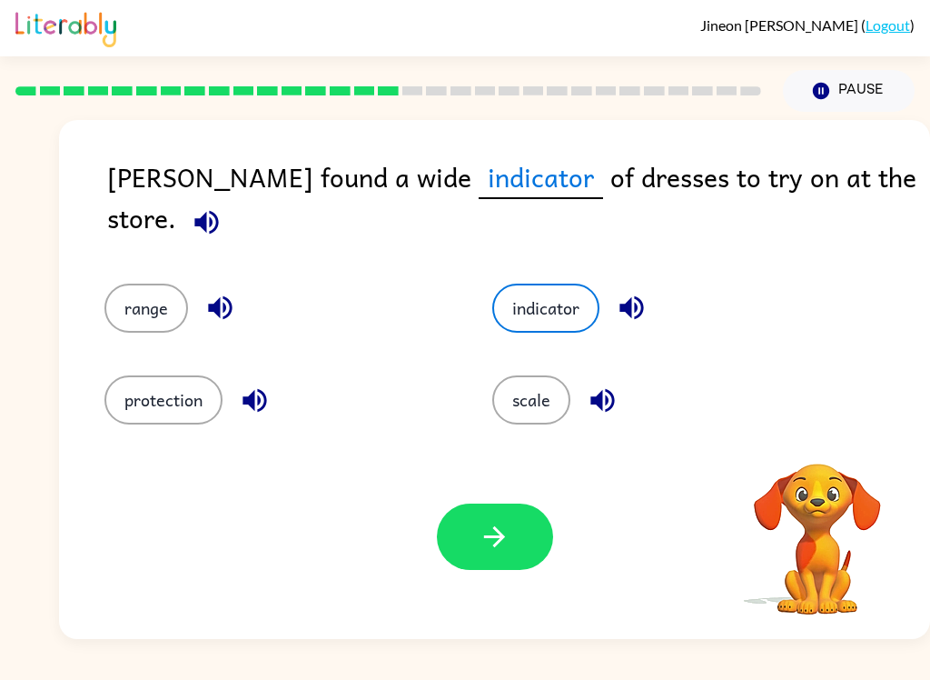
click at [529, 542] on button "button" at bounding box center [495, 536] width 116 height 66
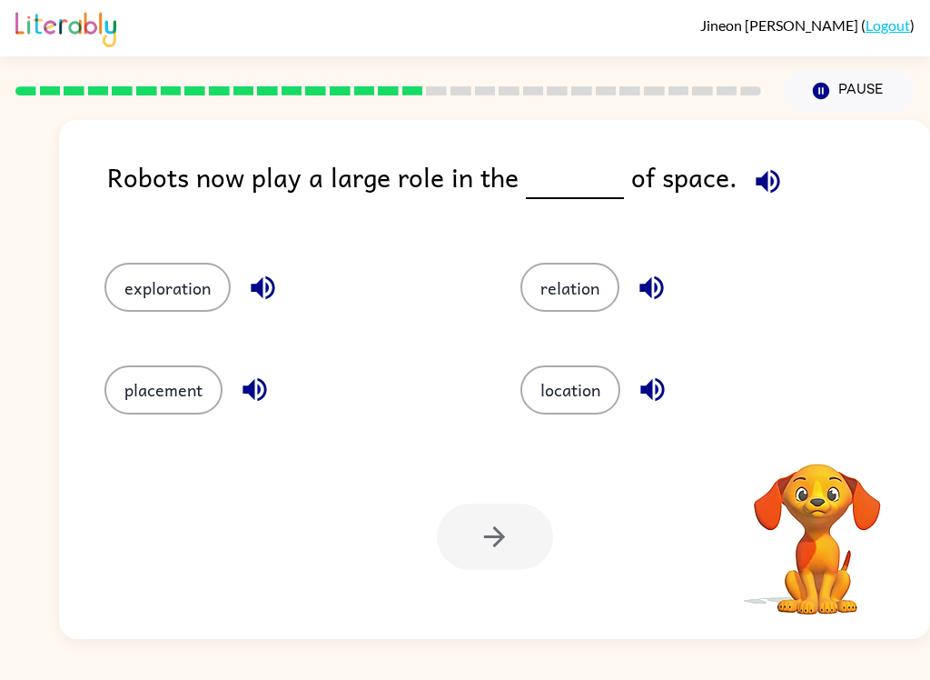
click at [568, 284] on button "relation" at bounding box center [570, 287] width 99 height 49
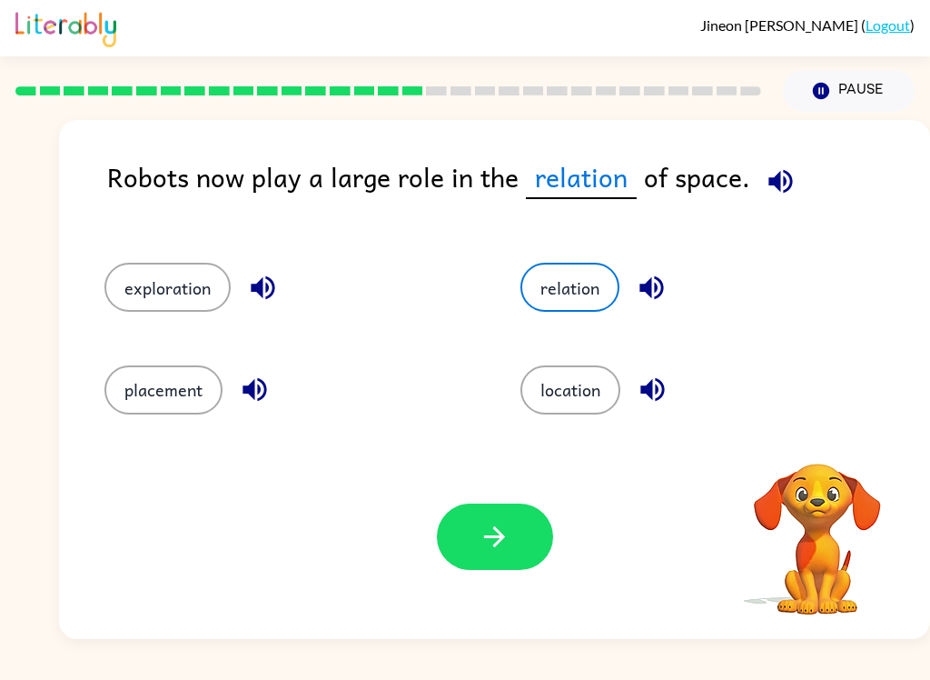
click at [507, 541] on icon "button" at bounding box center [495, 537] width 32 height 32
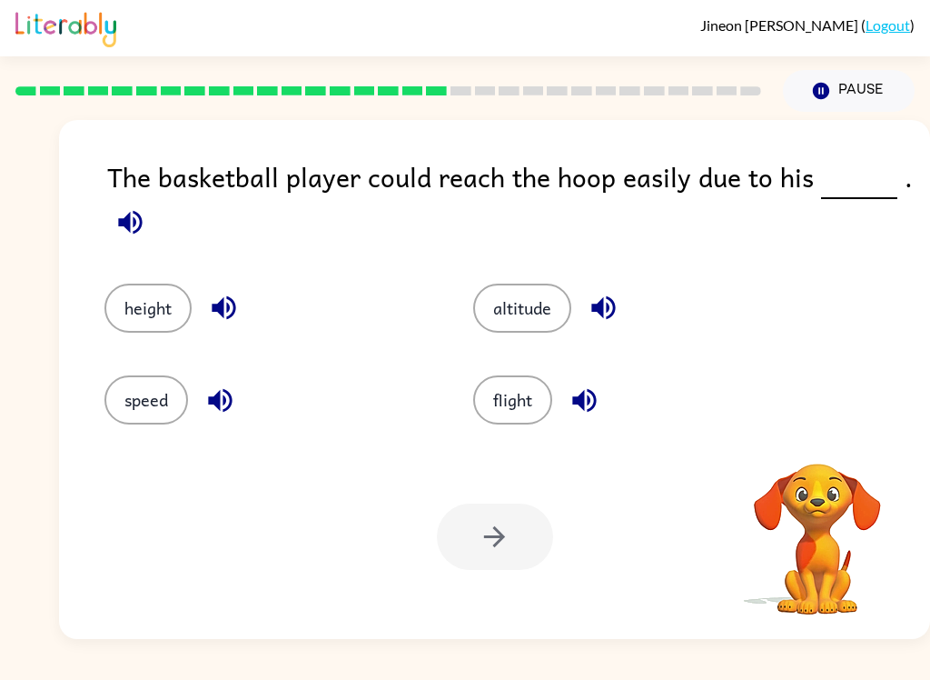
click at [540, 320] on button "altitude" at bounding box center [522, 307] width 98 height 49
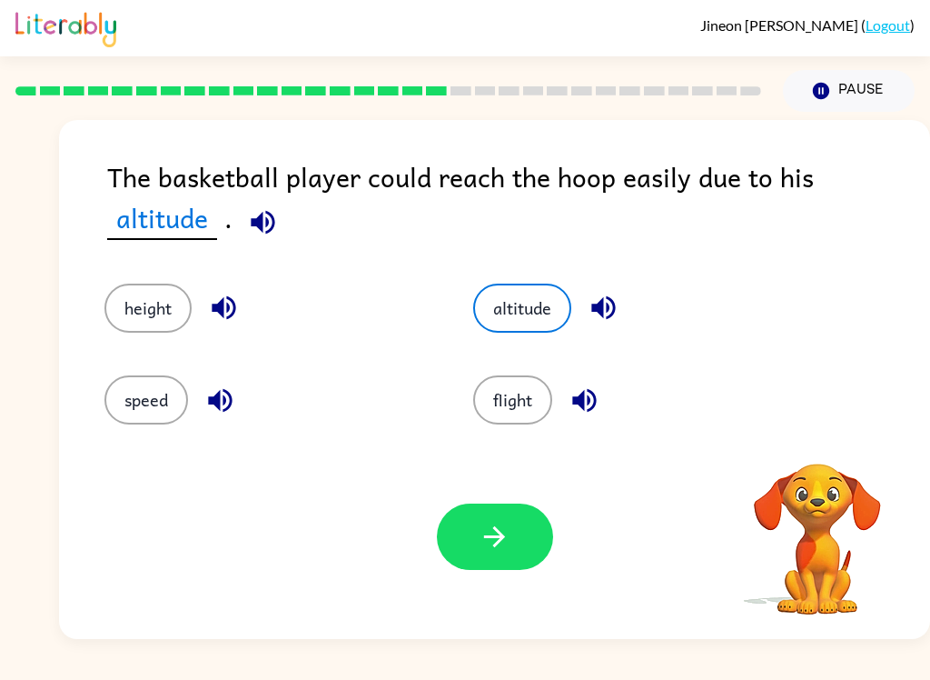
click at [502, 561] on button "button" at bounding box center [495, 536] width 116 height 66
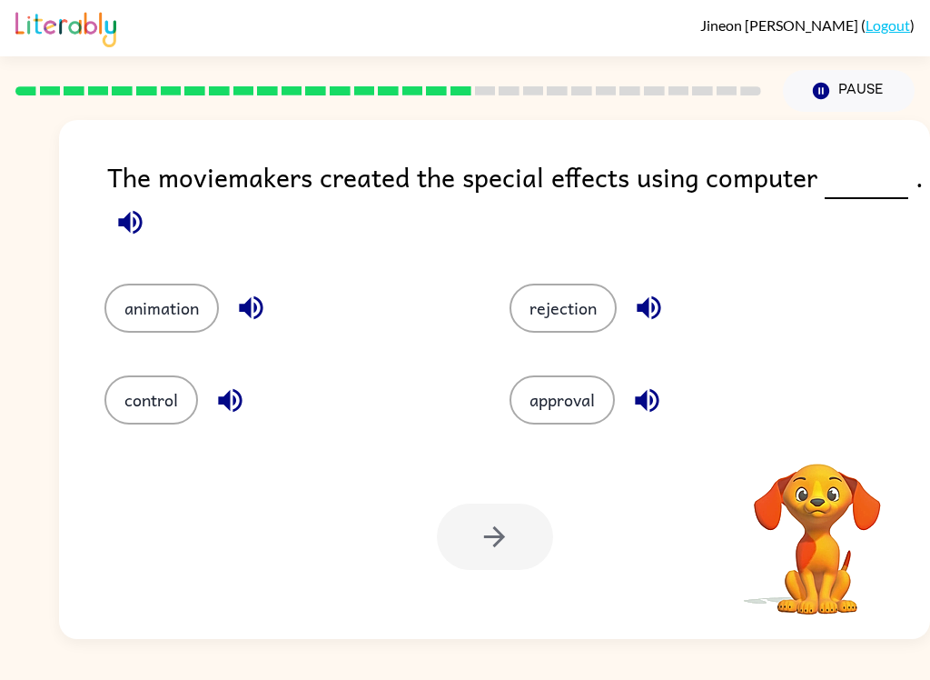
click at [549, 316] on button "rejection" at bounding box center [563, 307] width 107 height 49
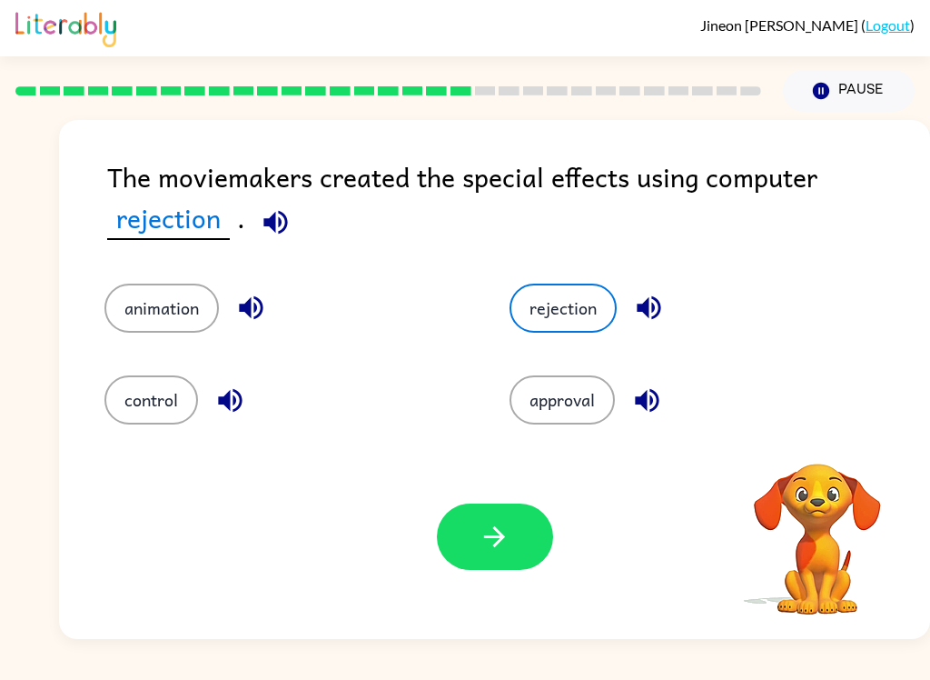
click at [496, 532] on icon "button" at bounding box center [495, 537] width 32 height 32
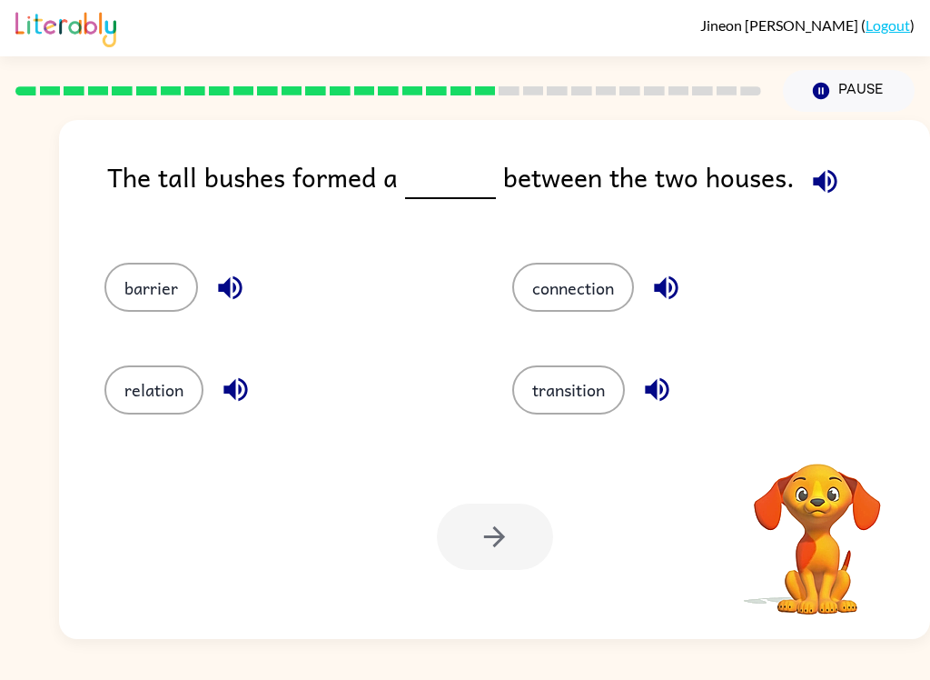
click at [583, 294] on button "connection" at bounding box center [573, 287] width 122 height 49
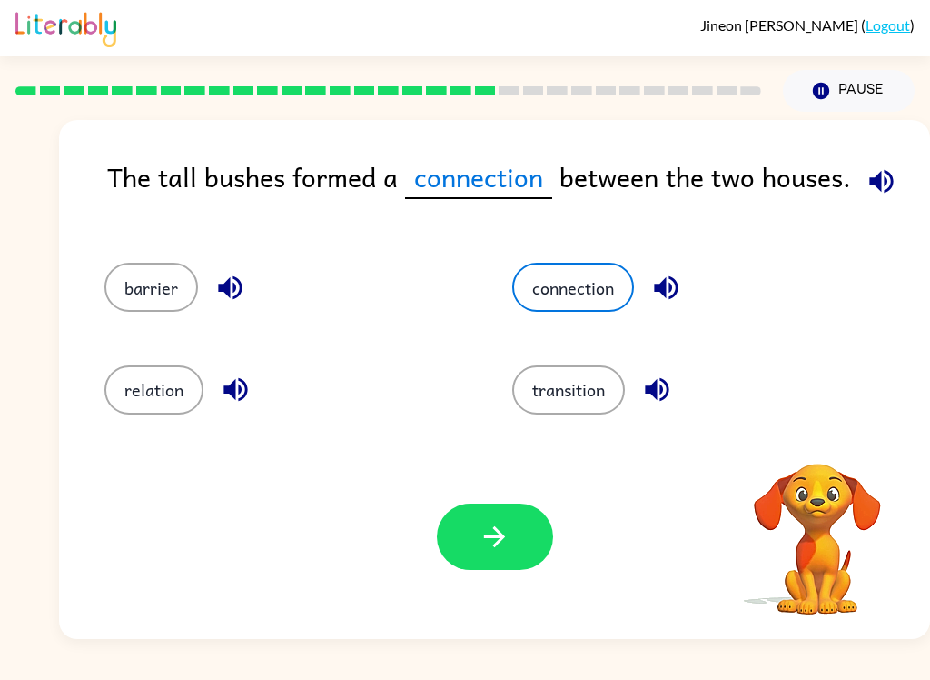
click at [508, 543] on icon "button" at bounding box center [495, 537] width 32 height 32
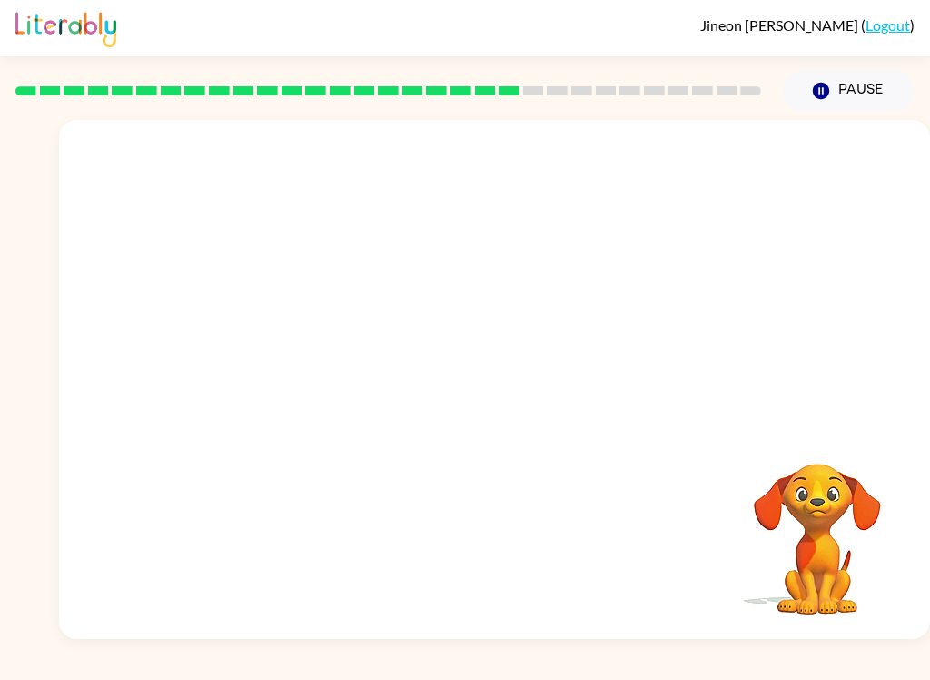
click at [624, 276] on video "Your browser must support playing .mp4 files to use Literably. Please try using…" at bounding box center [494, 272] width 871 height 305
click at [623, 275] on video "Your browser must support playing .mp4 files to use Literably. Please try using…" at bounding box center [494, 272] width 871 height 305
click at [484, 383] on icon "button" at bounding box center [495, 389] width 32 height 32
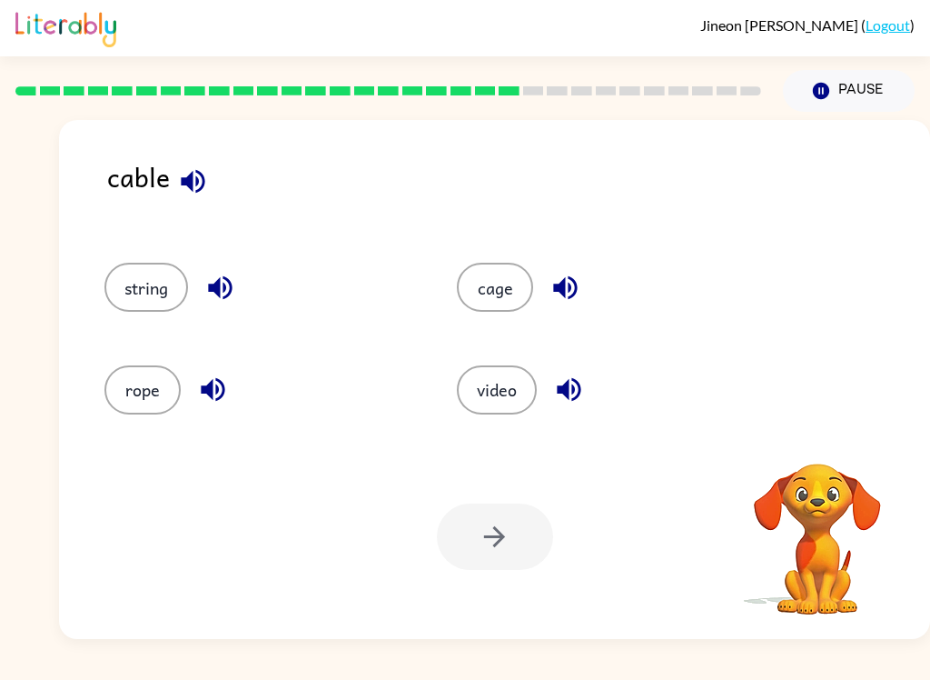
click at [519, 273] on button "cage" at bounding box center [495, 287] width 76 height 49
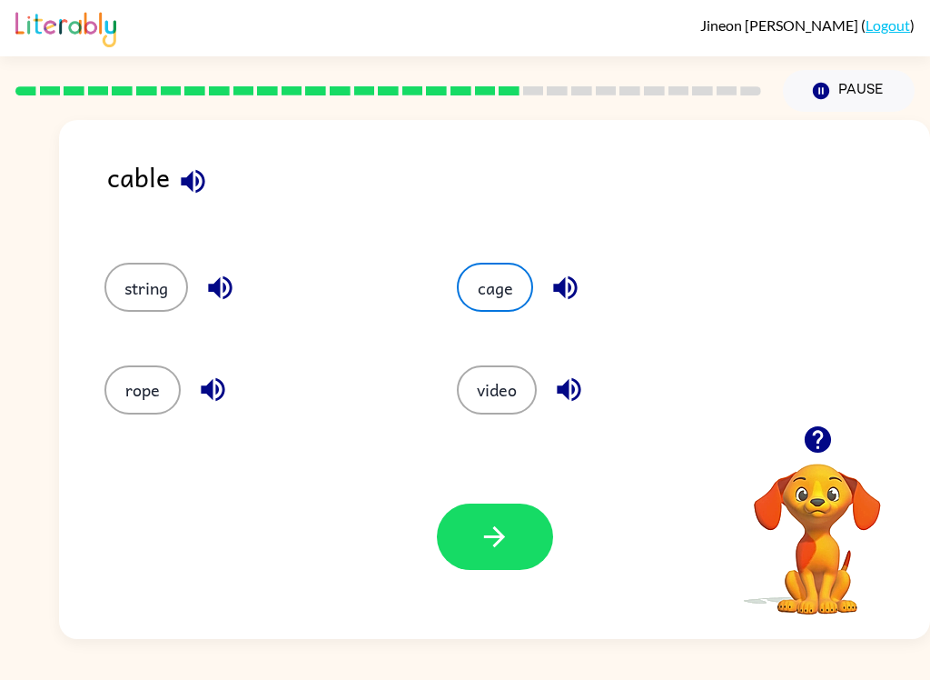
click at [529, 529] on button "button" at bounding box center [495, 536] width 116 height 66
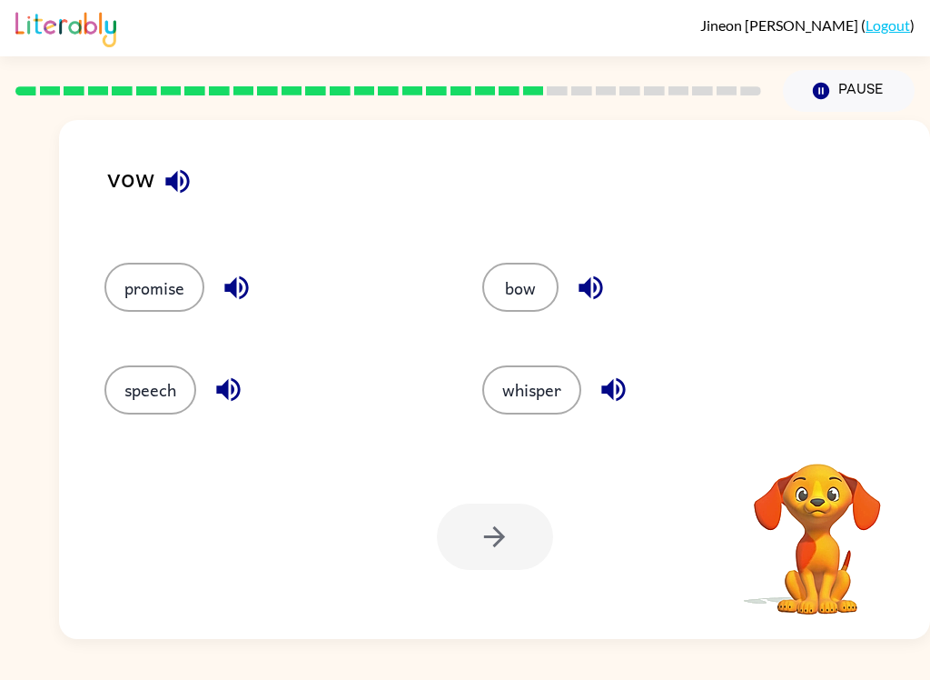
click at [509, 288] on button "bow" at bounding box center [520, 287] width 76 height 49
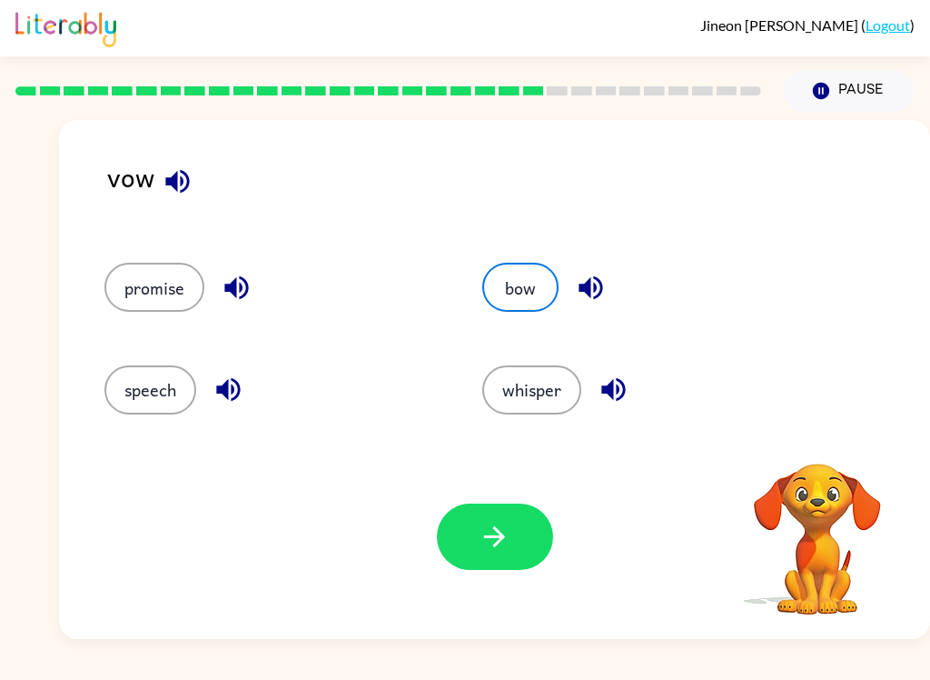
click at [512, 551] on button "button" at bounding box center [495, 536] width 116 height 66
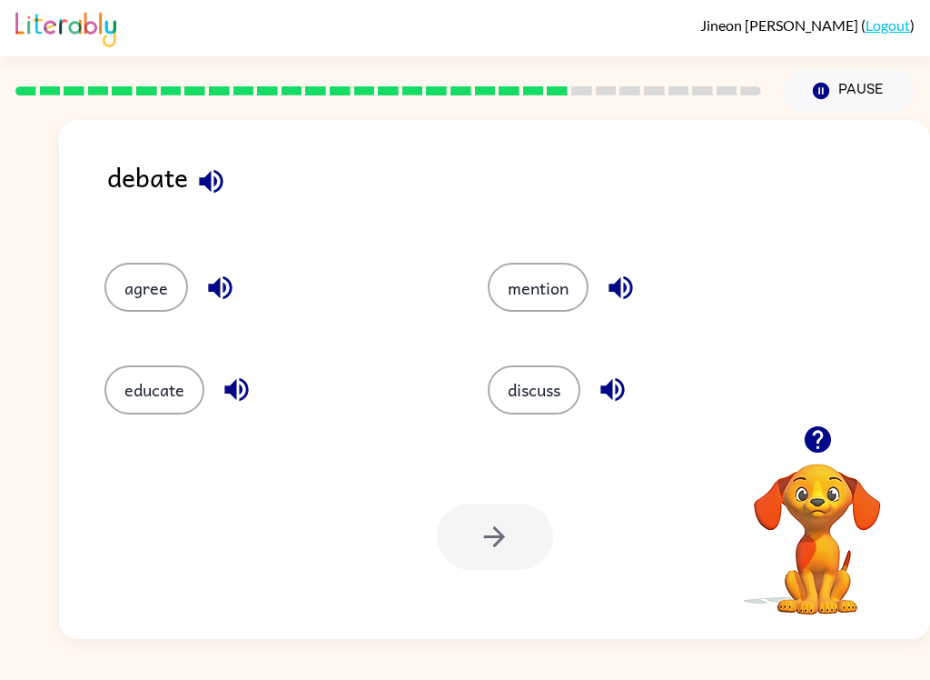
click at [529, 391] on button "discuss" at bounding box center [534, 389] width 93 height 49
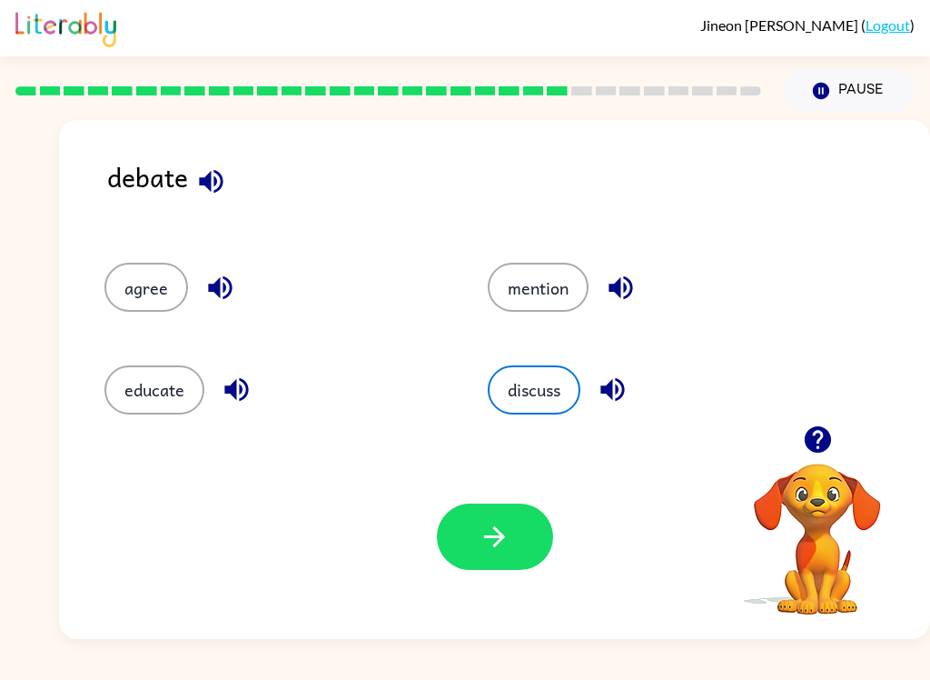
click at [487, 556] on button "button" at bounding box center [495, 536] width 116 height 66
